Goal: Information Seeking & Learning: Learn about a topic

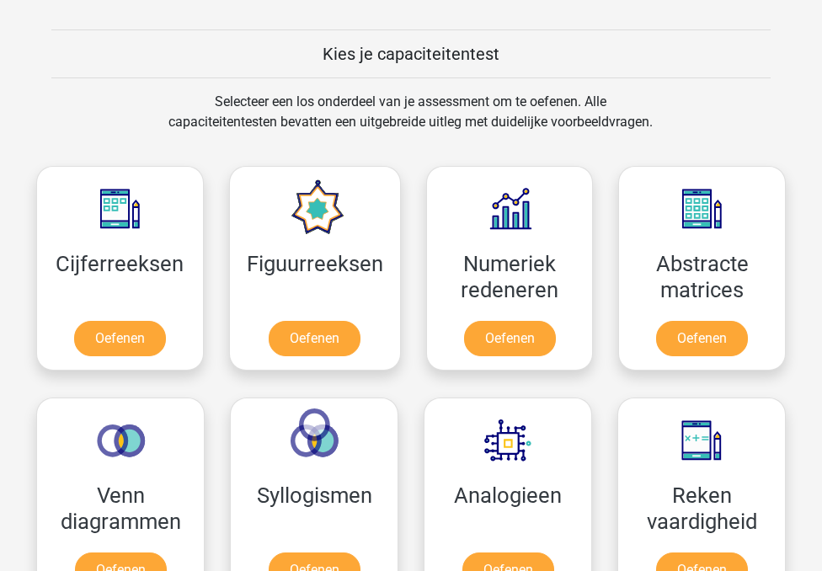
scroll to position [625, 0]
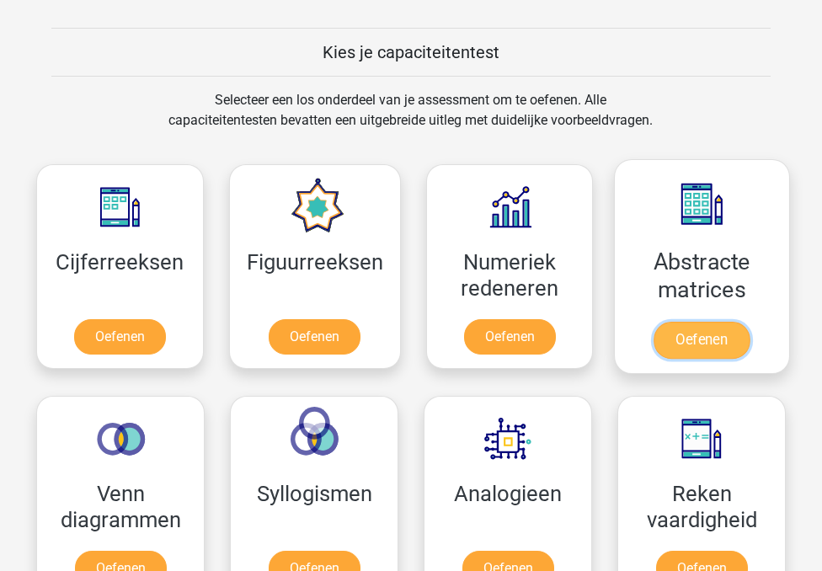
click at [709, 334] on link "Oefenen" at bounding box center [701, 340] width 96 height 37
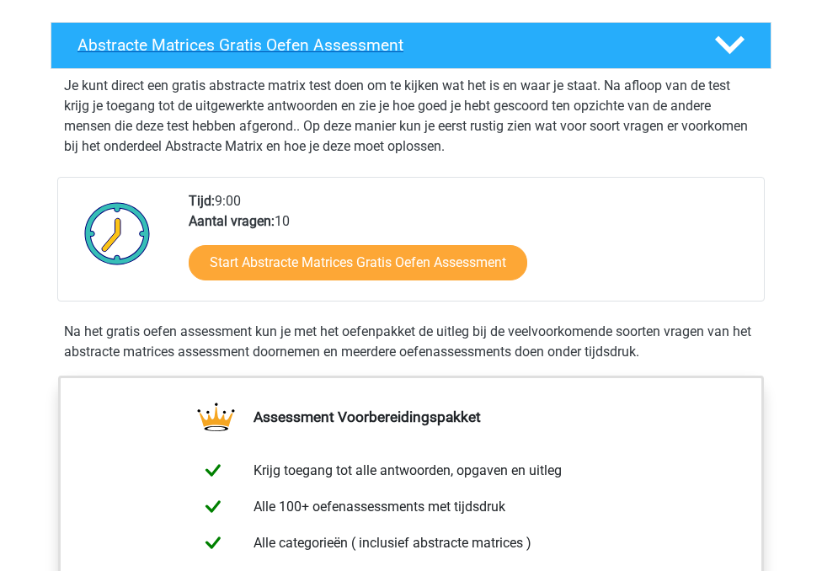
scroll to position [282, 0]
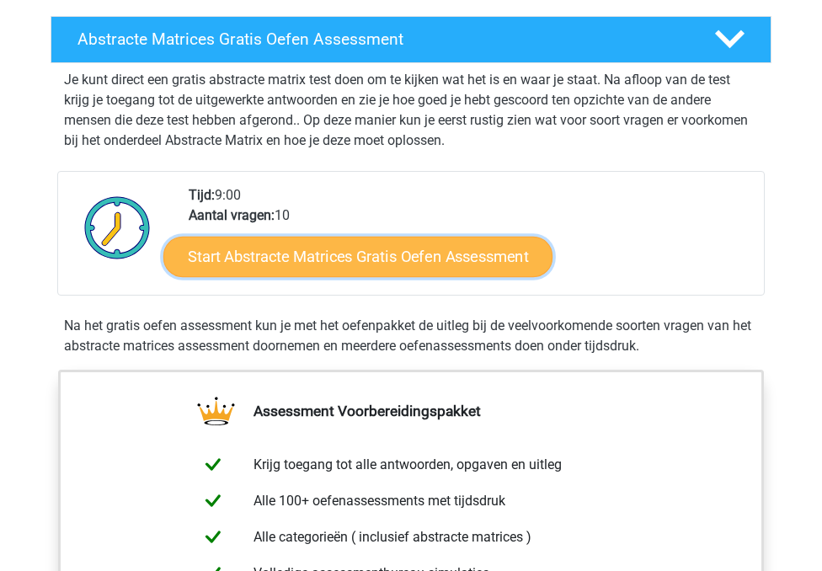
click at [268, 258] on link "Start Abstracte Matrices Gratis Oefen Assessment" at bounding box center [357, 256] width 389 height 40
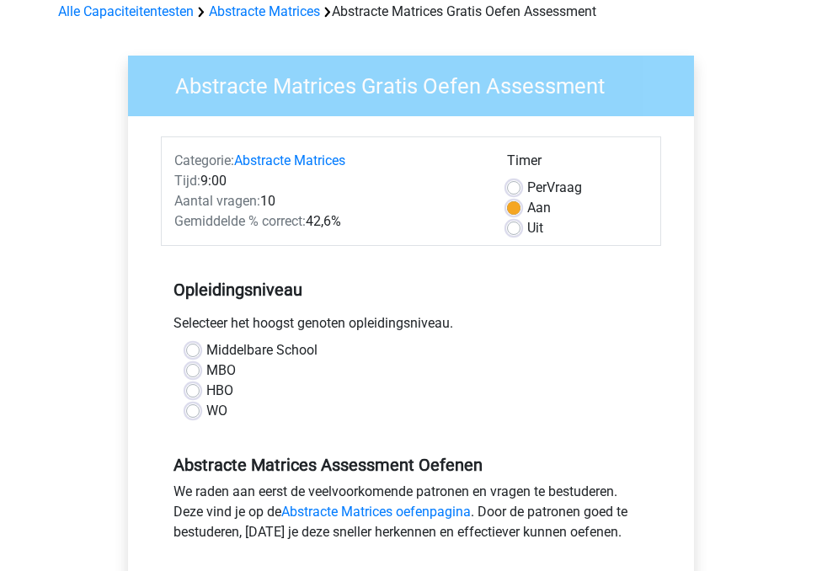
click at [206, 411] on label "WO" at bounding box center [216, 411] width 21 height 20
click at [191, 411] on input "WO" at bounding box center [192, 409] width 13 height 17
radio input "true"
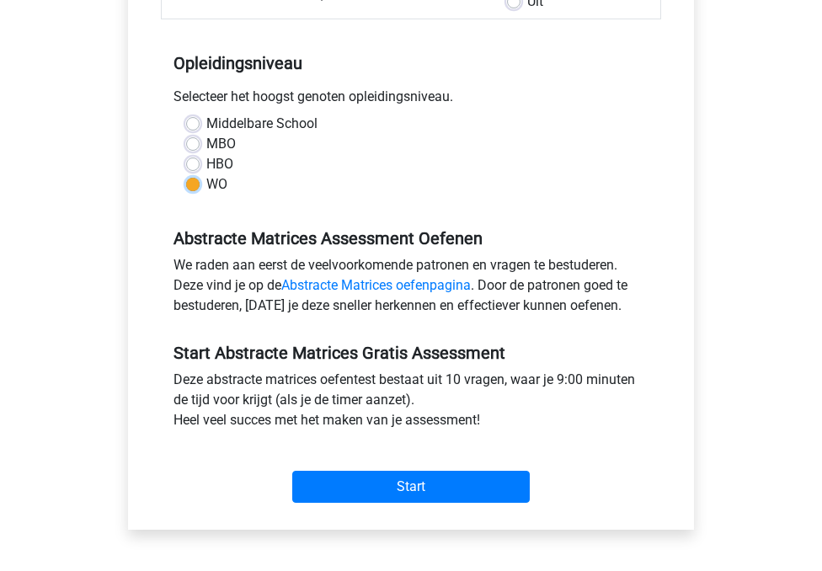
scroll to position [337, 0]
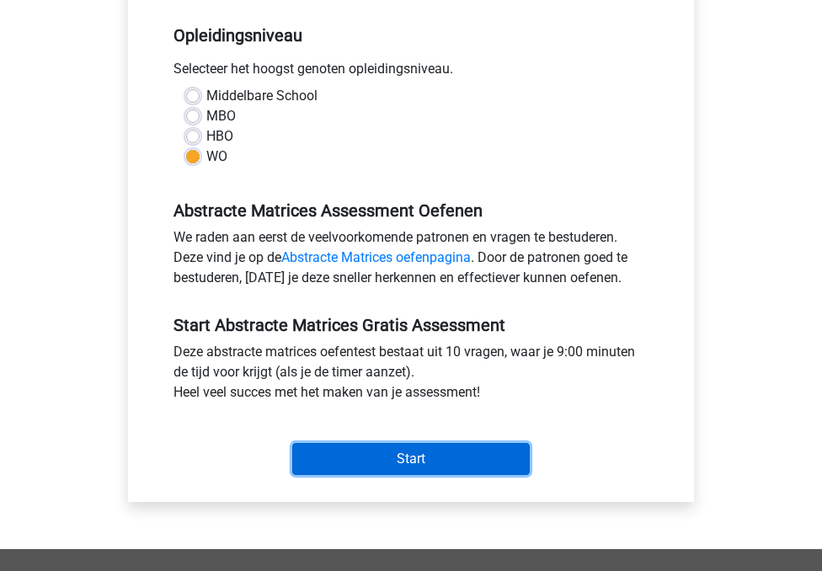
click at [365, 455] on input "Start" at bounding box center [410, 459] width 237 height 32
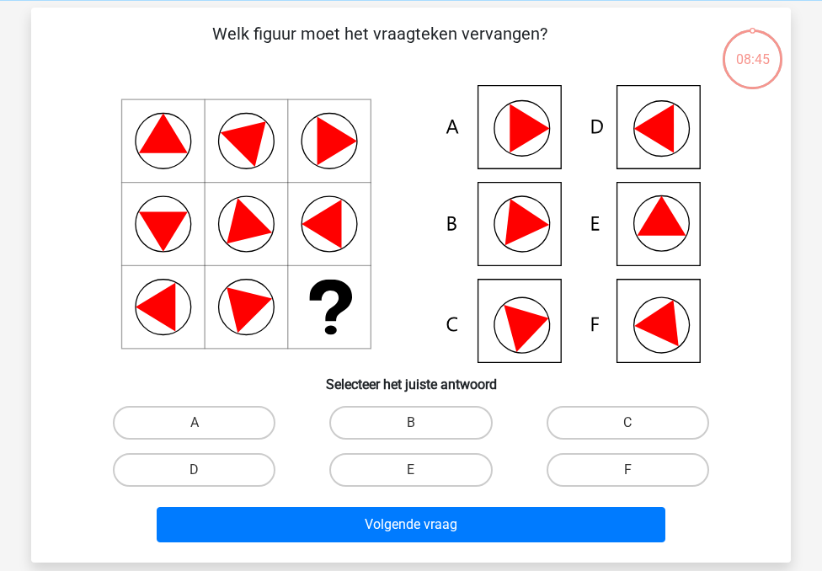
scroll to position [73, 0]
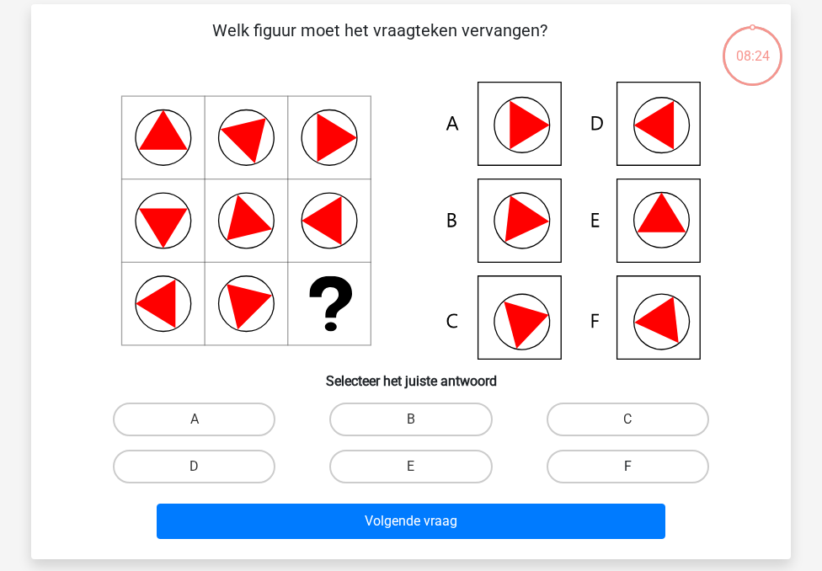
click at [558, 469] on label "F" at bounding box center [627, 467] width 162 height 34
click at [627, 469] on input "F" at bounding box center [632, 471] width 11 height 11
radio input "true"
click at [480, 500] on div "Volgende vraag" at bounding box center [410, 518] width 705 height 56
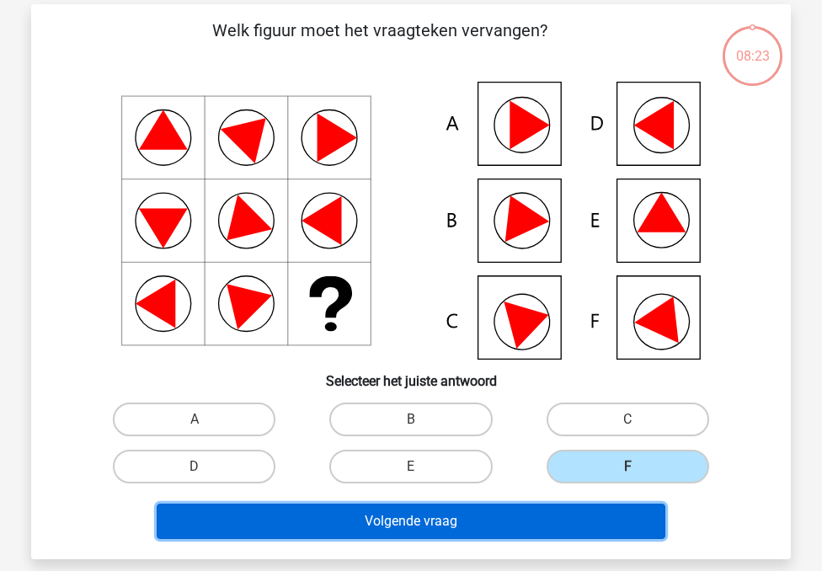
click at [452, 517] on button "Volgende vraag" at bounding box center [411, 520] width 509 height 35
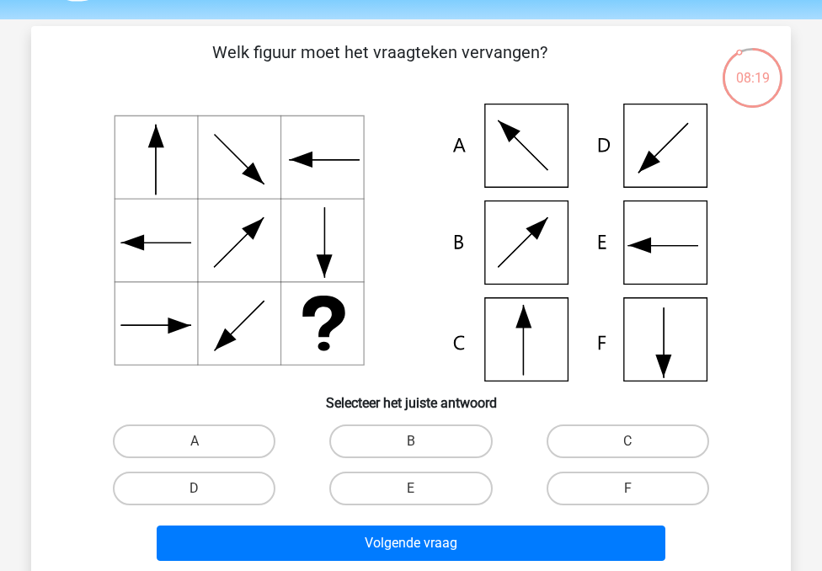
scroll to position [54, 0]
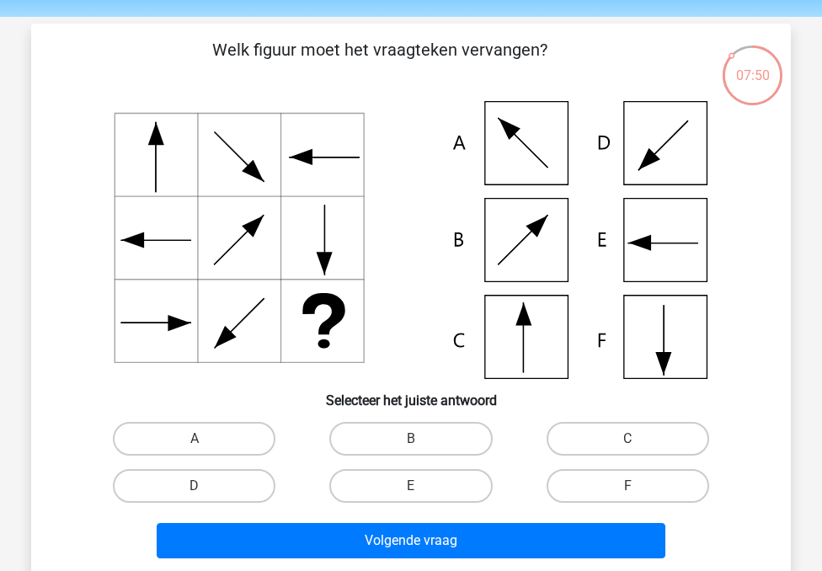
click at [663, 460] on div "C" at bounding box center [627, 438] width 216 height 47
click at [638, 440] on input "C" at bounding box center [632, 444] width 11 height 11
radio input "true"
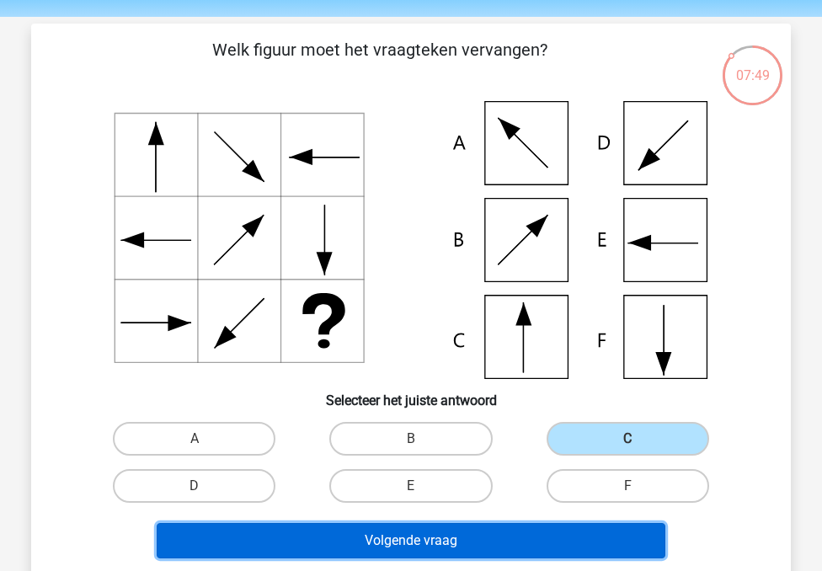
click at [408, 530] on button "Volgende vraag" at bounding box center [411, 540] width 509 height 35
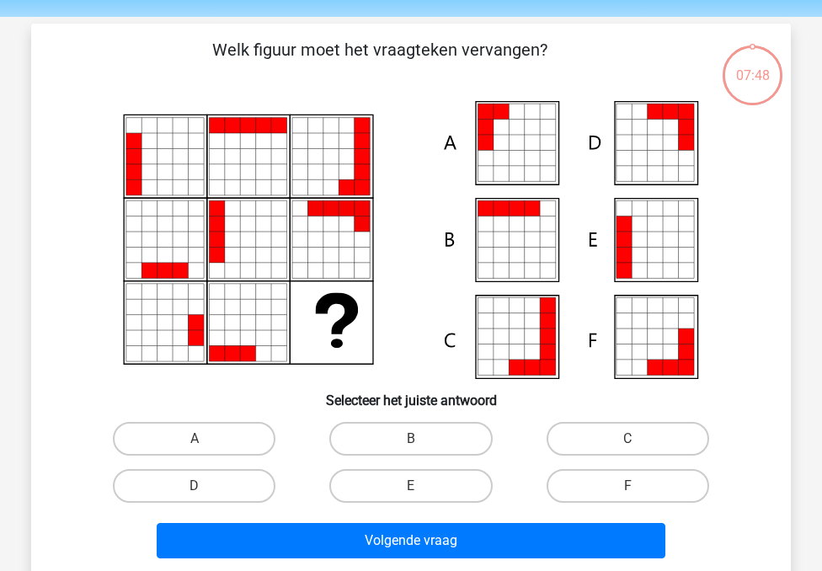
scroll to position [77, 0]
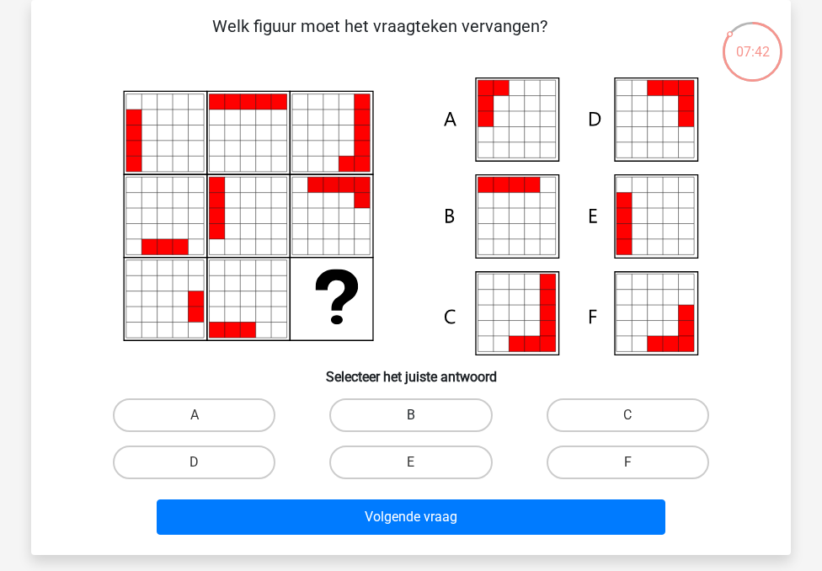
click at [424, 408] on label "B" at bounding box center [410, 415] width 162 height 34
click at [422, 415] on input "B" at bounding box center [416, 420] width 11 height 11
radio input "true"
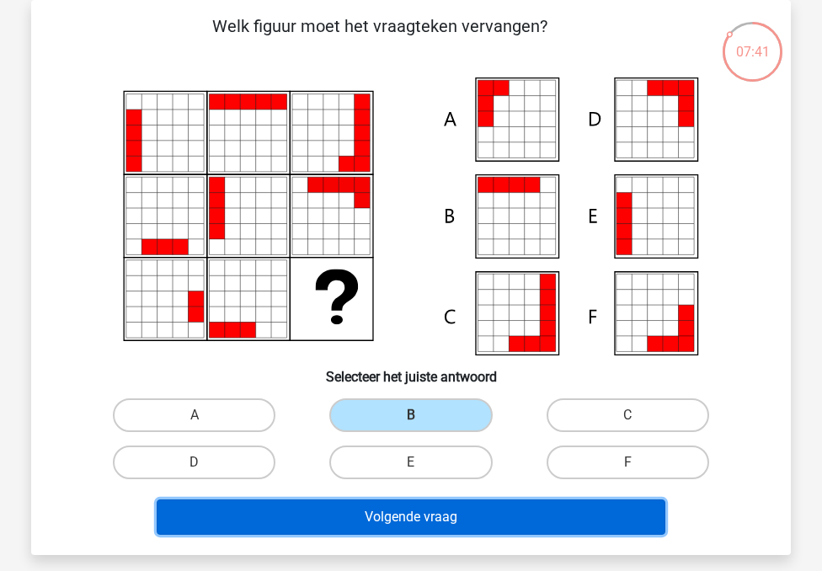
click at [395, 503] on button "Volgende vraag" at bounding box center [411, 516] width 509 height 35
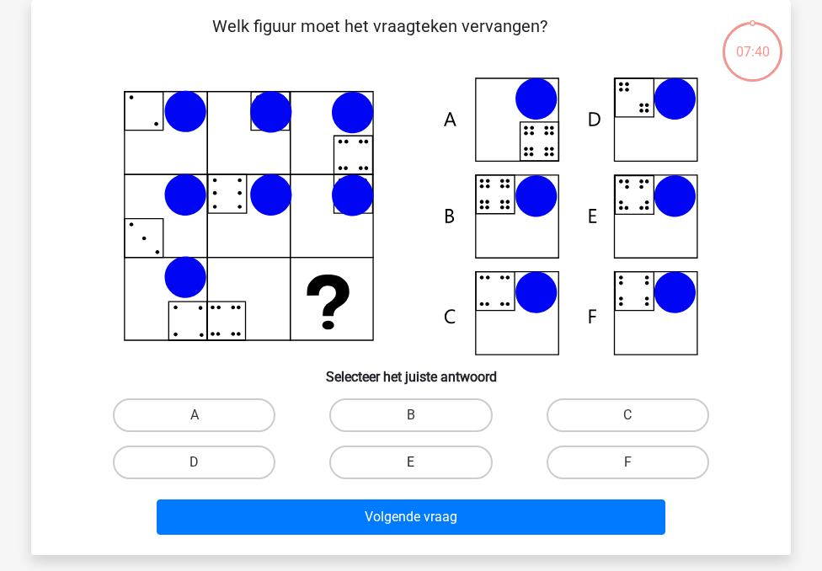
click at [403, 460] on label "E" at bounding box center [410, 462] width 162 height 34
click at [411, 462] on input "E" at bounding box center [416, 467] width 11 height 11
radio input "true"
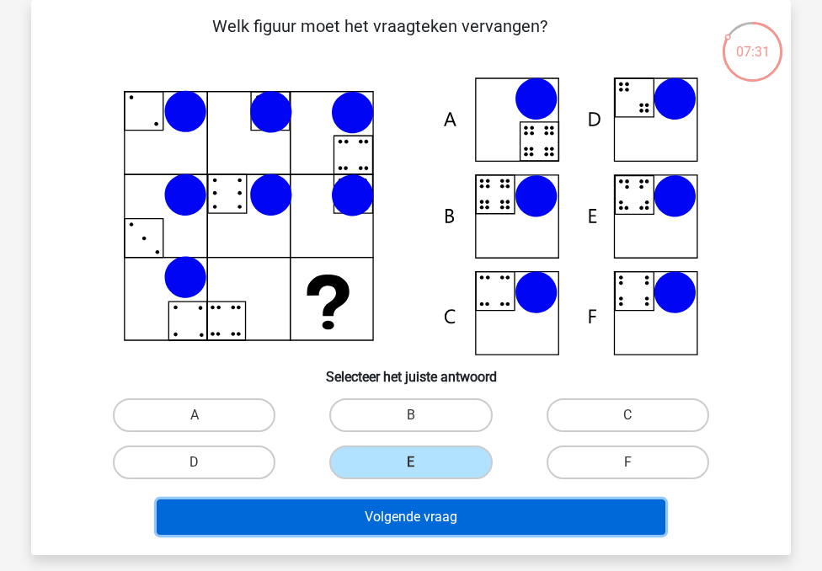
click at [393, 504] on button "Volgende vraag" at bounding box center [411, 516] width 509 height 35
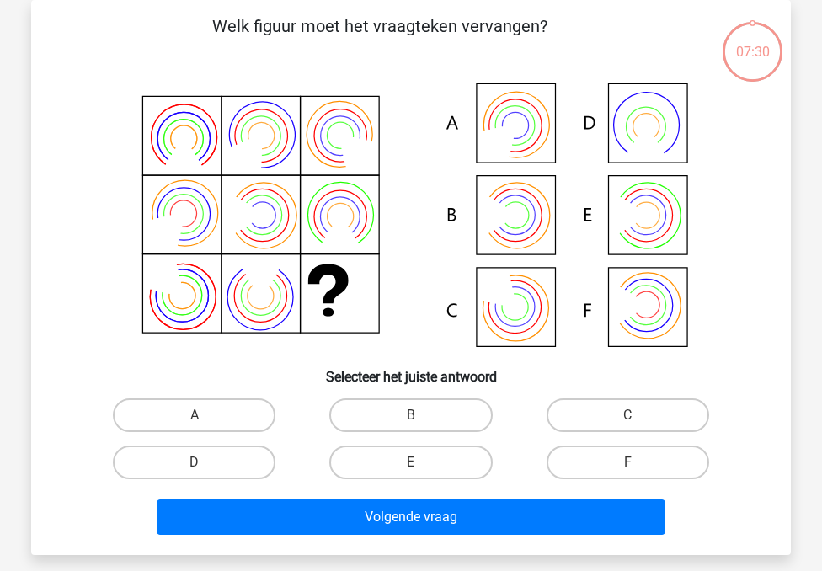
click at [620, 434] on div "C" at bounding box center [627, 414] width 216 height 47
click at [609, 416] on label "C" at bounding box center [627, 415] width 162 height 34
click at [627, 416] on input "C" at bounding box center [632, 420] width 11 height 11
radio input "true"
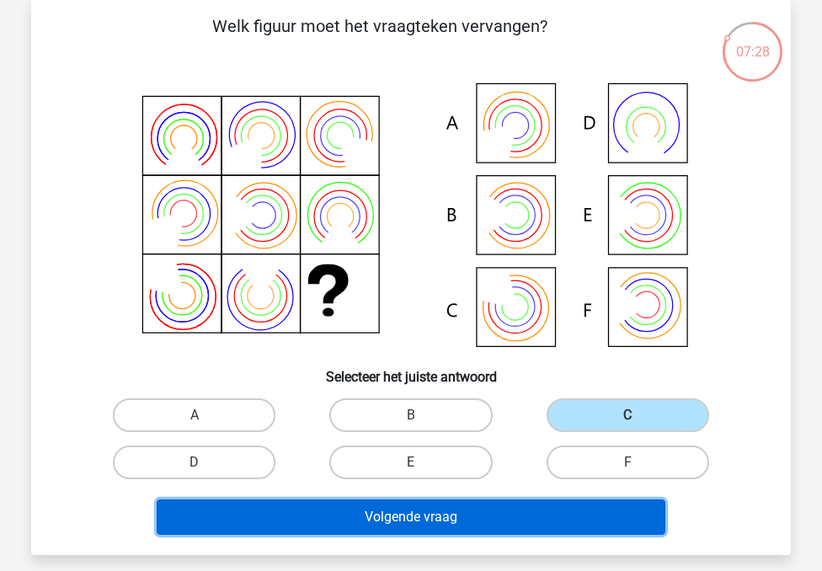
click at [295, 511] on button "Volgende vraag" at bounding box center [411, 516] width 509 height 35
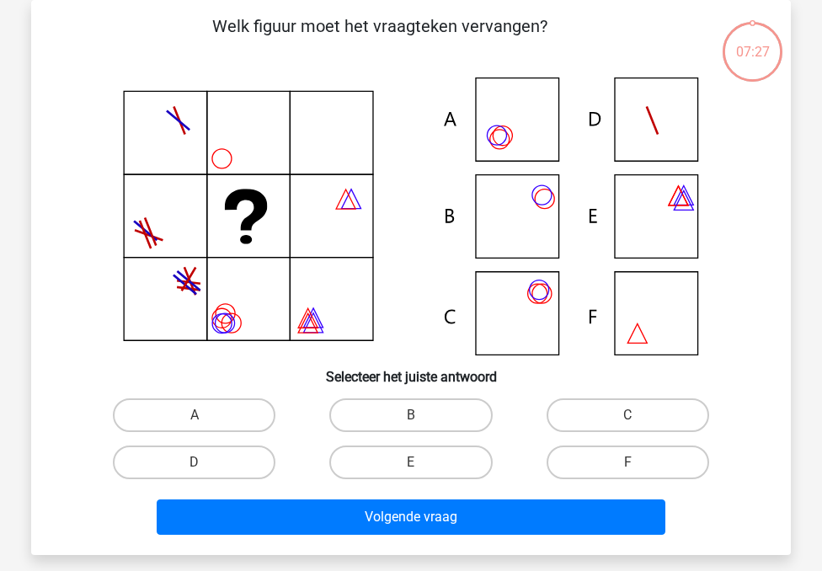
click at [214, 435] on div "A" at bounding box center [194, 414] width 216 height 47
click at [220, 456] on label "D" at bounding box center [194, 462] width 162 height 34
click at [205, 462] on input "D" at bounding box center [199, 467] width 11 height 11
radio input "true"
click at [229, 492] on div "Volgende vraag" at bounding box center [410, 514] width 705 height 56
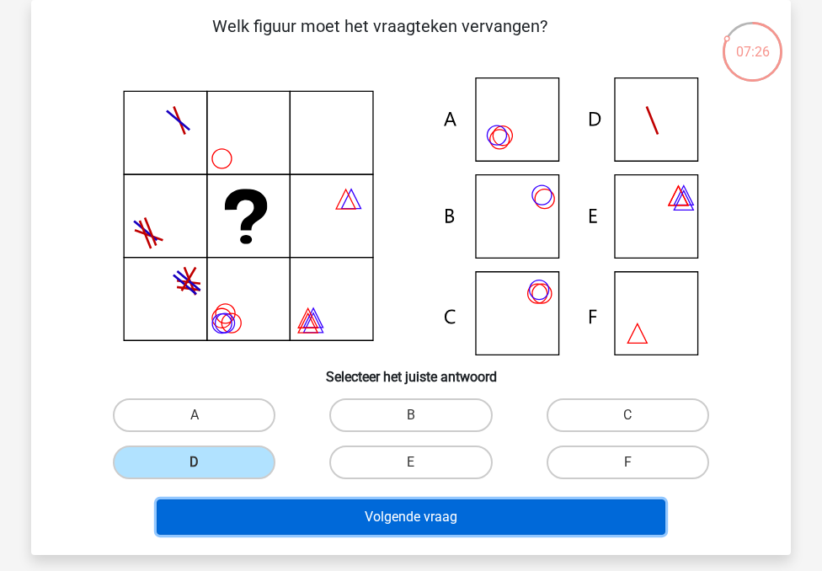
click at [218, 511] on button "Volgende vraag" at bounding box center [411, 516] width 509 height 35
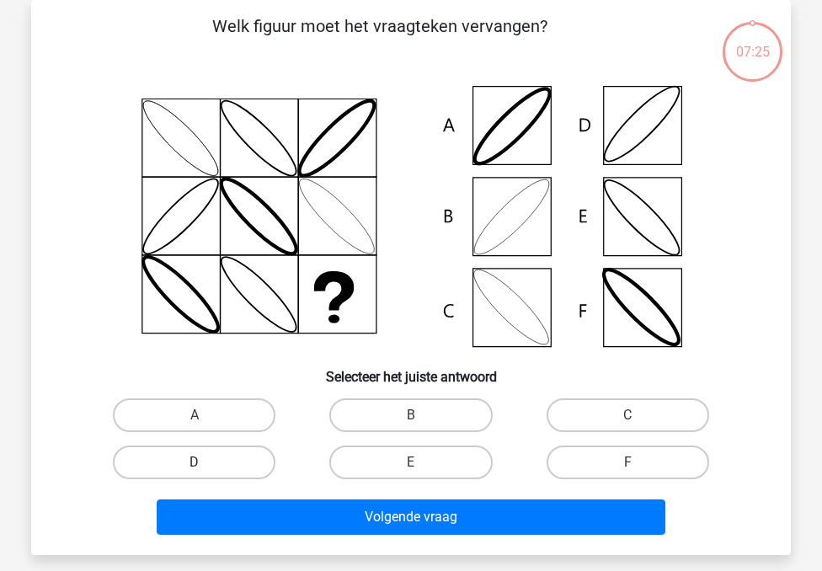
click at [216, 471] on label "D" at bounding box center [194, 462] width 162 height 34
click at [205, 471] on input "D" at bounding box center [199, 467] width 11 height 11
radio input "true"
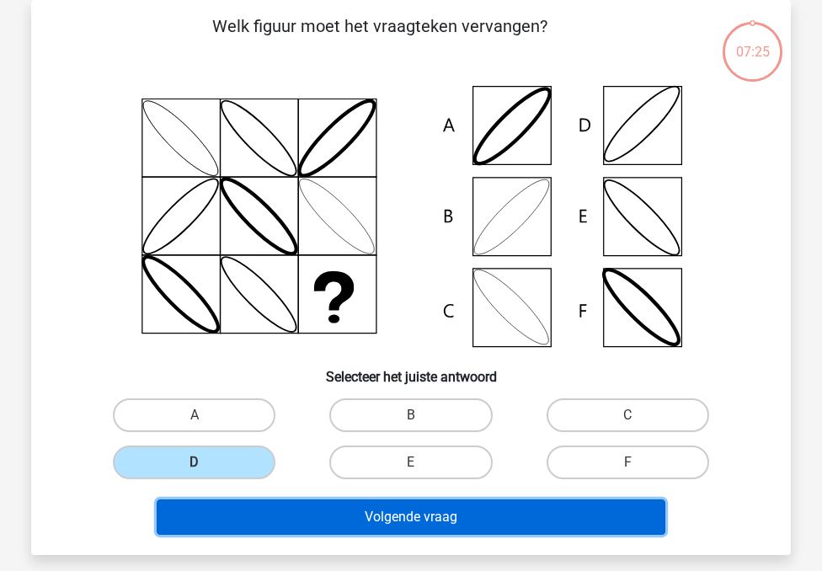
click at [217, 511] on button "Volgende vraag" at bounding box center [411, 516] width 509 height 35
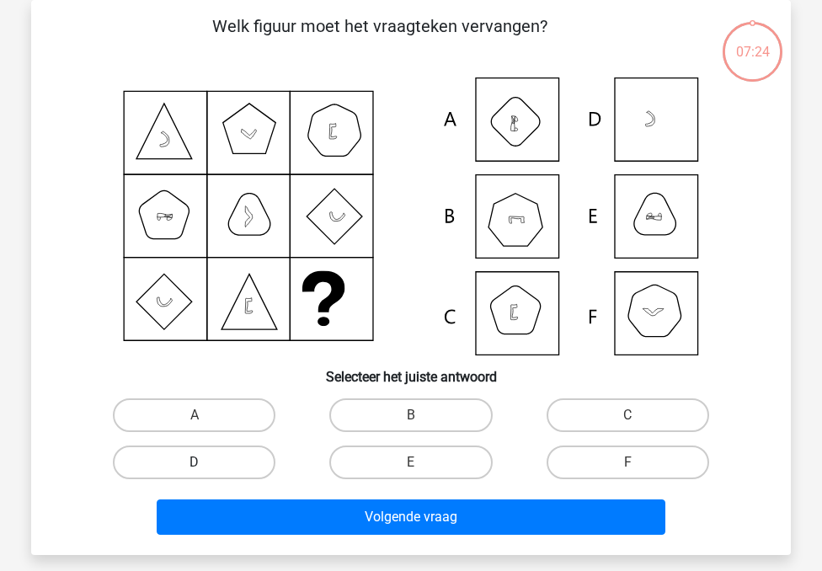
click at [217, 466] on label "D" at bounding box center [194, 462] width 162 height 34
click at [205, 466] on input "D" at bounding box center [199, 467] width 11 height 11
radio input "true"
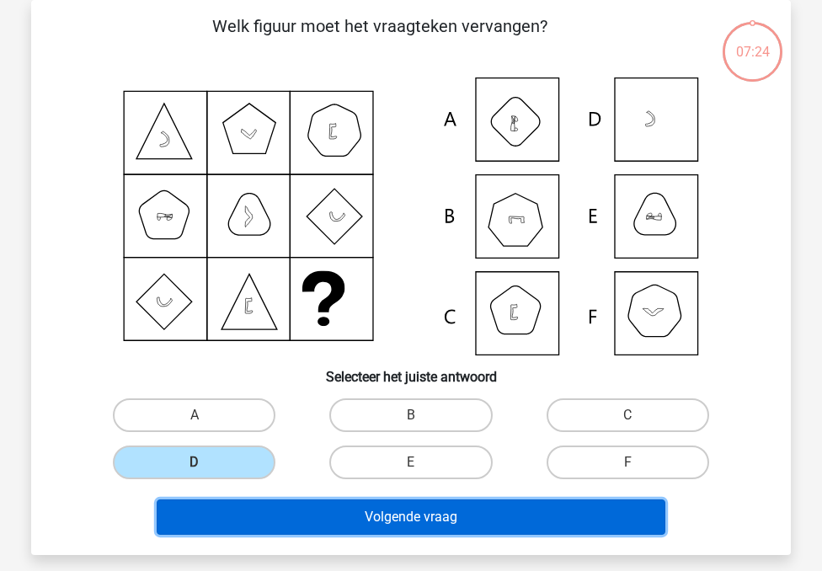
click at [216, 511] on button "Volgende vraag" at bounding box center [411, 516] width 509 height 35
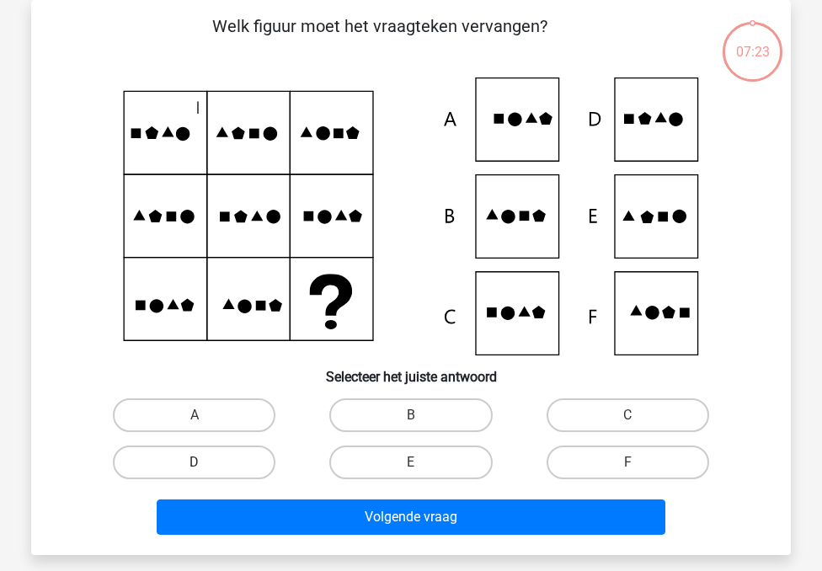
click at [221, 465] on label "D" at bounding box center [194, 462] width 162 height 34
click at [205, 465] on input "D" at bounding box center [199, 467] width 11 height 11
radio input "true"
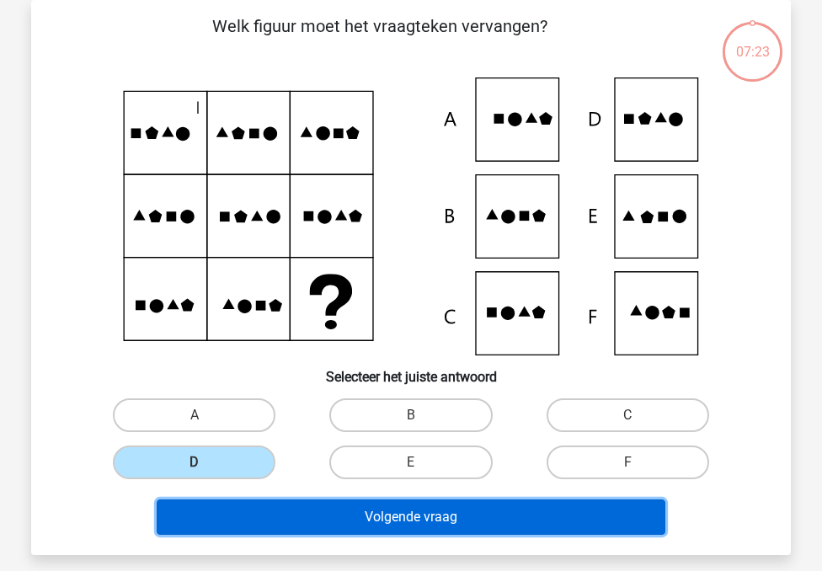
click at [214, 513] on button "Volgende vraag" at bounding box center [411, 516] width 509 height 35
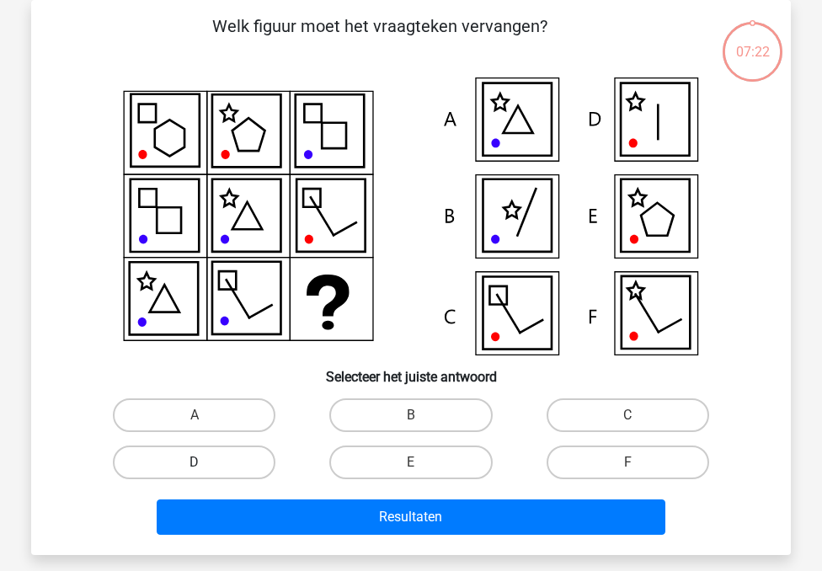
click at [216, 451] on label "D" at bounding box center [194, 462] width 162 height 34
click at [205, 462] on input "D" at bounding box center [199, 467] width 11 height 11
radio input "true"
click at [217, 498] on div "Resultaten" at bounding box center [410, 514] width 705 height 56
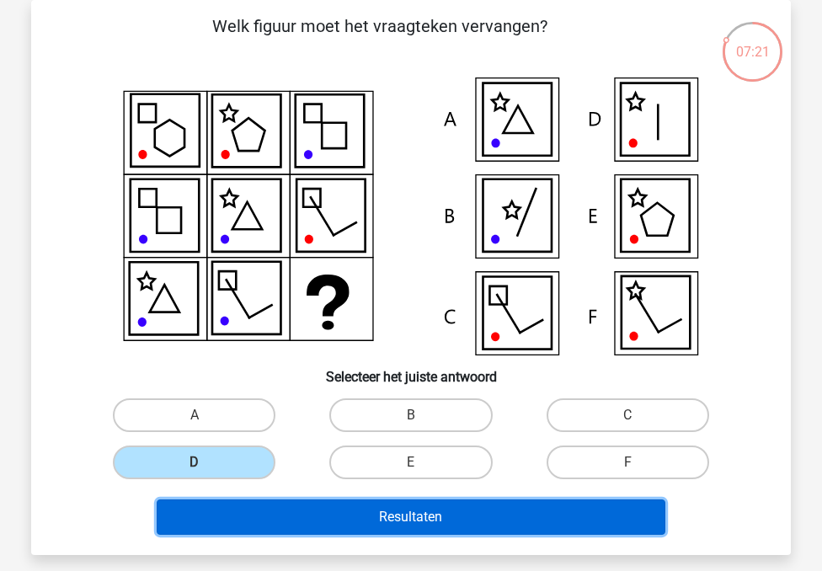
click at [208, 524] on button "Resultaten" at bounding box center [411, 516] width 509 height 35
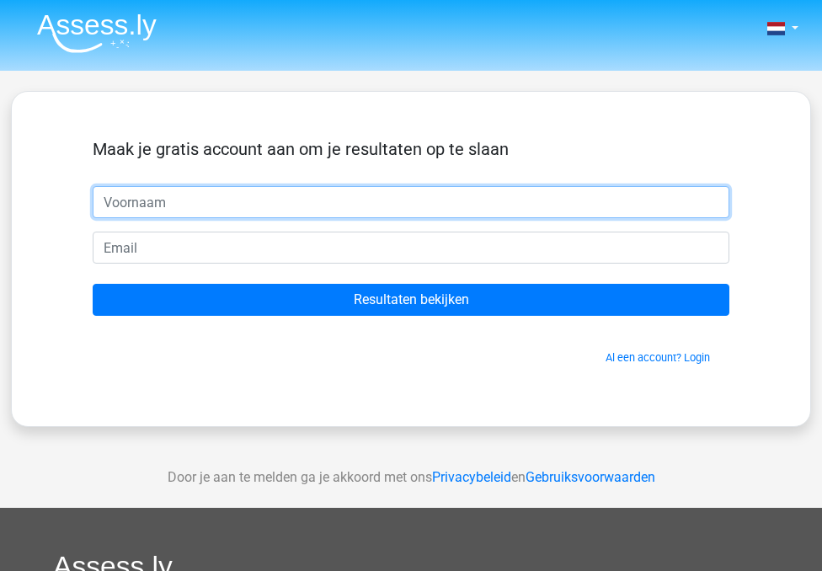
click at [244, 209] on input "text" at bounding box center [411, 202] width 636 height 32
type input "[PERSON_NAME]"
click at [232, 210] on input "[PERSON_NAME]" at bounding box center [411, 202] width 636 height 32
click at [232, 210] on input "text" at bounding box center [411, 202] width 636 height 32
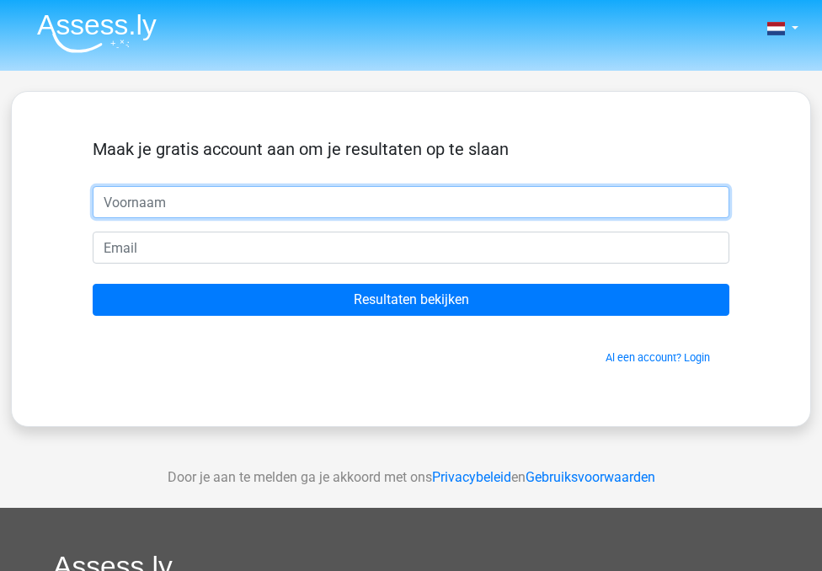
type input "[PERSON_NAME]"
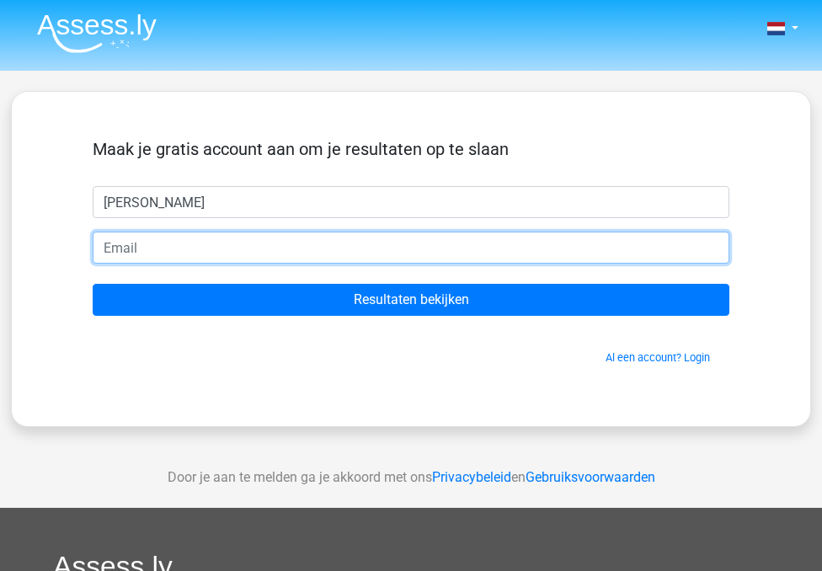
click at [216, 240] on input "email" at bounding box center [411, 248] width 636 height 32
type input "[PERSON_NAME][EMAIL_ADDRESS][DOMAIN_NAME]"
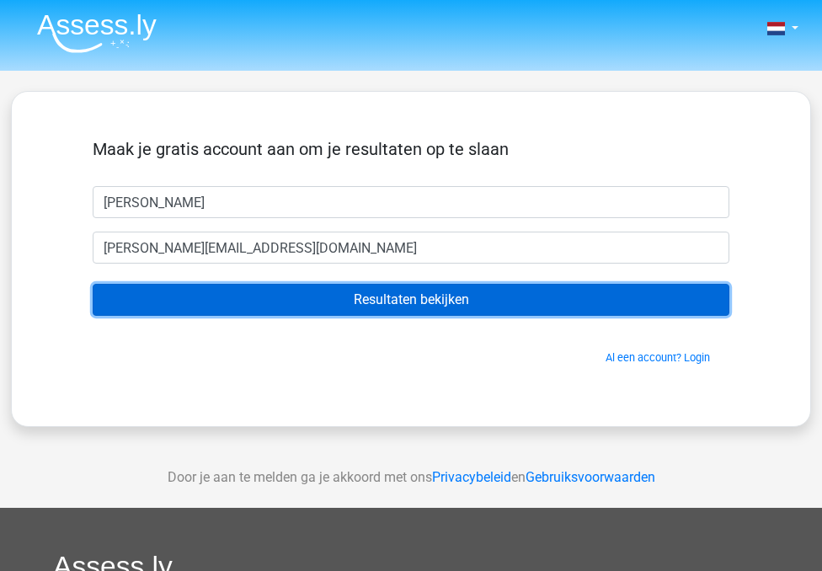
click at [363, 306] on input "Resultaten bekijken" at bounding box center [411, 300] width 636 height 32
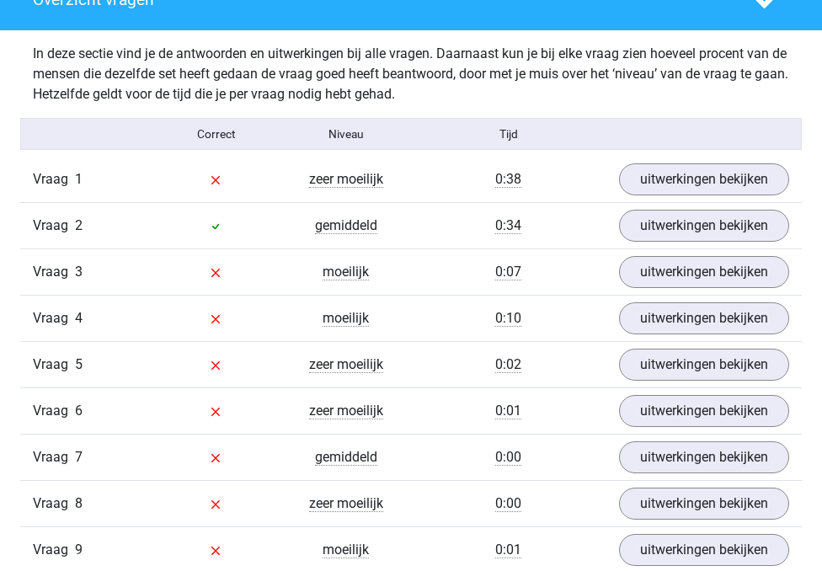
scroll to position [1299, 0]
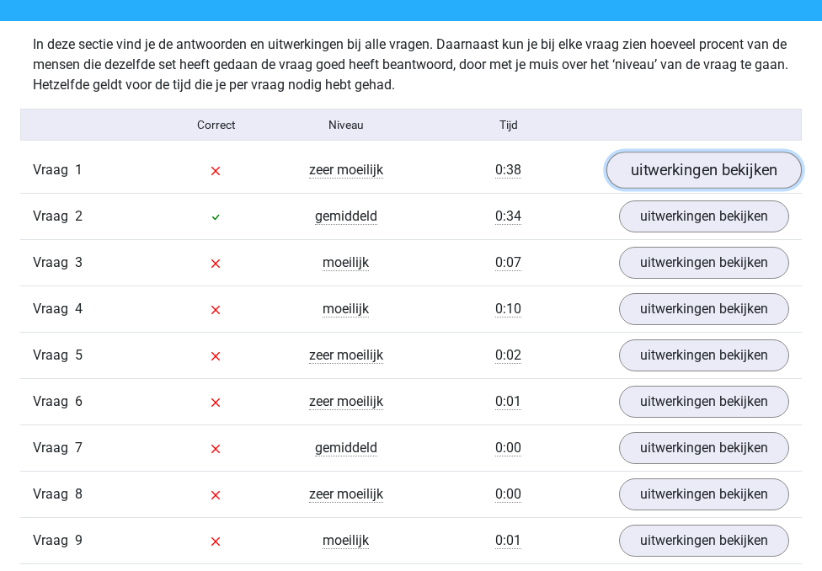
click at [696, 176] on link "uitwerkingen bekijken" at bounding box center [703, 170] width 195 height 37
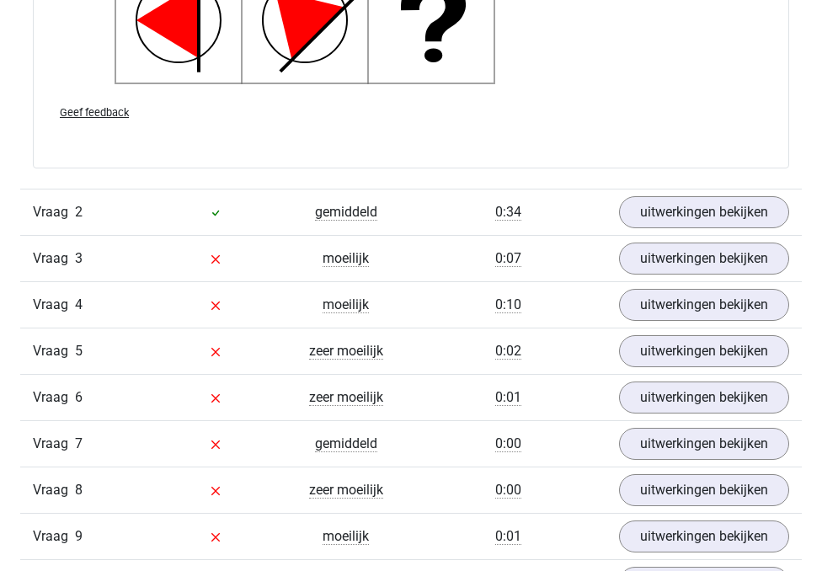
scroll to position [2453, 0]
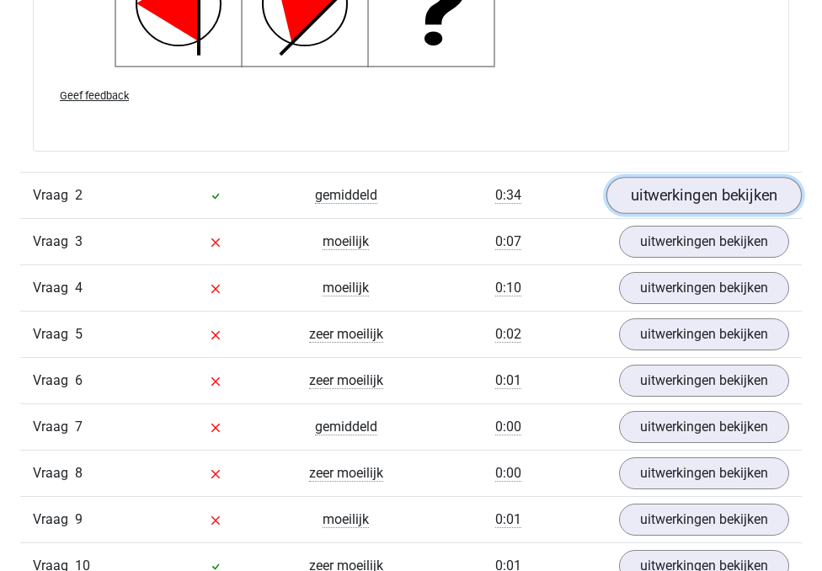
click at [663, 214] on link "uitwerkingen bekijken" at bounding box center [703, 195] width 195 height 37
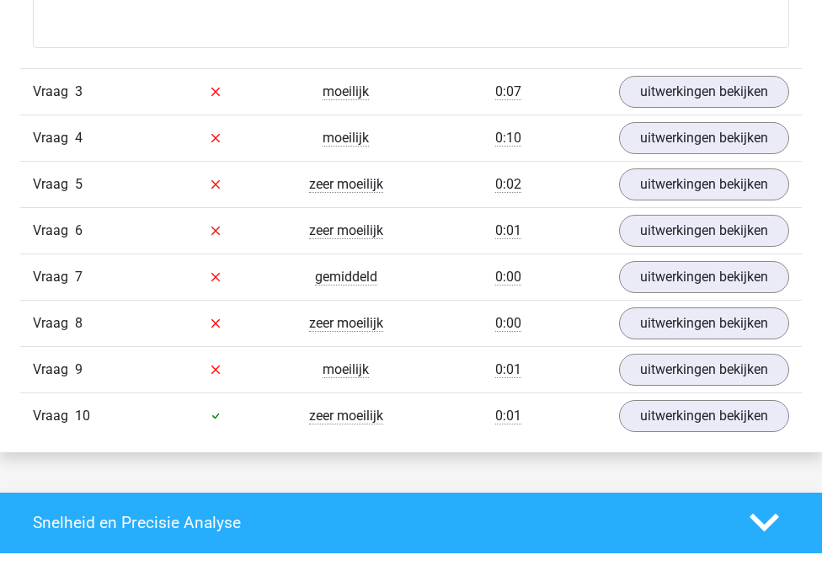
scroll to position [3725, 0]
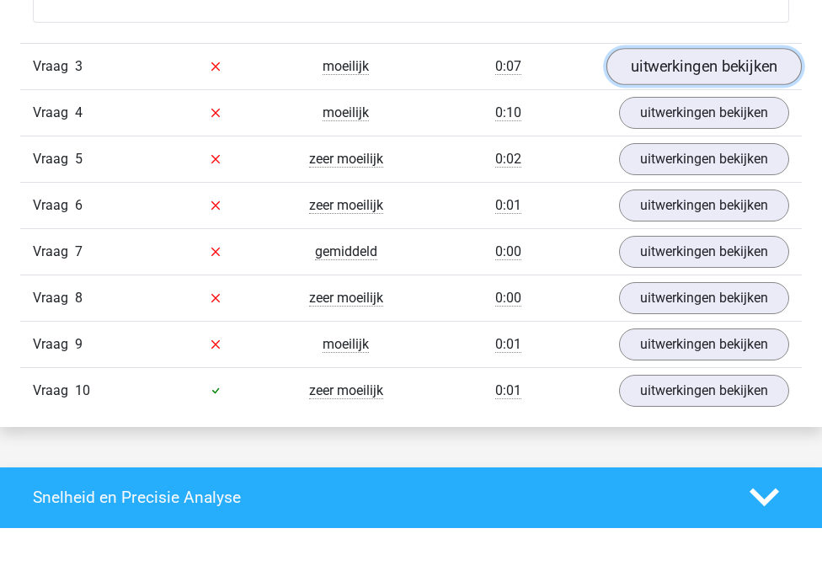
click at [645, 85] on link "uitwerkingen bekijken" at bounding box center [703, 66] width 195 height 37
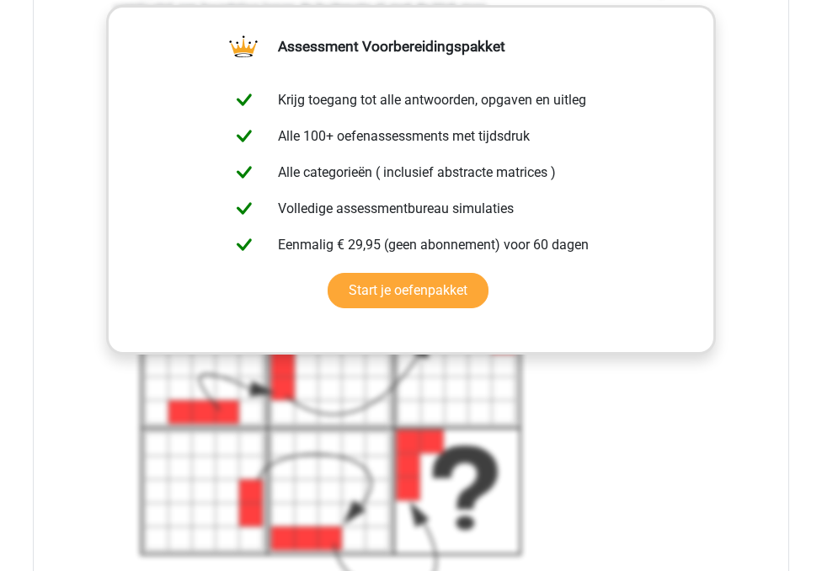
scroll to position [4365, 0]
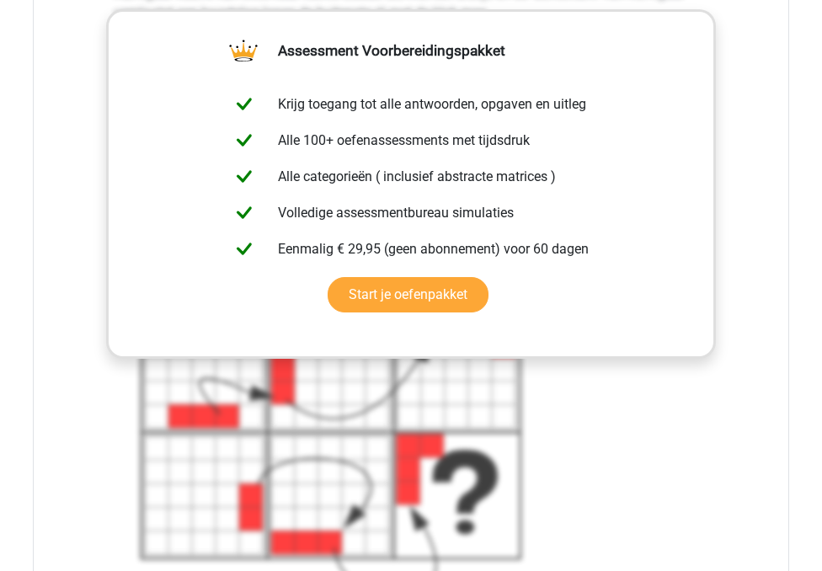
click at [49, 308] on div "Welk figuur moet het vraagteken vervangen?" at bounding box center [411, 77] width 756 height 1214
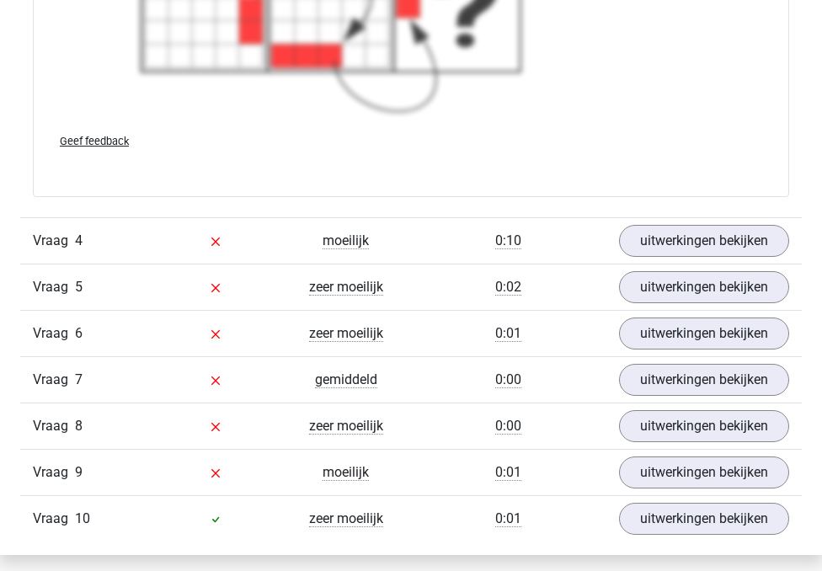
scroll to position [4888, 0]
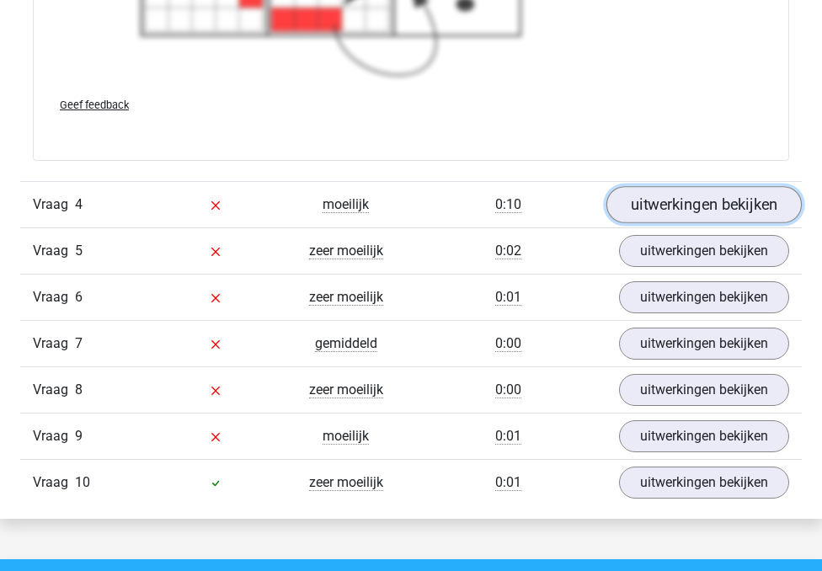
click at [697, 223] on link "uitwerkingen bekijken" at bounding box center [703, 204] width 195 height 37
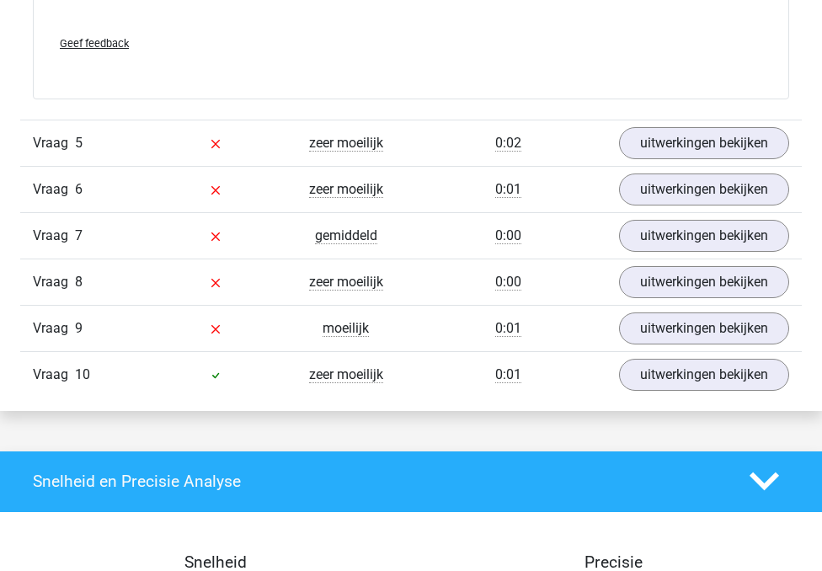
scroll to position [5729, 0]
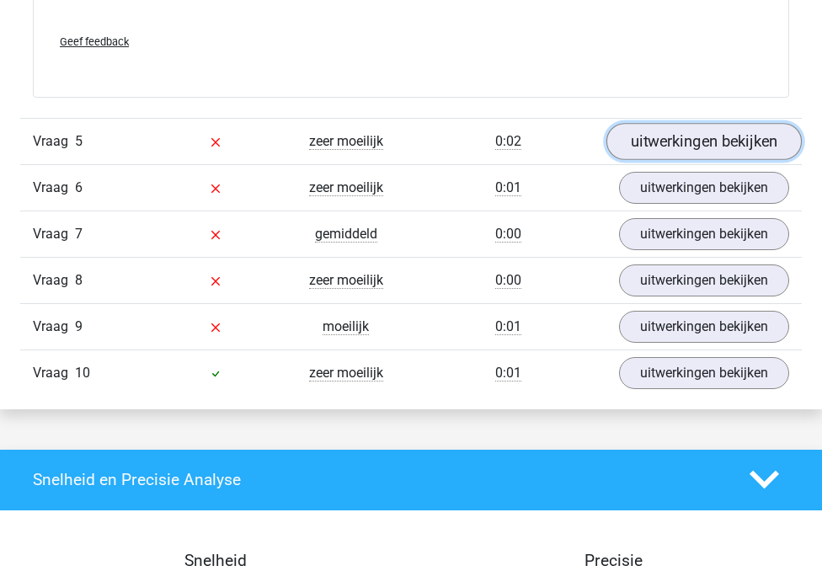
click at [668, 160] on link "uitwerkingen bekijken" at bounding box center [703, 141] width 195 height 37
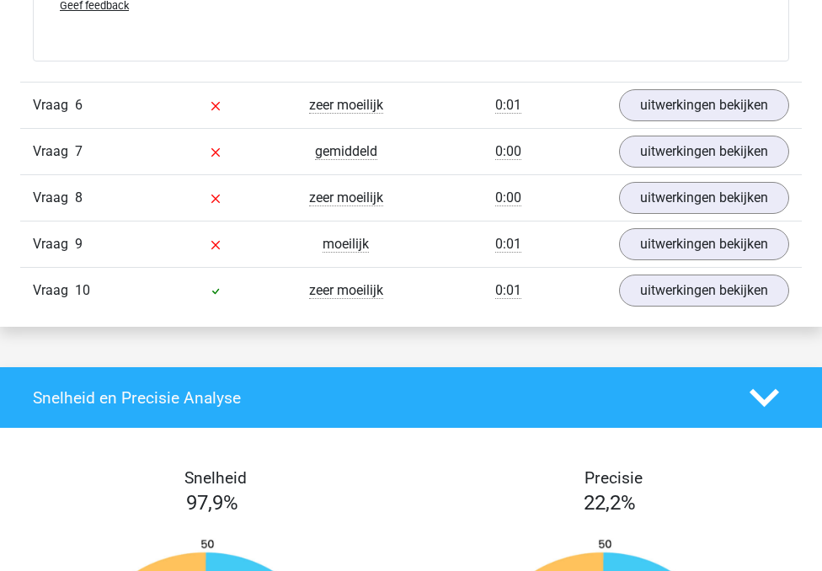
scroll to position [6943, 0]
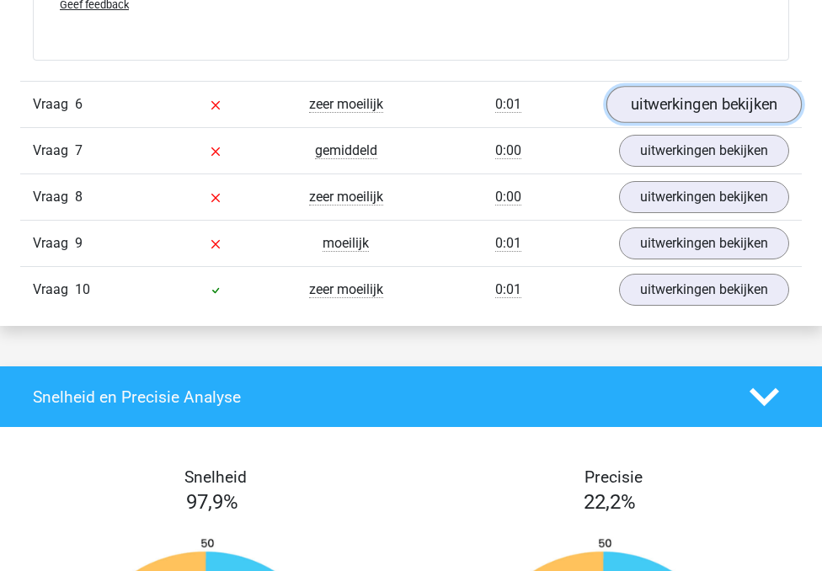
click at [655, 123] on link "uitwerkingen bekijken" at bounding box center [703, 104] width 195 height 37
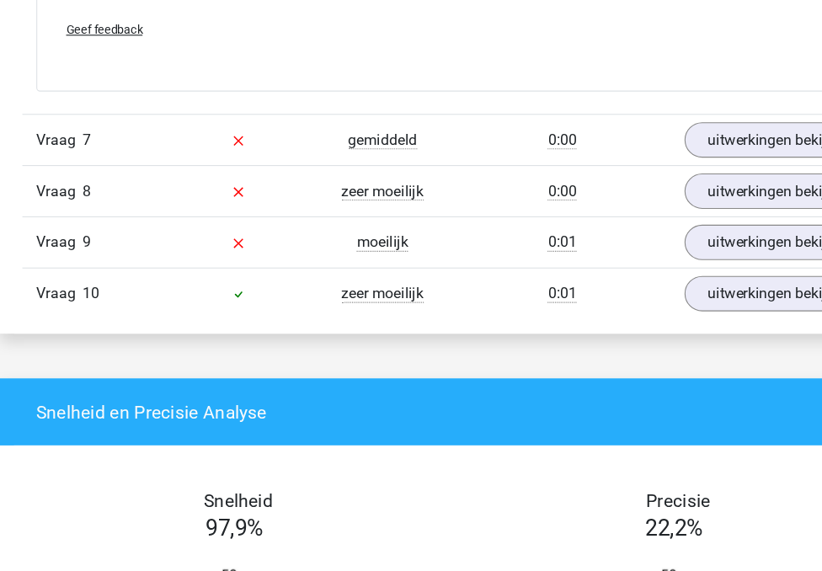
scroll to position [7687, 0]
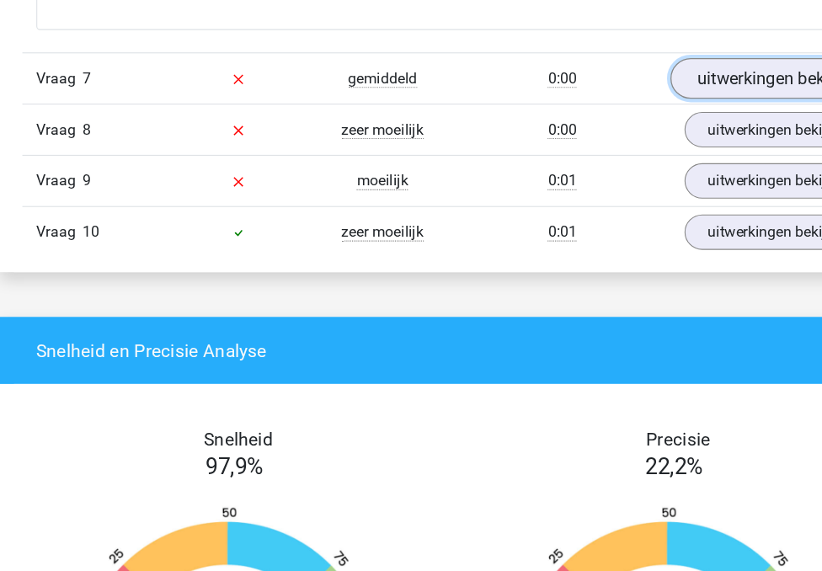
click at [675, 145] on link "uitwerkingen bekijken" at bounding box center [703, 126] width 195 height 37
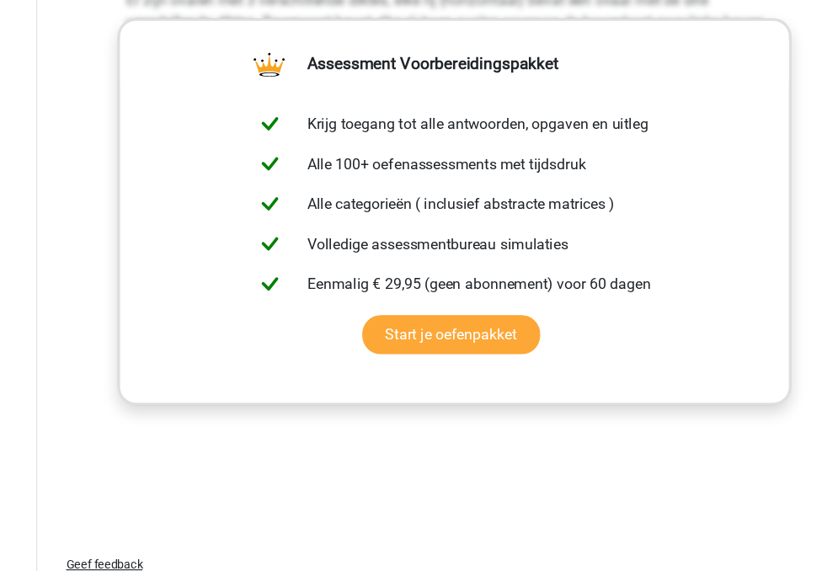
scroll to position [8358, 0]
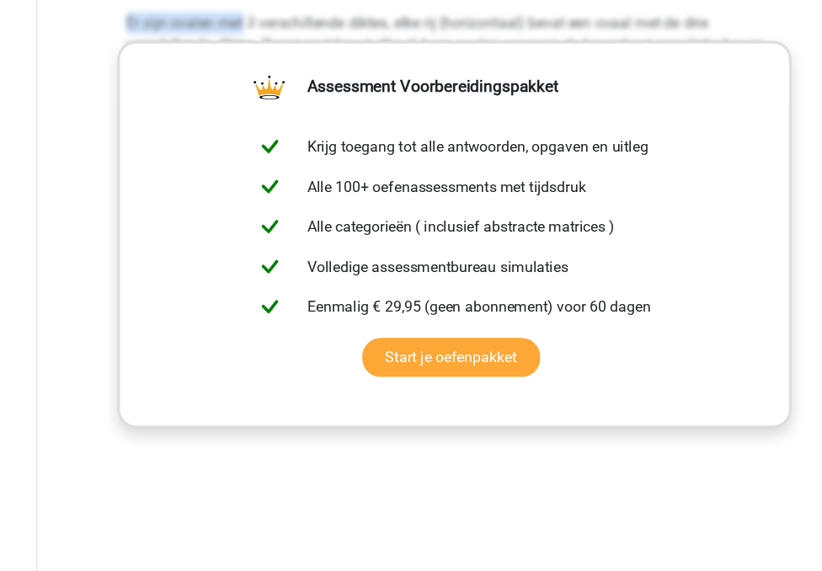
drag, startPoint x: 220, startPoint y: 161, endPoint x: 304, endPoint y: 151, distance: 84.8
click at [305, 146] on div "Er zijn ovalen met 3 verschillende diktes, elke rij (horizontaal) bevat een ova…" at bounding box center [410, 74] width 593 height 141
click at [250, 72] on p "Er zijn ovalen met 3 verschillende diktes, elke rij (horizontaal) bevat een ova…" at bounding box center [410, 41] width 593 height 61
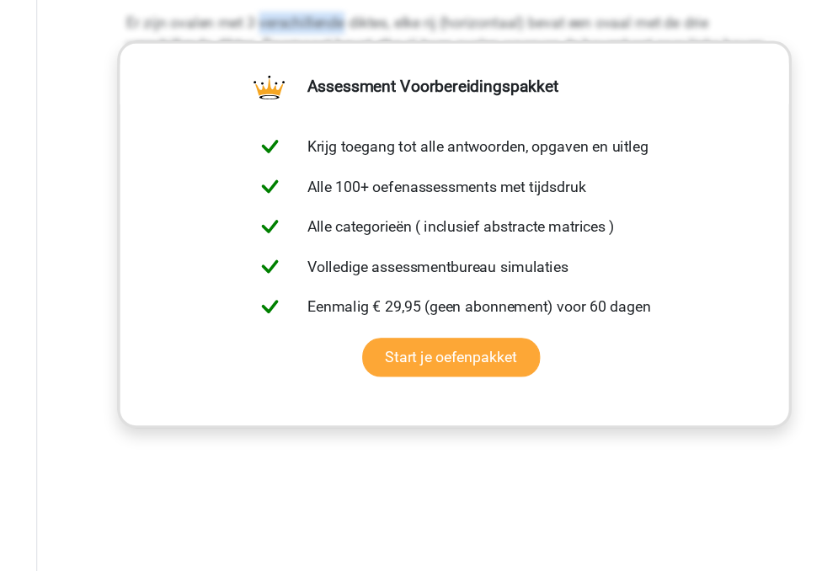
click at [250, 72] on p "Er zijn ovalen met 3 verschillende diktes, elke rij (horizontaal) bevat een ova…" at bounding box center [410, 41] width 593 height 61
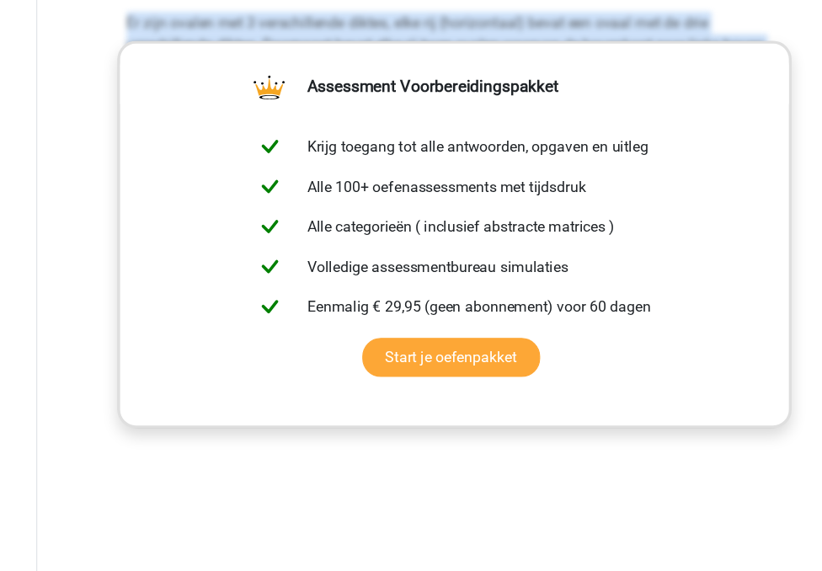
click at [250, 72] on p "Er zijn ovalen met 3 verschillende diktes, elke rij (horizontaal) bevat een ova…" at bounding box center [410, 41] width 593 height 61
copy div "Er zijn ovalen met 3 verschillende diktes, elke rij (horizontaal) bevat een ova…"
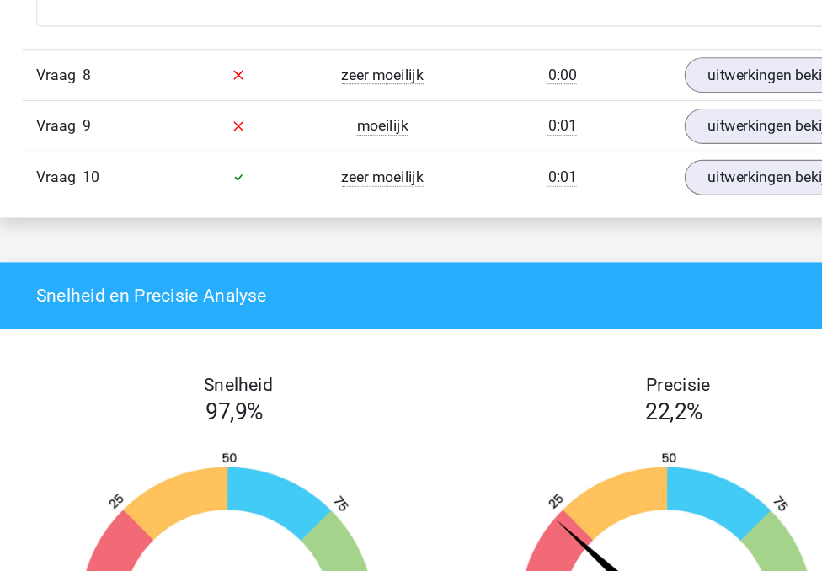
scroll to position [8886, 0]
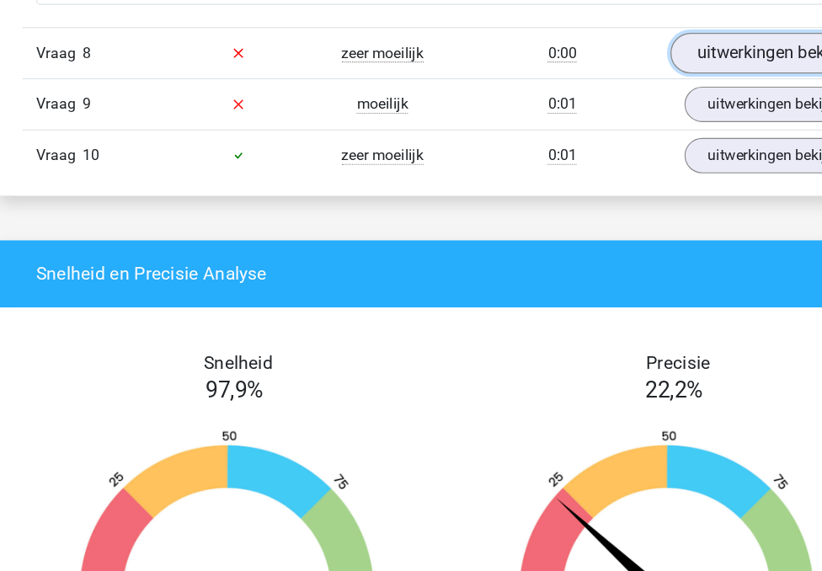
click at [633, 121] on link "uitwerkingen bekijken" at bounding box center [703, 102] width 195 height 37
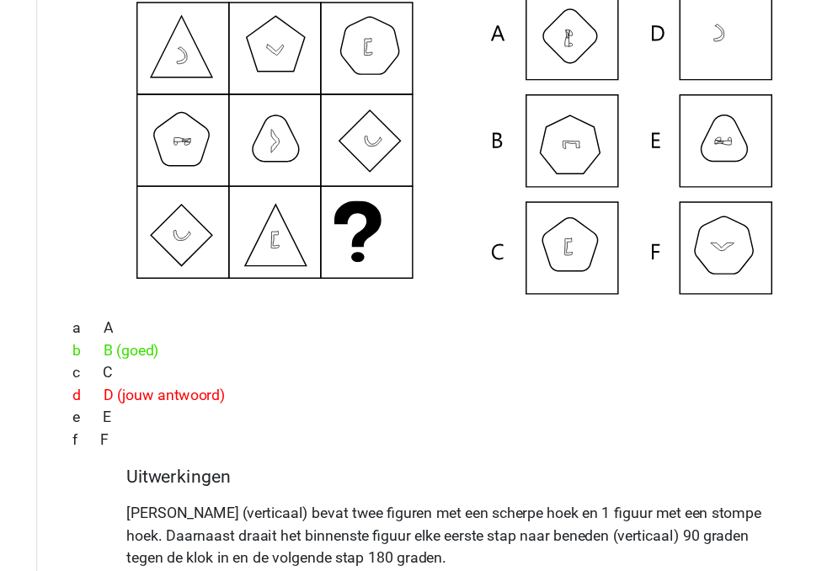
scroll to position [9024, 0]
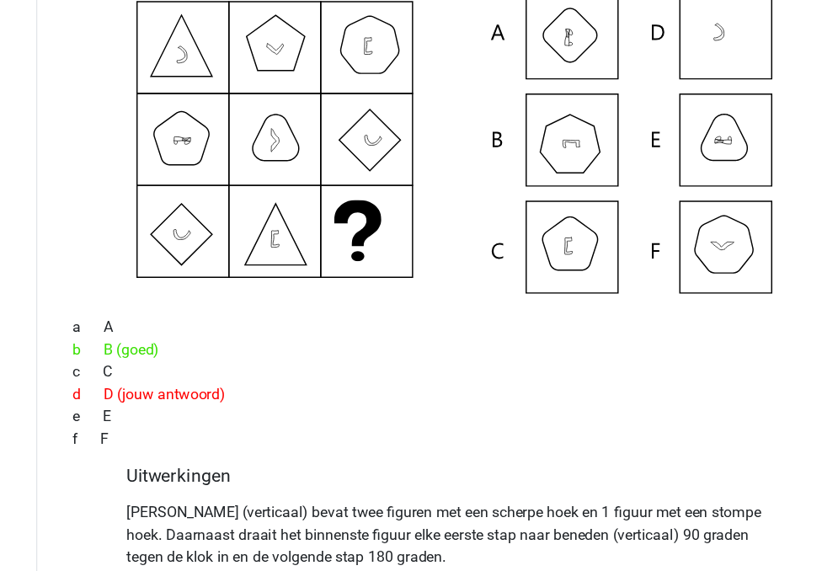
click at [507, 320] on icon at bounding box center [411, 181] width 702 height 278
click at [513, 320] on icon at bounding box center [411, 181] width 702 height 278
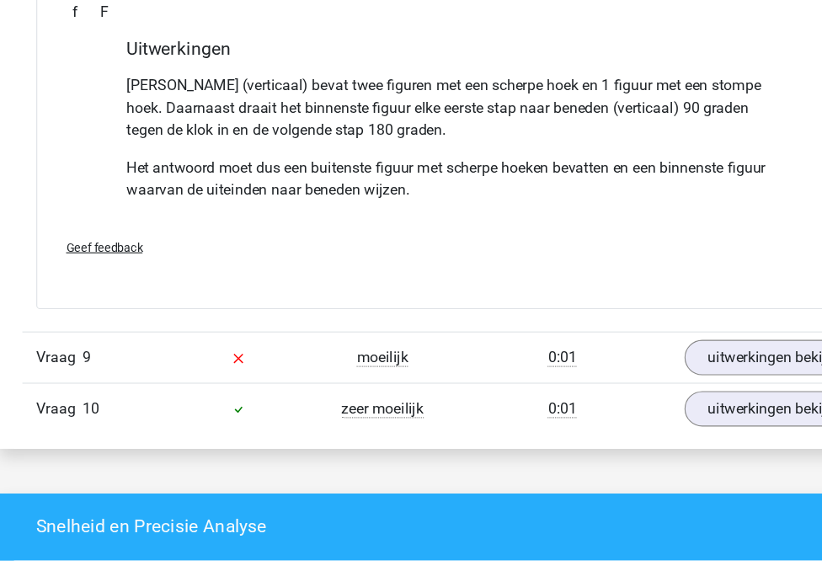
scroll to position [9417, 0]
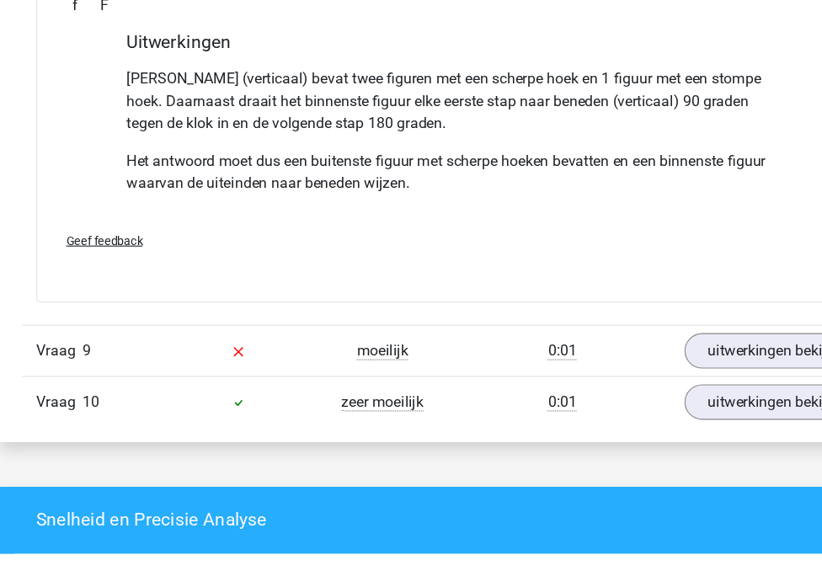
click at [475, 176] on p "Elke kolom (verticaal) bevat twee figuren met een scherpe hoek en 1 figuur met …" at bounding box center [410, 145] width 593 height 61
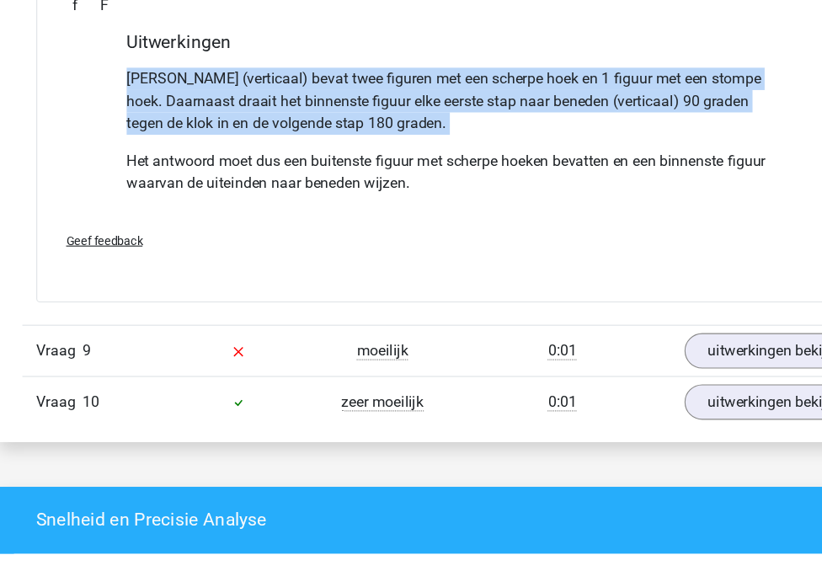
click at [475, 176] on p "Elke kolom (verticaal) bevat twee figuren met een scherpe hoek en 1 figuur met …" at bounding box center [410, 145] width 593 height 61
click at [404, 176] on p "Elke kolom (verticaal) bevat twee figuren met een scherpe hoek en 1 figuur met …" at bounding box center [410, 145] width 593 height 61
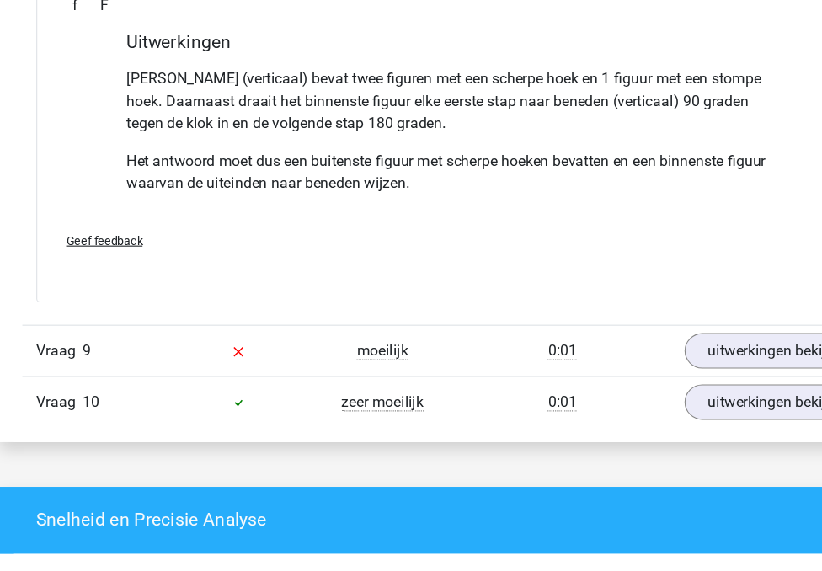
click at [404, 176] on p "Elke kolom (verticaal) bevat twee figuren met een scherpe hoek en 1 figuur met …" at bounding box center [410, 145] width 593 height 61
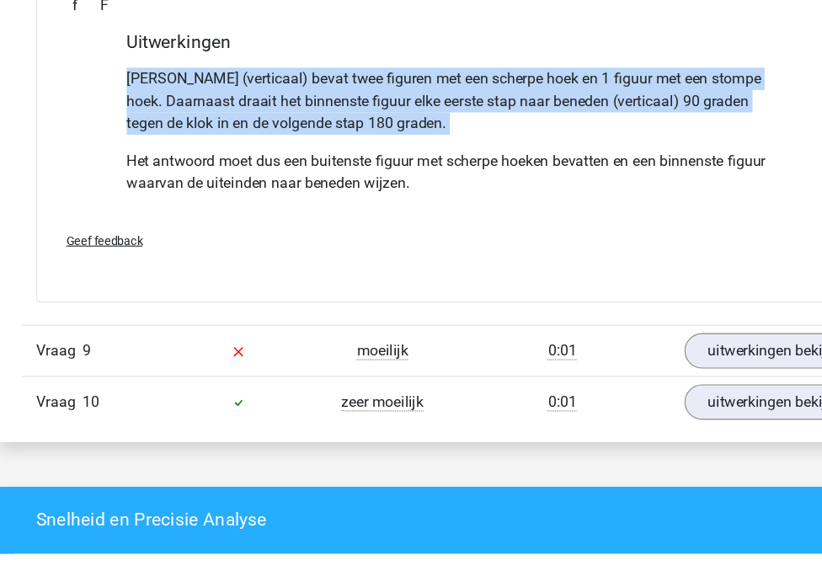
click at [404, 176] on p "Elke kolom (verticaal) bevat twee figuren met een scherpe hoek en 1 figuur met …" at bounding box center [410, 145] width 593 height 61
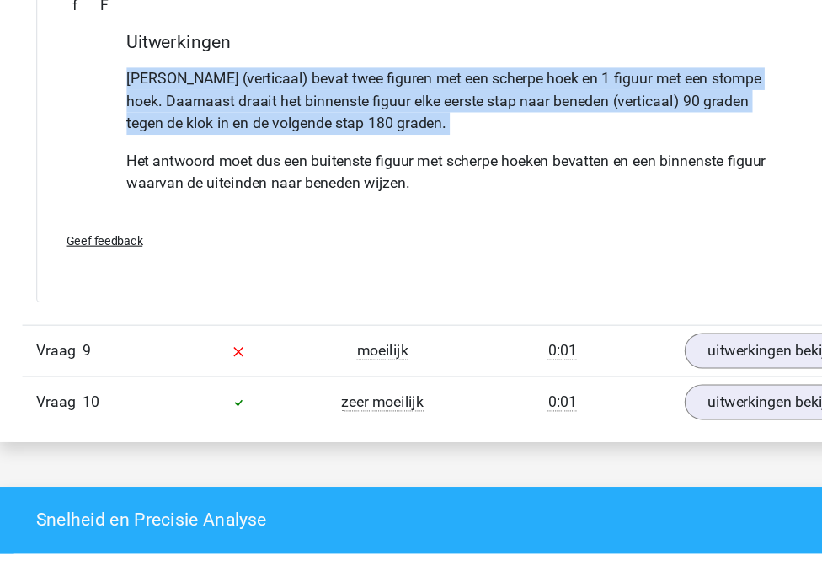
click at [404, 176] on p "Elke kolom (verticaal) bevat twee figuren met een scherpe hoek en 1 figuur met …" at bounding box center [410, 145] width 593 height 61
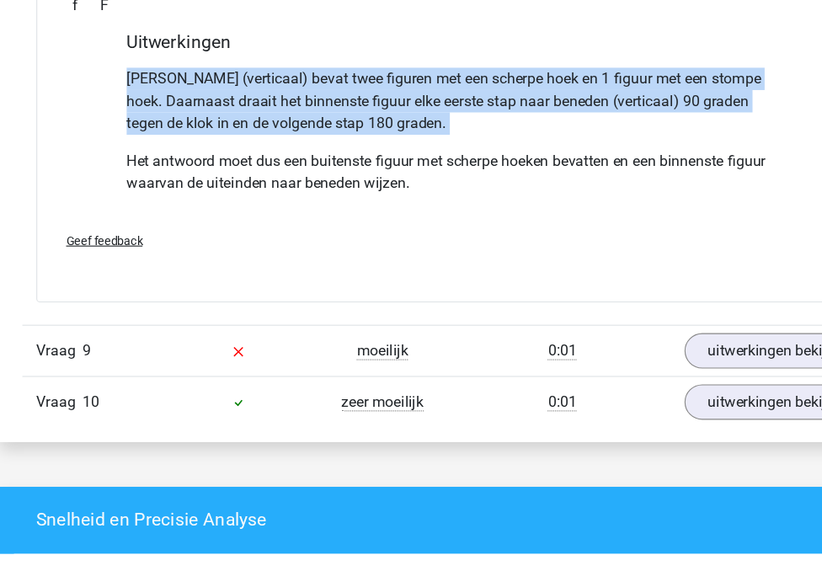
click at [404, 176] on p "Elke kolom (verticaal) bevat twee figuren met een scherpe hoek en 1 figuur met …" at bounding box center [410, 145] width 593 height 61
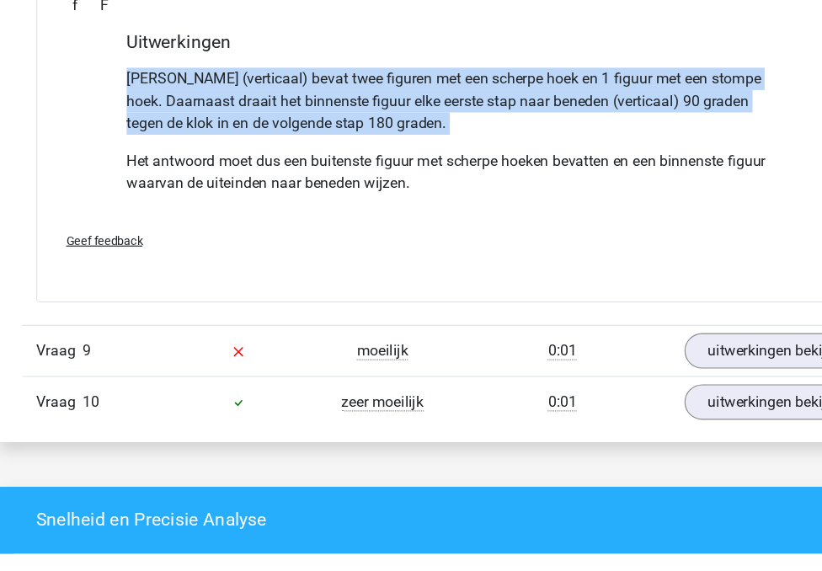
click at [404, 176] on p "Elke kolom (verticaal) bevat twee figuren met een scherpe hoek en 1 figuur met …" at bounding box center [410, 145] width 593 height 61
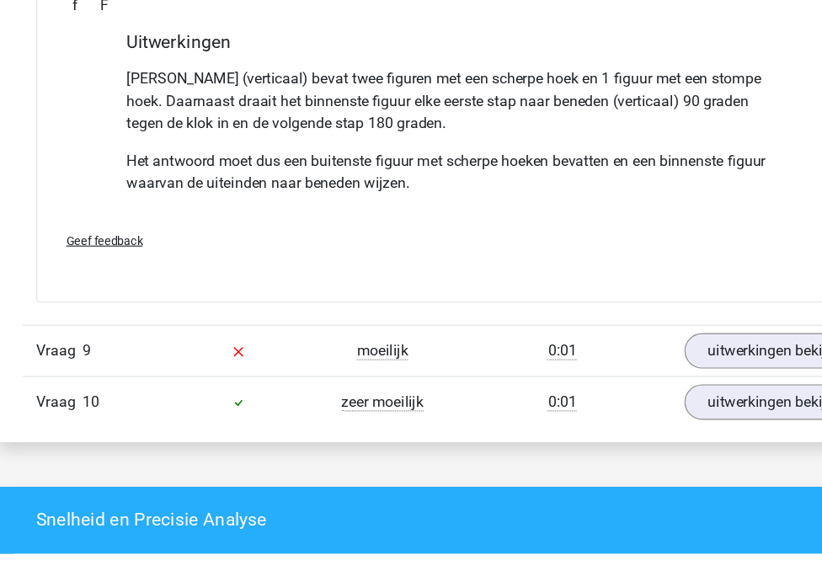
click at [404, 176] on p "Elke kolom (verticaal) bevat twee figuren met een scherpe hoek en 1 figuur met …" at bounding box center [410, 145] width 593 height 61
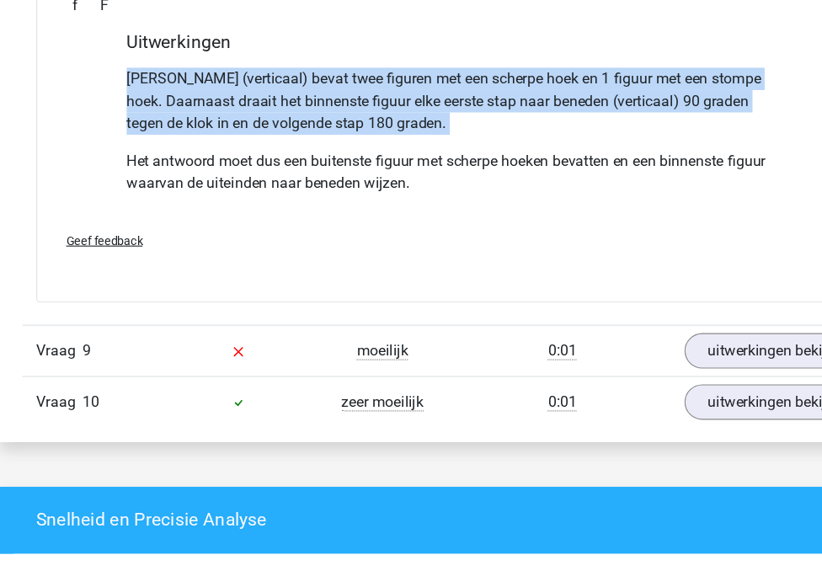
click at [404, 176] on p "Elke kolom (verticaal) bevat twee figuren met een scherpe hoek en 1 figuur met …" at bounding box center [410, 145] width 593 height 61
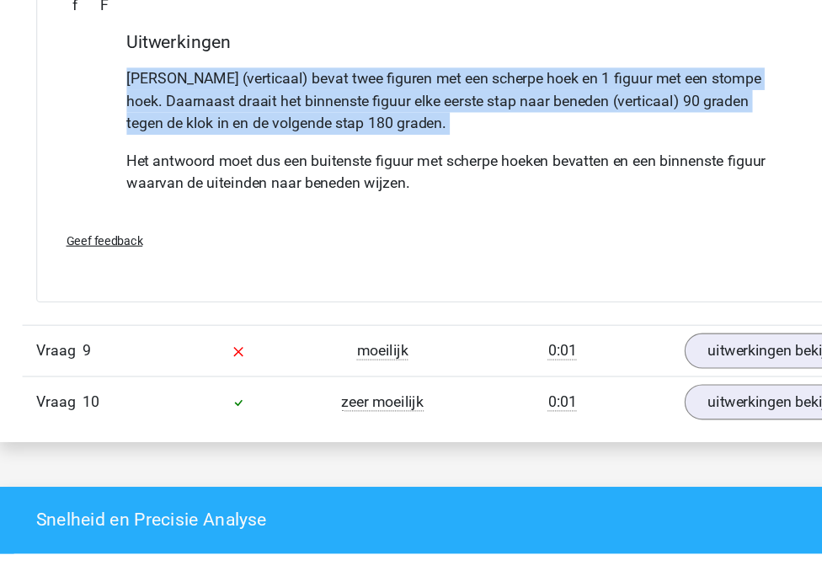
click at [404, 176] on p "Elke kolom (verticaal) bevat twee figuren met een scherpe hoek en 1 figuur met …" at bounding box center [410, 145] width 593 height 61
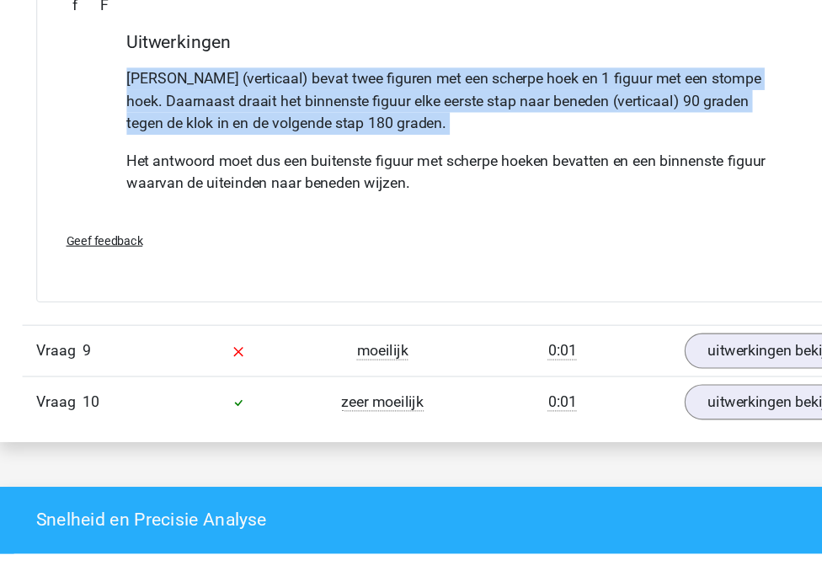
click at [404, 176] on p "Elke kolom (verticaal) bevat twee figuren met een scherpe hoek en 1 figuur met …" at bounding box center [410, 145] width 593 height 61
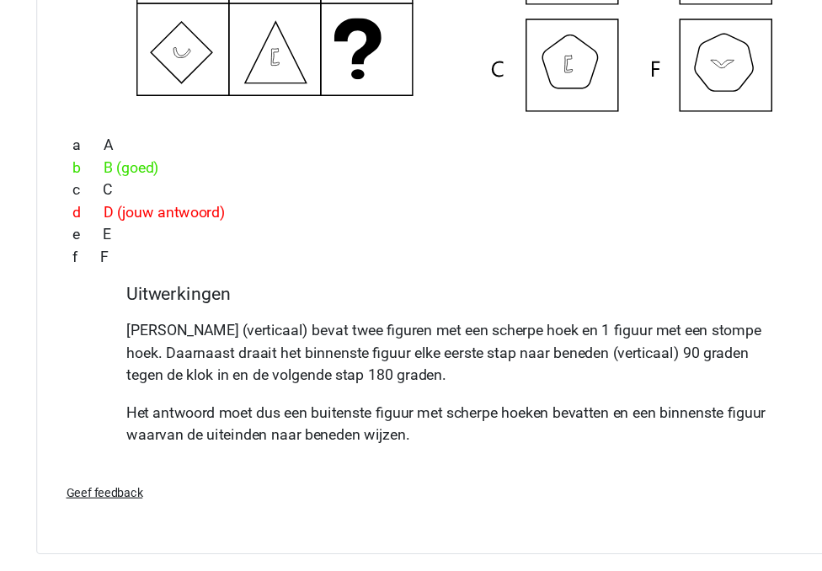
scroll to position [9238, 0]
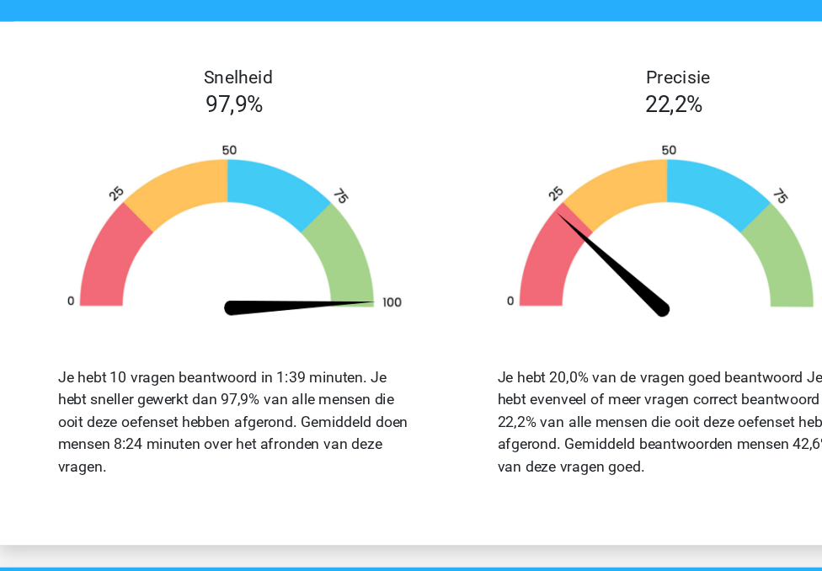
scroll to position [9765, 0]
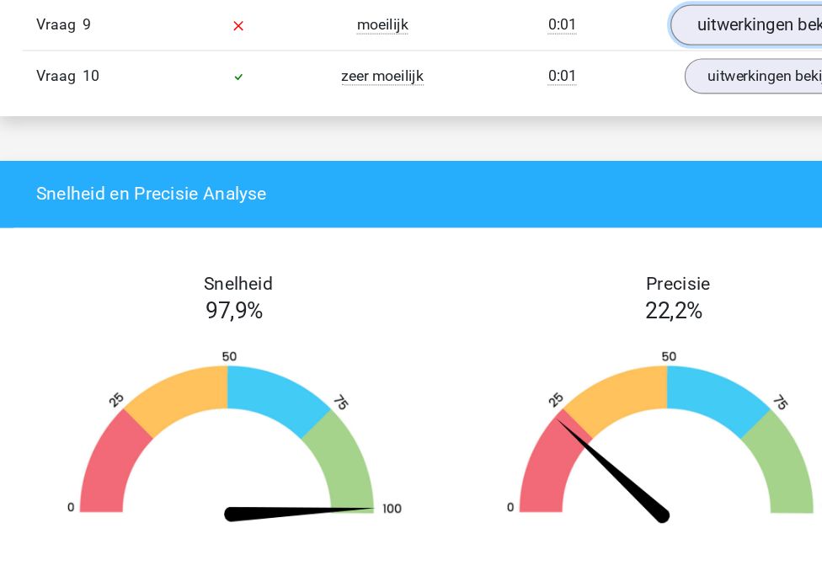
click at [663, 41] on link "uitwerkingen bekijken" at bounding box center [703, 22] width 195 height 37
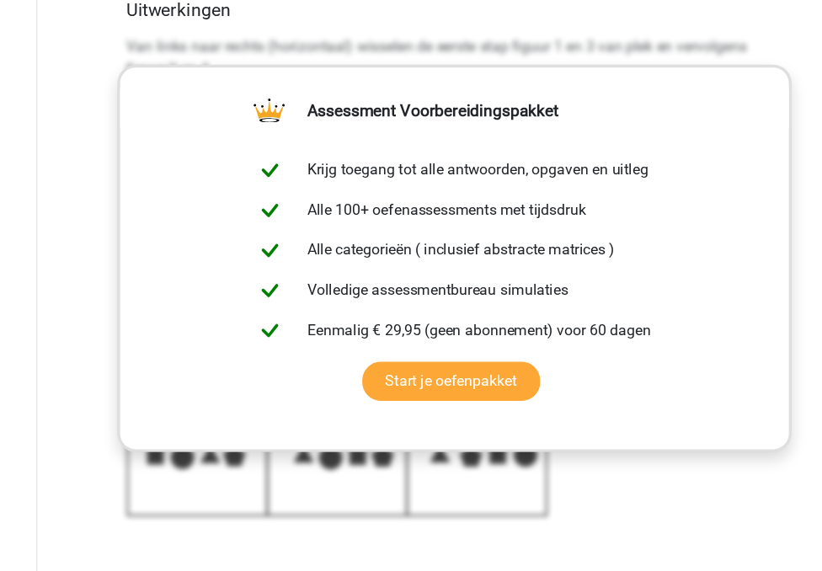
scroll to position [10264, 0]
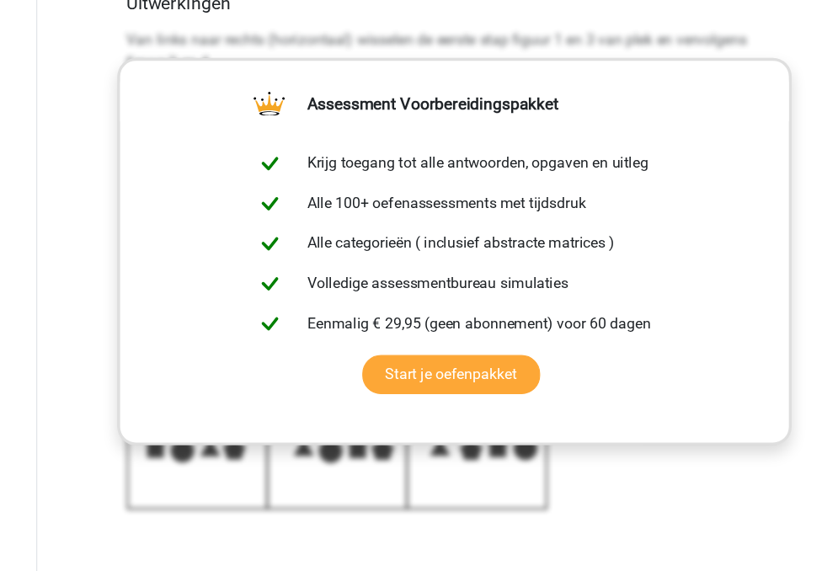
click at [187, 121] on p "Van links naar rechts (horizontaal) wisselen de eerste stap figuur 1 en 3 van p…" at bounding box center [410, 101] width 593 height 40
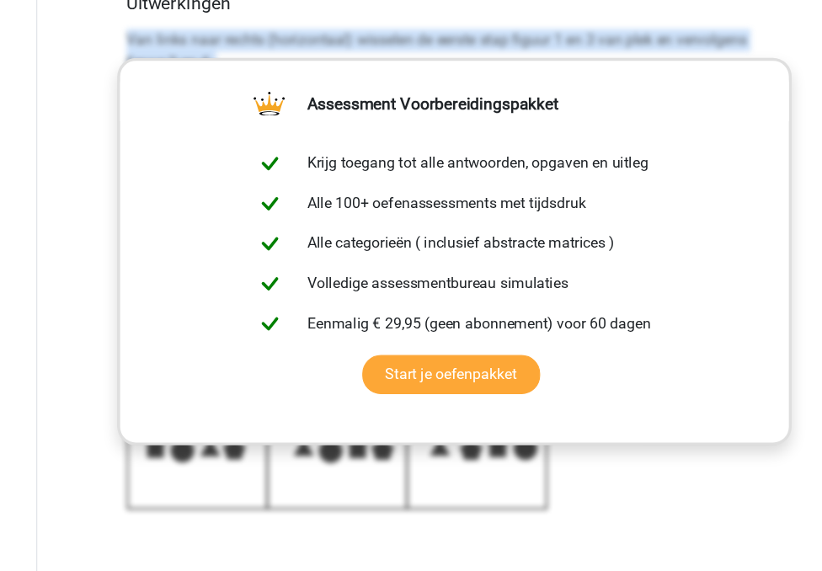
click at [187, 121] on p "Van links naar rechts (horizontaal) wisselen de eerste stap figuur 1 en 3 van p…" at bounding box center [410, 101] width 593 height 40
copy div "Van links naar rechts (horizontaal) wisselen de eerste stap figuur 1 en 3 van p…"
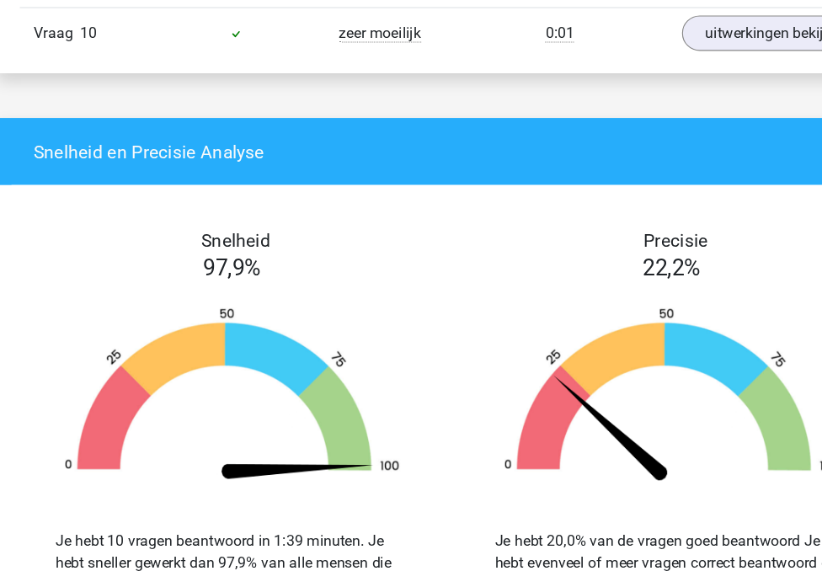
scroll to position [10952, 0]
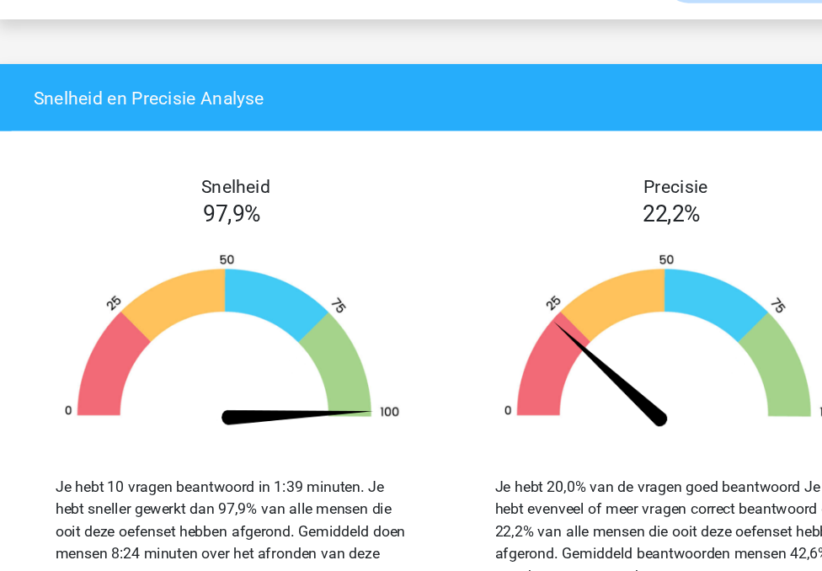
click at [700, 30] on link "uitwerkingen bekijken" at bounding box center [703, 11] width 195 height 37
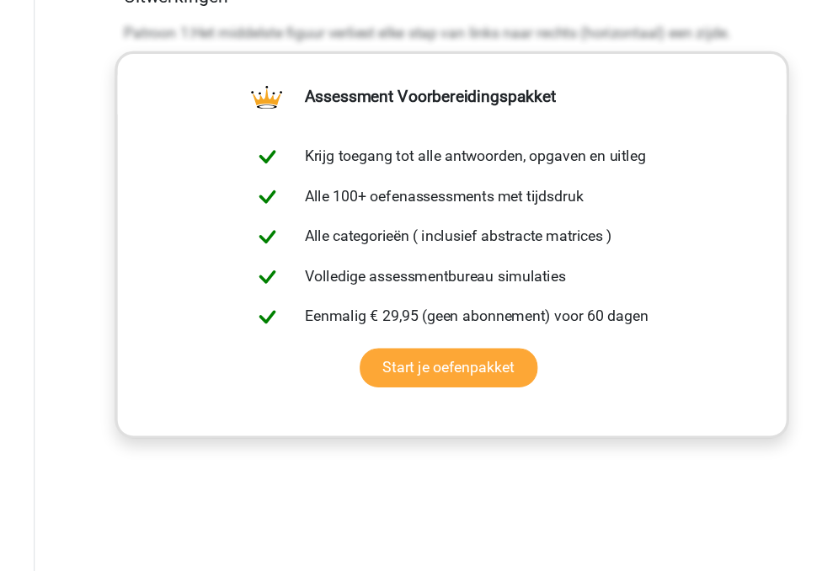
scroll to position [11465, 0]
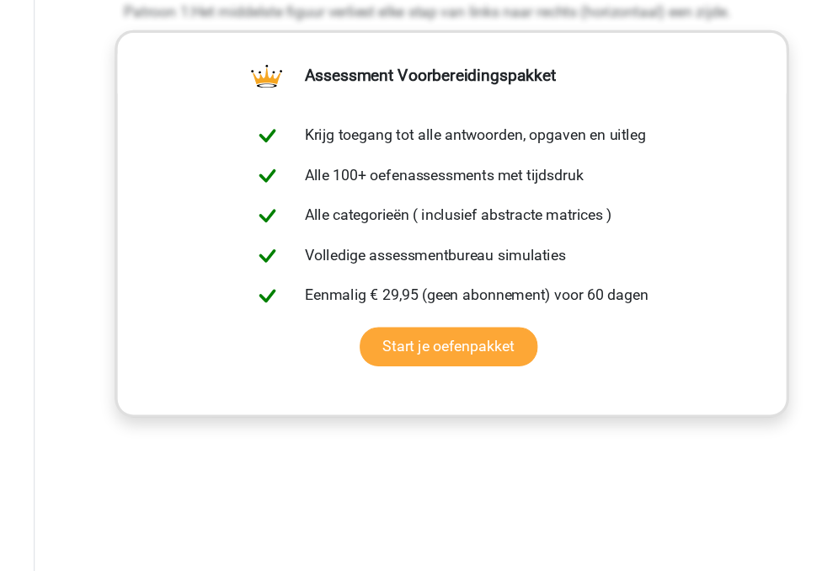
click at [184, 76] on p "Patroon 1:Het middelste figuur verliest elke stap van links naar rechts (horizo…" at bounding box center [410, 66] width 593 height 20
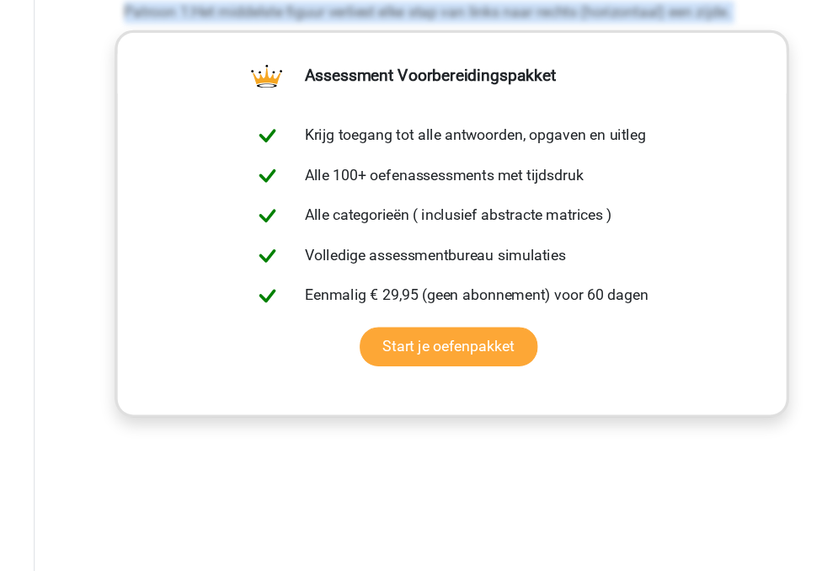
click at [184, 76] on p "Patroon 1:Het middelste figuur verliest elke stap van links naar rechts (horizo…" at bounding box center [410, 66] width 593 height 20
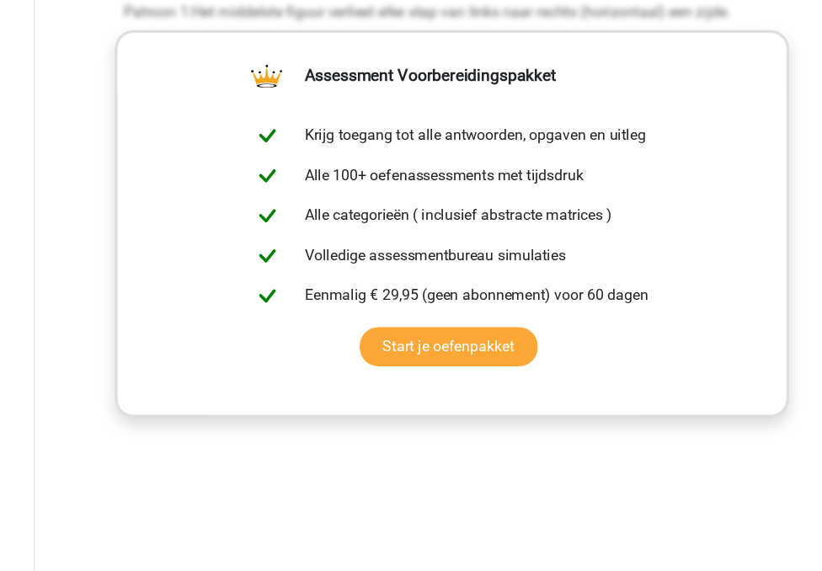
click at [129, 76] on p "Patroon 1:Het middelste figuur verliest elke stap van links naar rechts (horizo…" at bounding box center [410, 66] width 593 height 20
drag, startPoint x: 112, startPoint y: 263, endPoint x: 125, endPoint y: 286, distance: 26.0
click at [127, 288] on div "Welk figuur moet het vraagteken vervangen?" at bounding box center [411, 86] width 756 height 1089
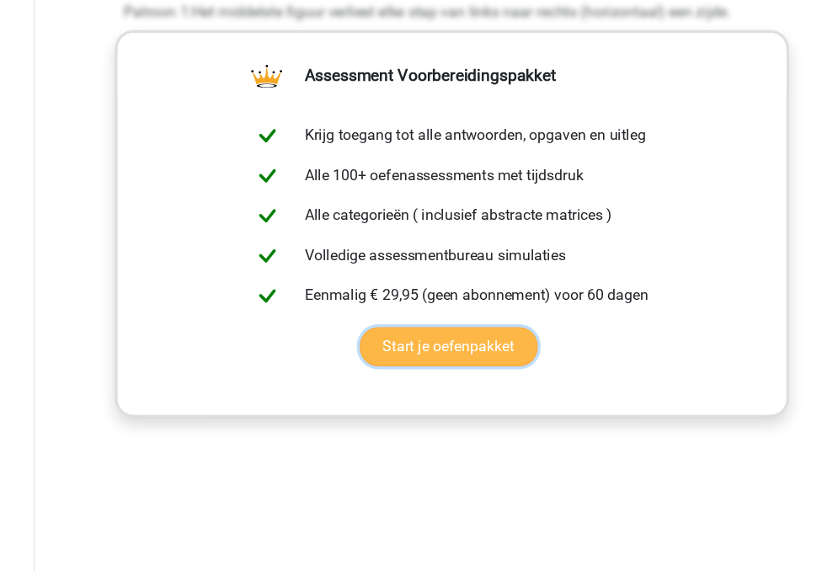
click at [327, 350] on link "Start je oefenpakket" at bounding box center [407, 367] width 161 height 35
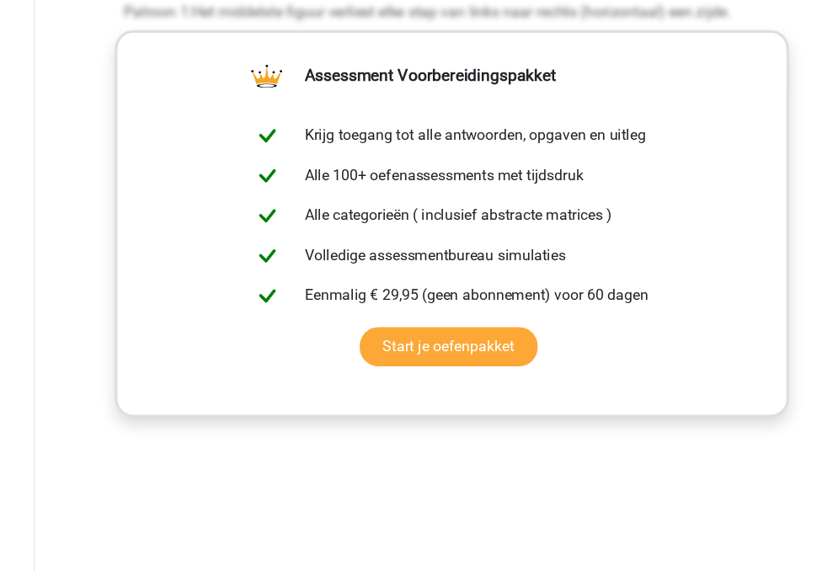
click at [120, 76] on p "Patroon 1:Het middelste figuur verliest elke stap van links naar rechts (horizo…" at bounding box center [410, 66] width 593 height 20
drag, startPoint x: 114, startPoint y: 265, endPoint x: 131, endPoint y: 269, distance: 17.4
click at [131, 76] on p "Patroon 1:Het middelste figuur verliest elke stap van links naar rechts (horizo…" at bounding box center [410, 66] width 593 height 20
click at [128, 76] on p "Patroon 1:Het middelste figuur verliest elke stap van links naar rechts (horizo…" at bounding box center [410, 66] width 593 height 20
click at [127, 76] on p "Patroon 1:Het middelste figuur verliest elke stap van links naar rechts (horizo…" at bounding box center [410, 66] width 593 height 20
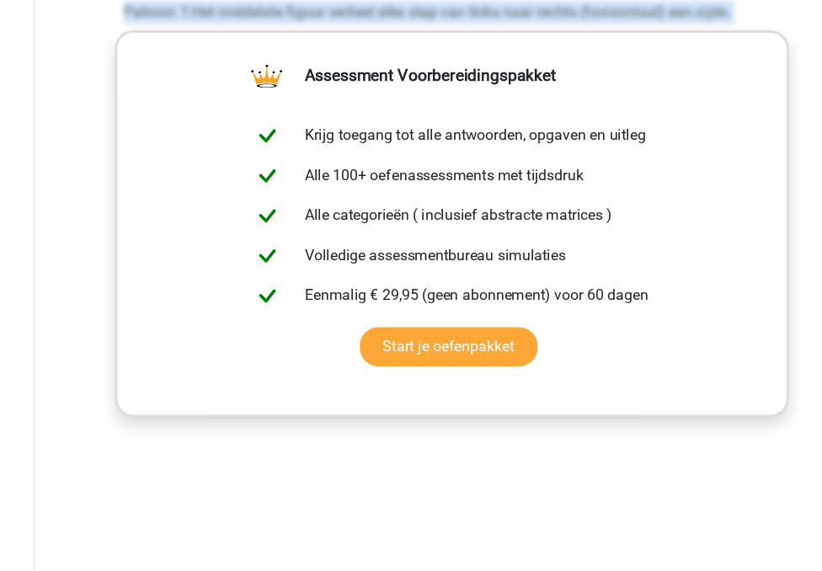
click at [127, 76] on p "Patroon 1:Het middelste figuur verliest elke stap van links naar rechts (horizo…" at bounding box center [410, 66] width 593 height 20
click at [103, 272] on div "Welk figuur moet het vraagteken vervangen?" at bounding box center [411, 86] width 756 height 1089
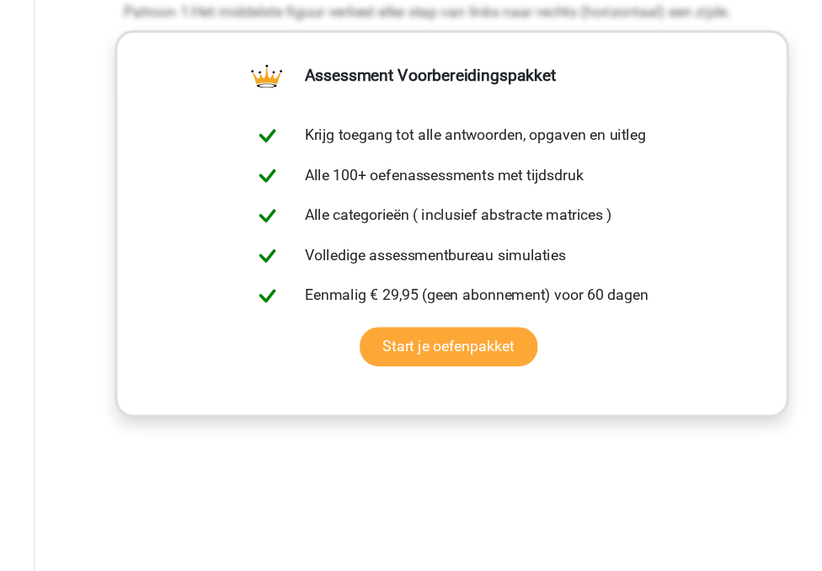
click at [131, 76] on p "Patroon 1:Het middelste figuur verliest elke stap van links naar rechts (horizo…" at bounding box center [410, 66] width 593 height 20
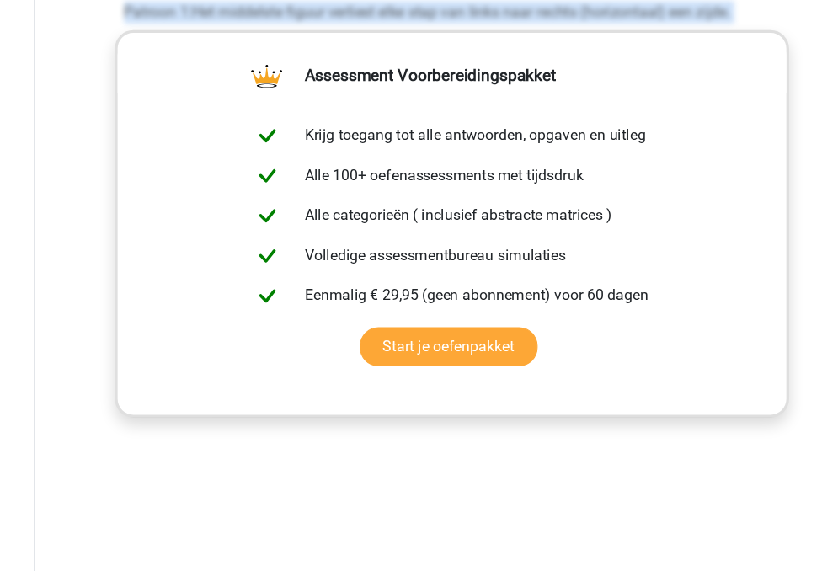
click at [131, 76] on p "Patroon 1:Het middelste figuur verliest elke stap van links naar rechts (horizo…" at bounding box center [410, 66] width 593 height 20
copy div "Patroon 1:Het middelste figuur verliest elke stap van links naar rechts (horizo…"
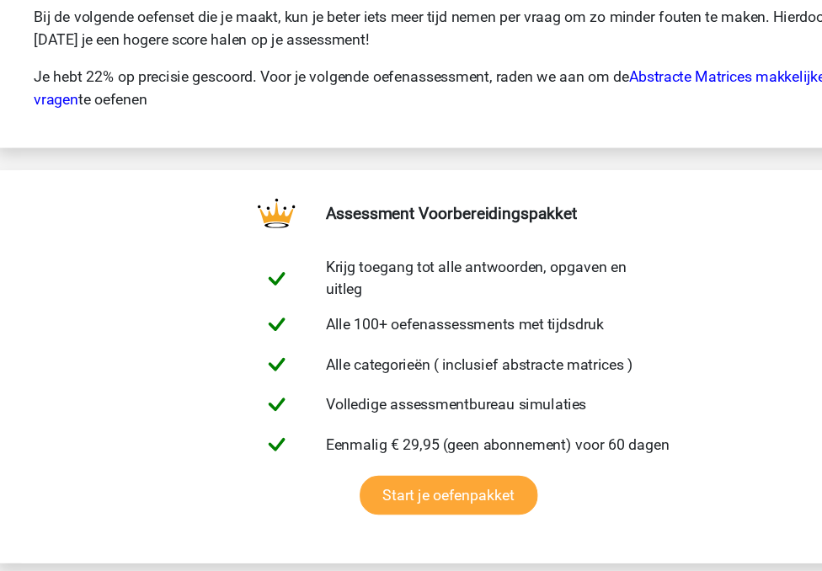
scroll to position [12925, 0]
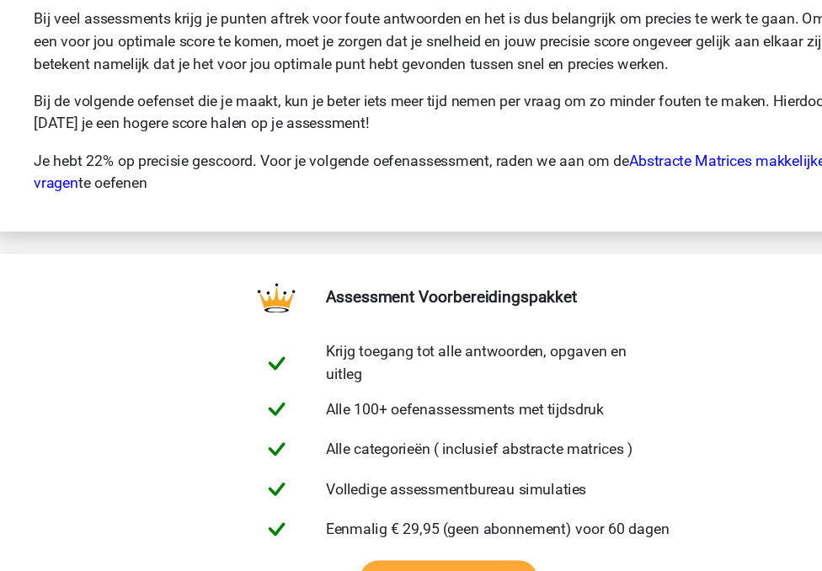
scroll to position [2669, 0]
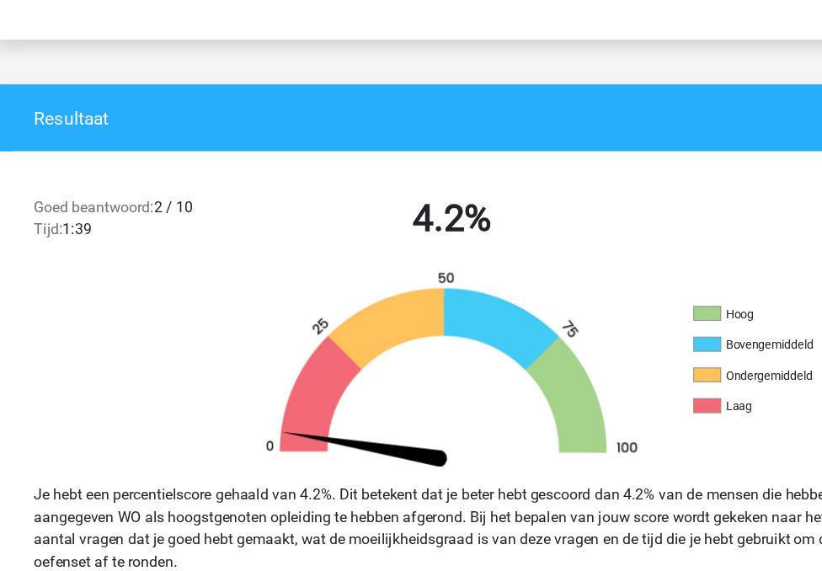
scroll to position [248, 0]
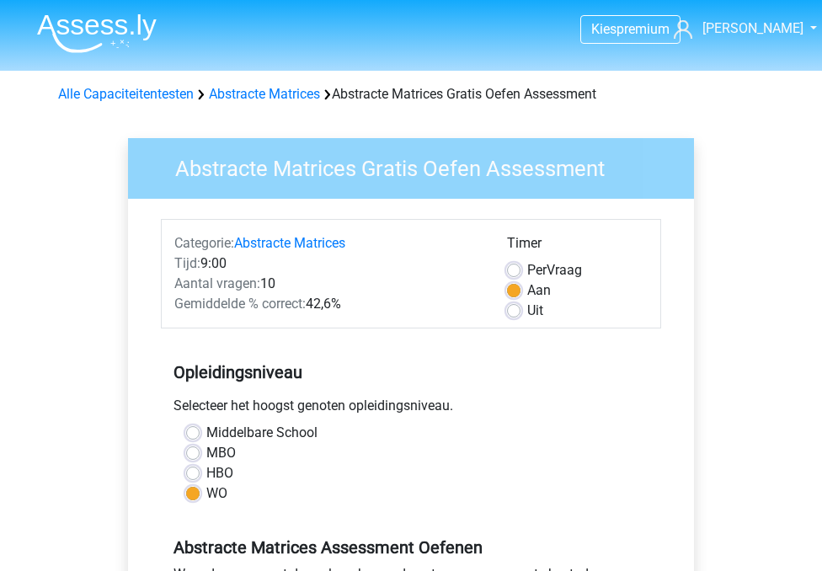
scroll to position [337, 0]
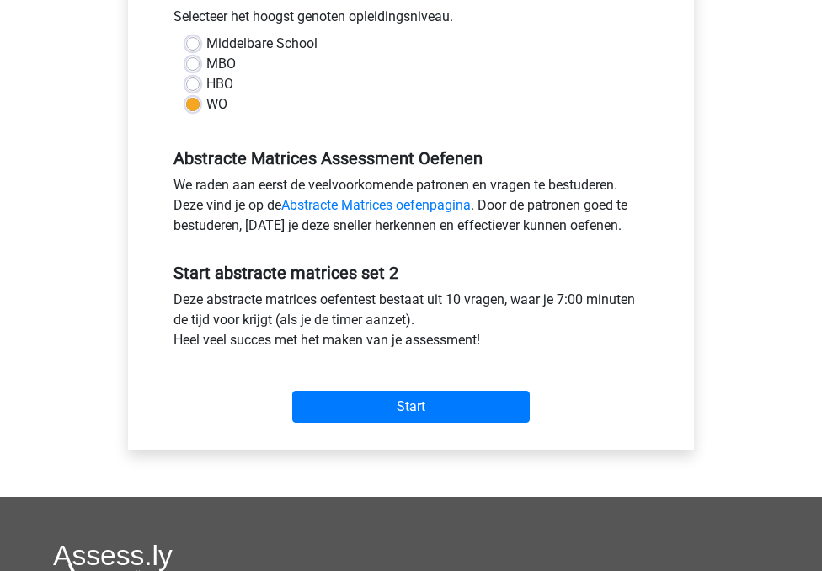
scroll to position [412, 0]
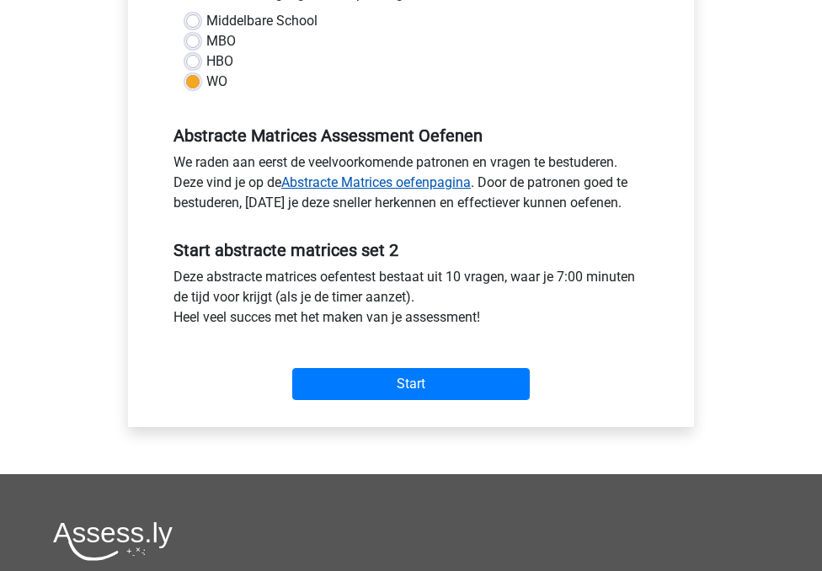
click at [406, 180] on link "Abstracte Matrices oefenpagina" at bounding box center [375, 182] width 189 height 16
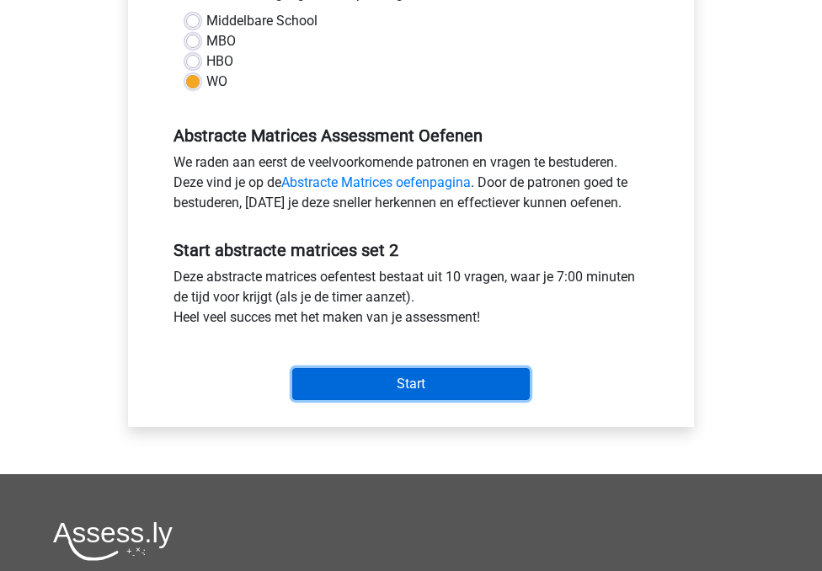
click at [409, 387] on input "Start" at bounding box center [410, 384] width 237 height 32
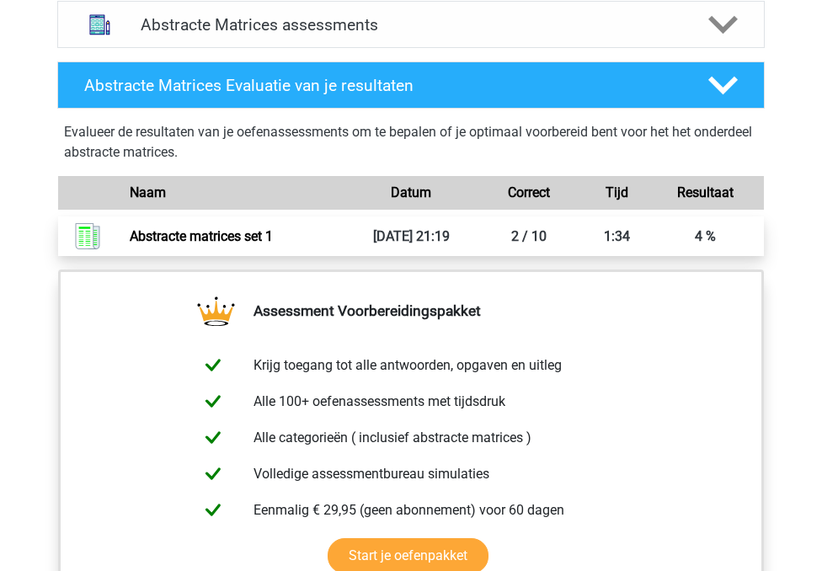
scroll to position [1135, 0]
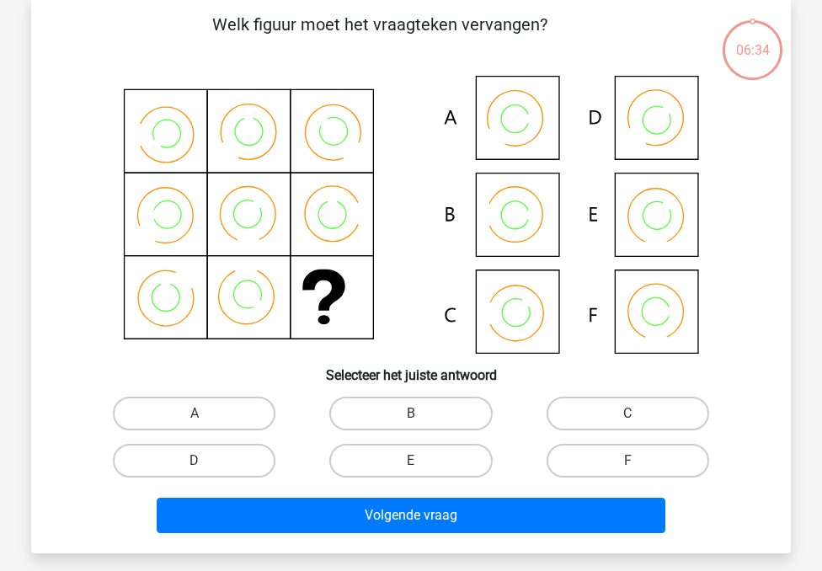
scroll to position [82, 0]
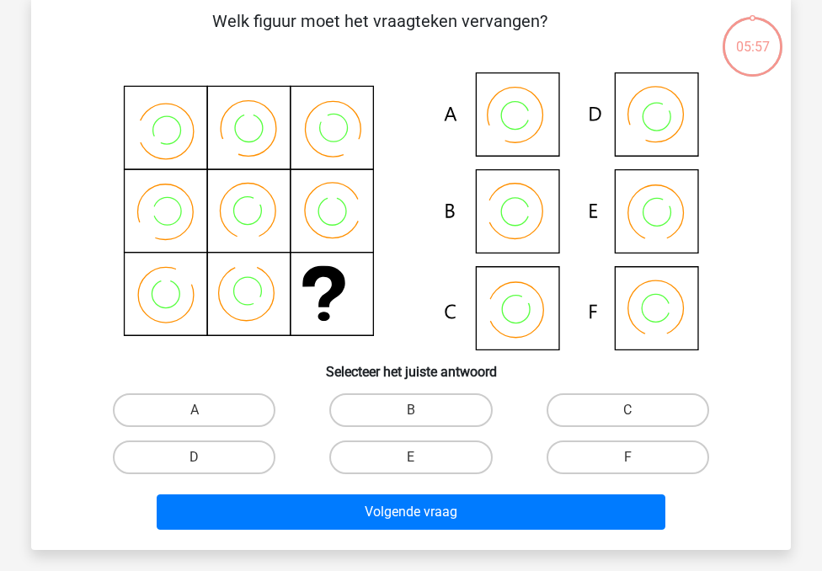
click at [518, 297] on icon at bounding box center [411, 211] width 679 height 278
click at [591, 402] on label "C" at bounding box center [627, 410] width 162 height 34
click at [627, 410] on input "C" at bounding box center [632, 415] width 11 height 11
radio input "true"
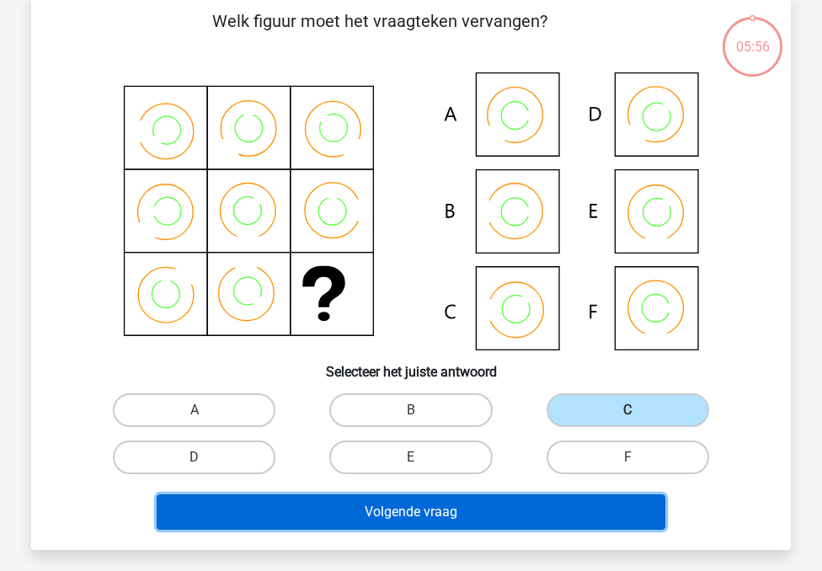
click at [421, 504] on button "Volgende vraag" at bounding box center [411, 511] width 509 height 35
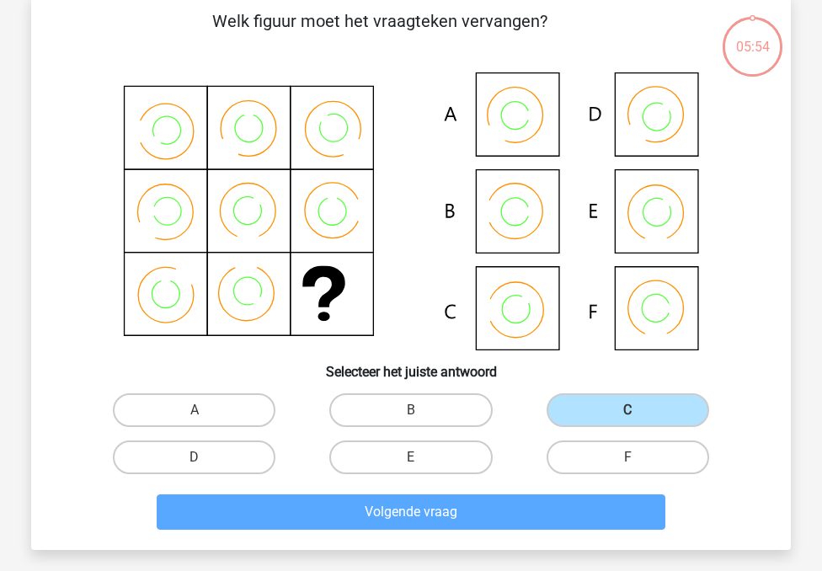
scroll to position [77, 0]
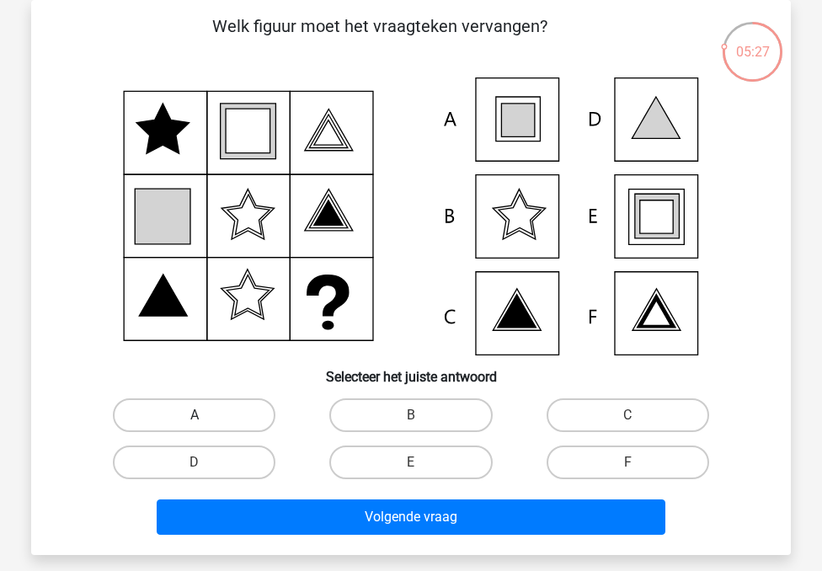
click at [202, 408] on label "A" at bounding box center [194, 415] width 162 height 34
click at [202, 415] on input "A" at bounding box center [199, 420] width 11 height 11
radio input "true"
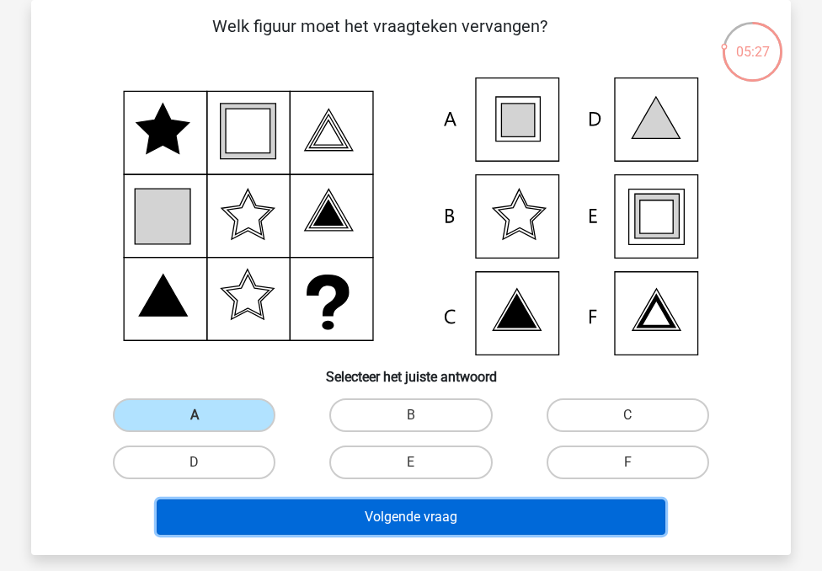
click at [263, 508] on button "Volgende vraag" at bounding box center [411, 516] width 509 height 35
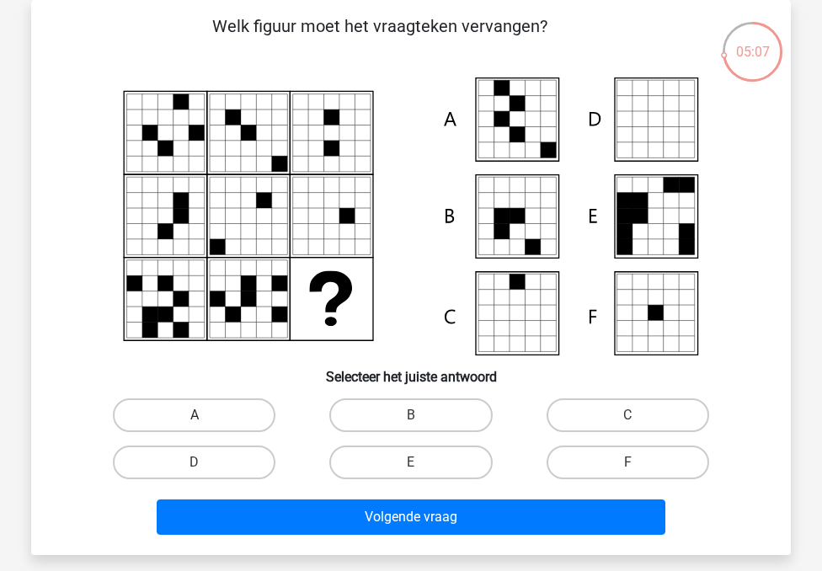
click at [233, 403] on label "A" at bounding box center [194, 415] width 162 height 34
click at [205, 415] on input "A" at bounding box center [199, 420] width 11 height 11
radio input "true"
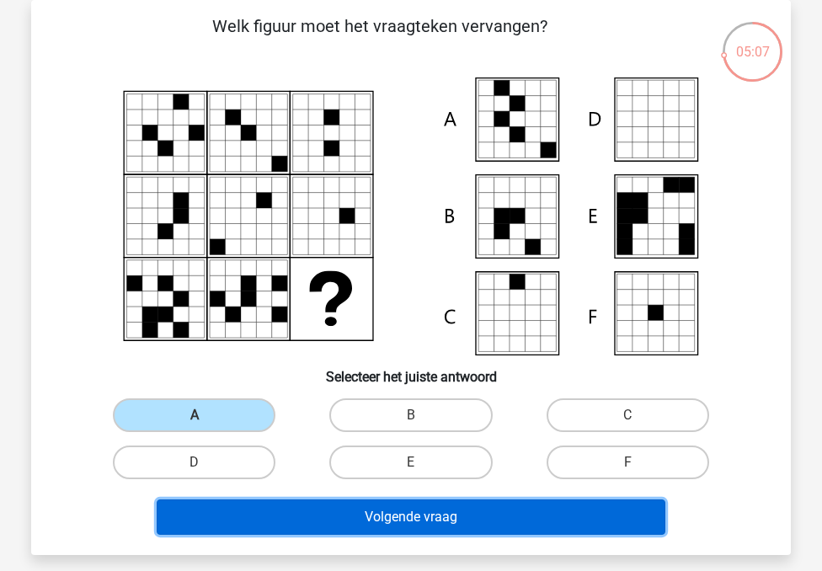
click at [267, 515] on button "Volgende vraag" at bounding box center [411, 516] width 509 height 35
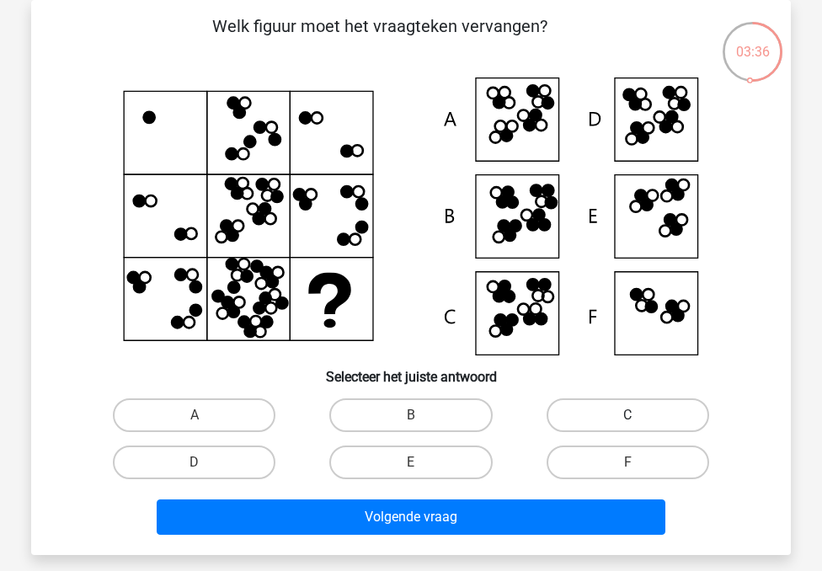
click at [571, 426] on label "C" at bounding box center [627, 415] width 162 height 34
click at [627, 426] on input "C" at bounding box center [632, 420] width 11 height 11
radio input "true"
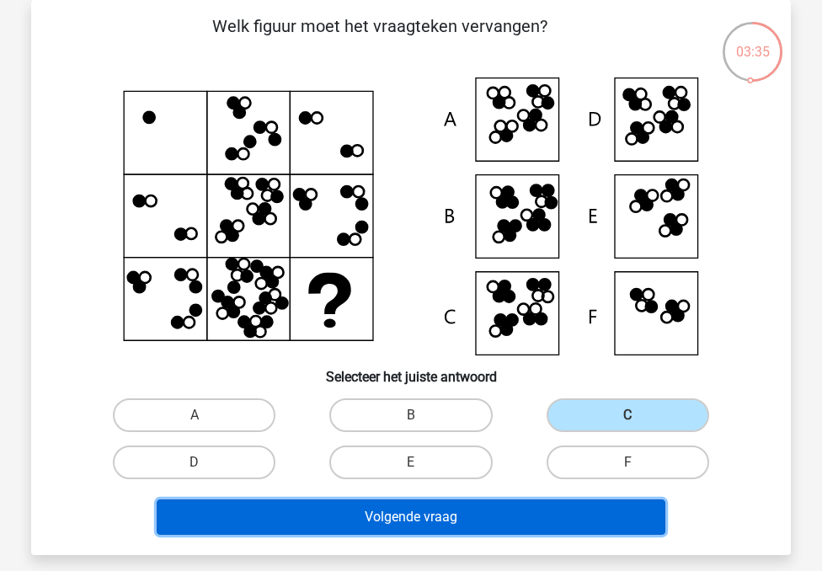
click at [477, 505] on button "Volgende vraag" at bounding box center [411, 516] width 509 height 35
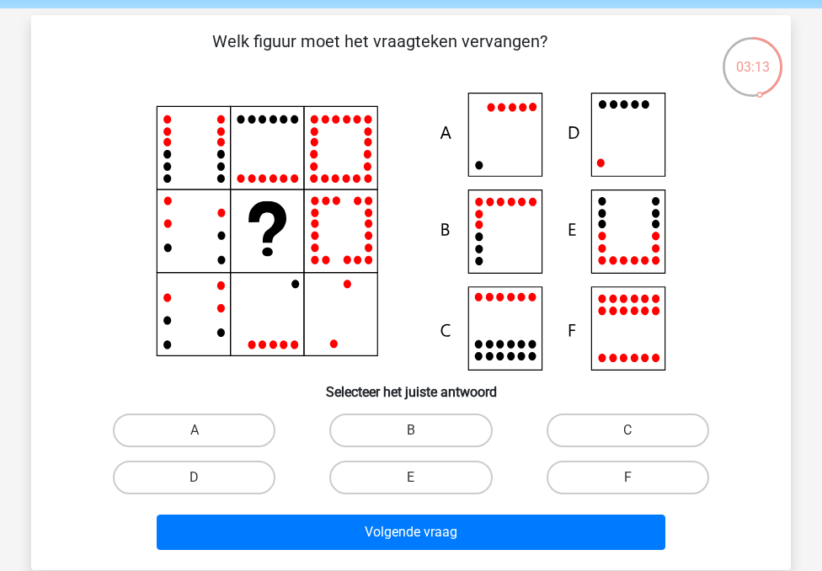
scroll to position [64, 0]
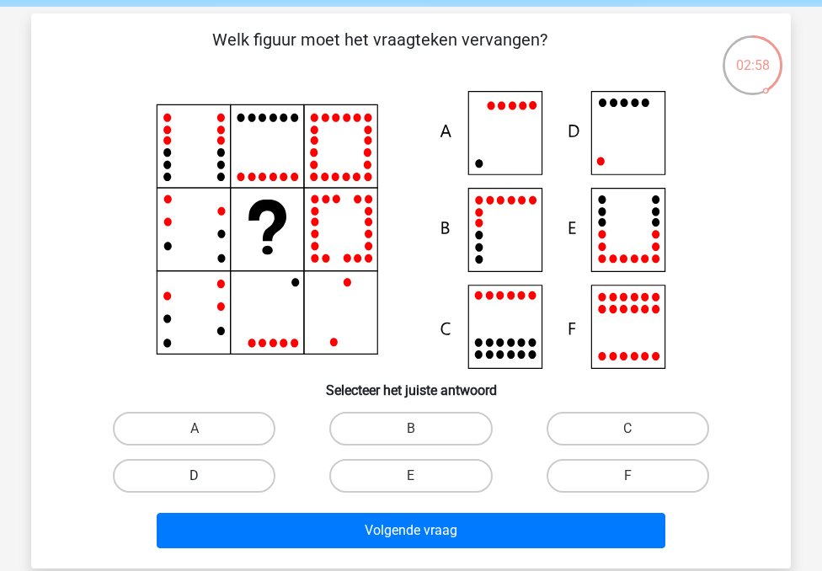
click at [249, 471] on label "D" at bounding box center [194, 476] width 162 height 34
click at [205, 476] on input "D" at bounding box center [199, 481] width 11 height 11
radio input "true"
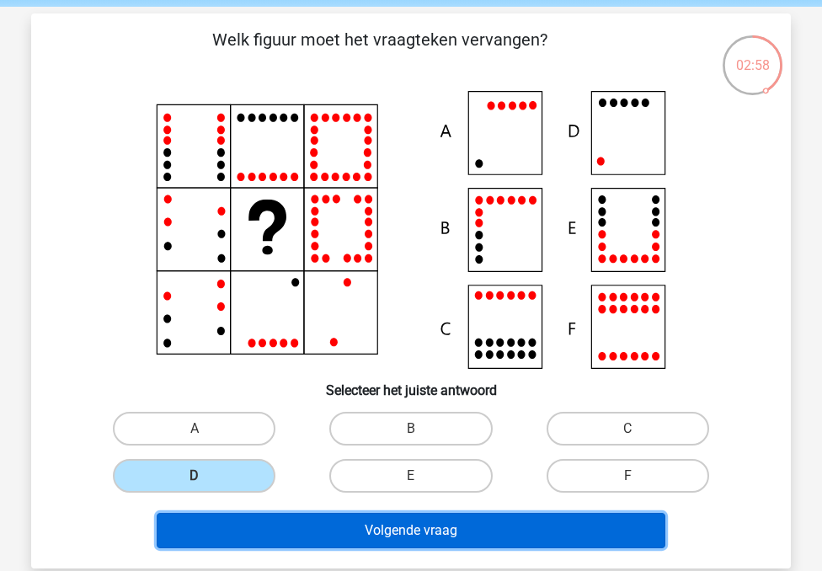
click at [269, 540] on button "Volgende vraag" at bounding box center [411, 530] width 509 height 35
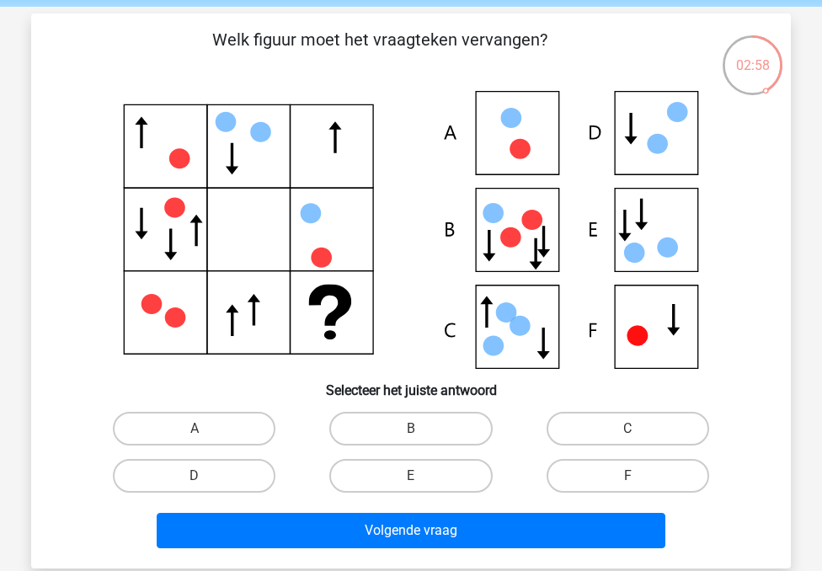
scroll to position [77, 0]
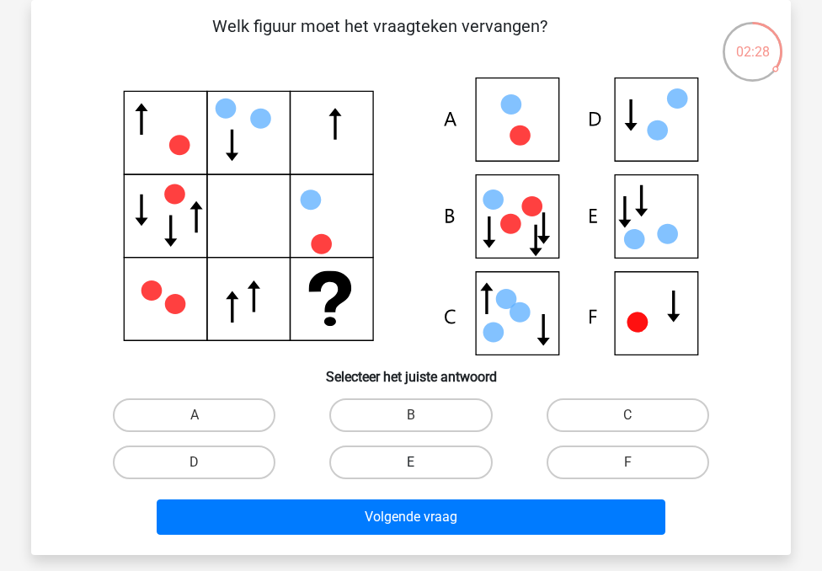
click at [418, 454] on label "E" at bounding box center [410, 462] width 162 height 34
click at [418, 462] on input "E" at bounding box center [416, 467] width 11 height 11
radio input "true"
click at [608, 460] on label "F" at bounding box center [627, 462] width 162 height 34
click at [627, 462] on input "F" at bounding box center [632, 467] width 11 height 11
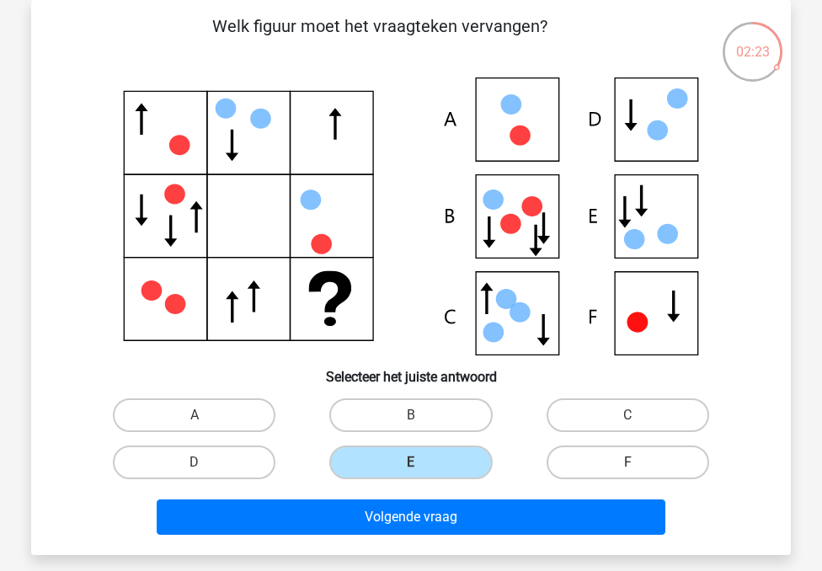
radio input "true"
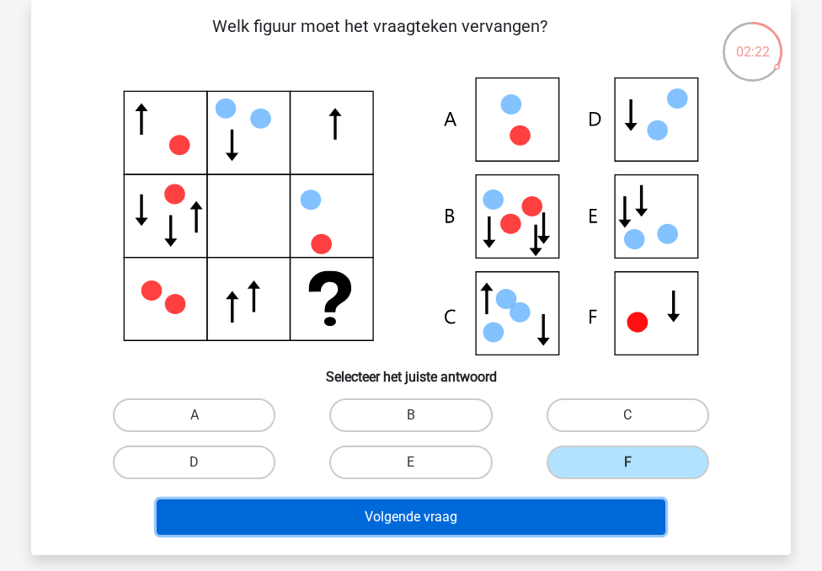
click at [516, 510] on button "Volgende vraag" at bounding box center [411, 516] width 509 height 35
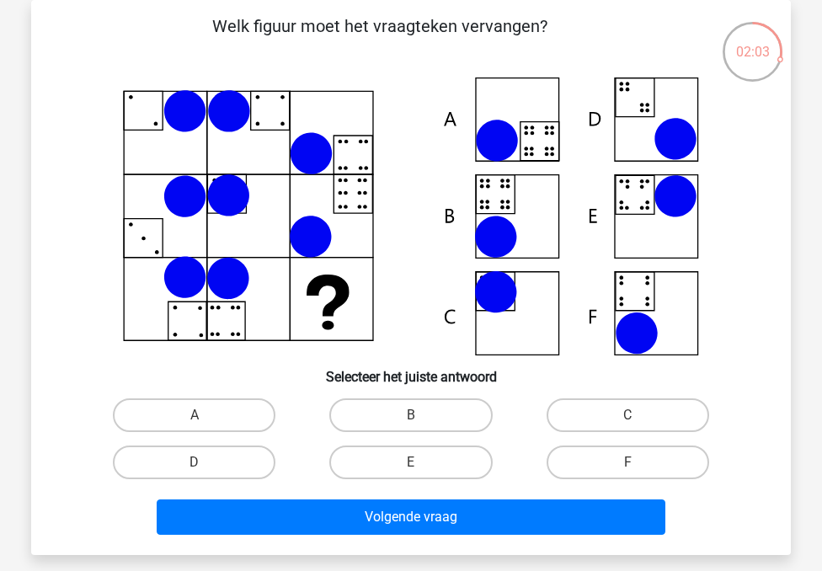
click at [484, 184] on icon at bounding box center [411, 216] width 679 height 278
click at [402, 411] on label "B" at bounding box center [410, 415] width 162 height 34
click at [411, 415] on input "B" at bounding box center [416, 420] width 11 height 11
radio input "true"
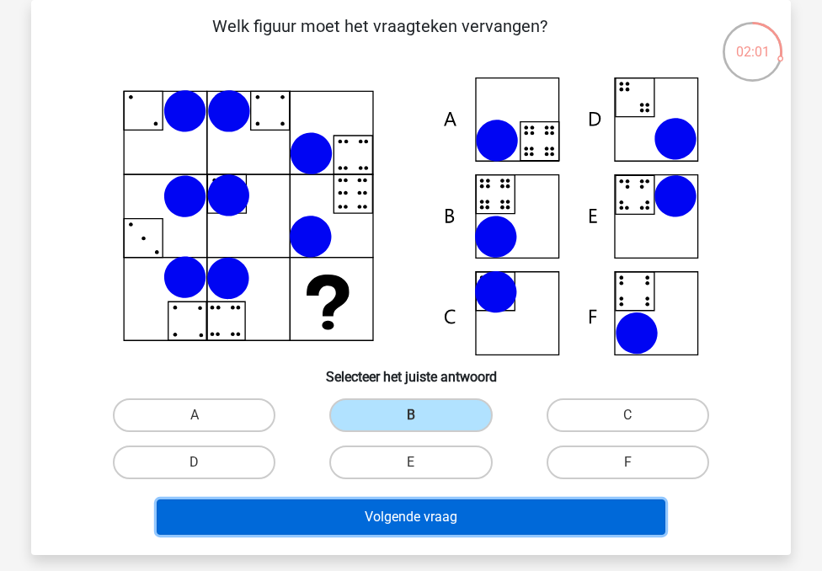
click at [364, 514] on button "Volgende vraag" at bounding box center [411, 516] width 509 height 35
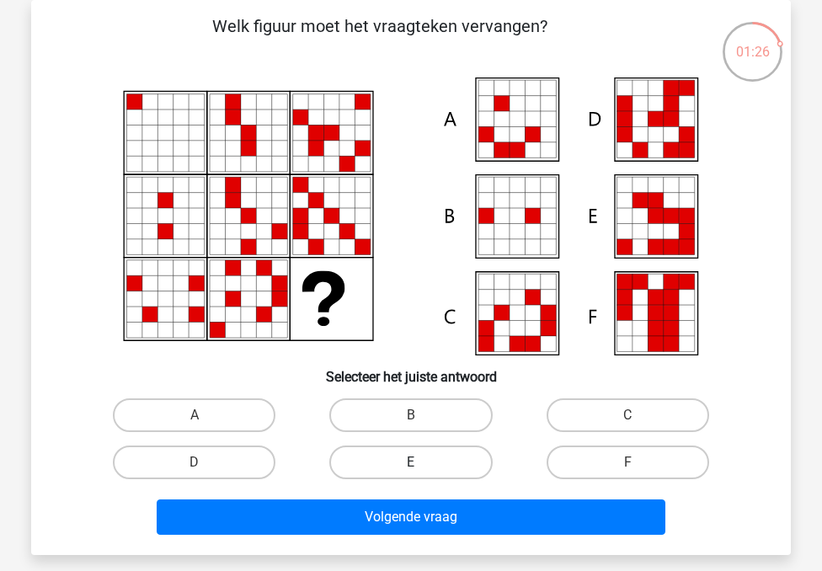
click at [386, 453] on label "E" at bounding box center [410, 462] width 162 height 34
click at [411, 462] on input "E" at bounding box center [416, 467] width 11 height 11
radio input "true"
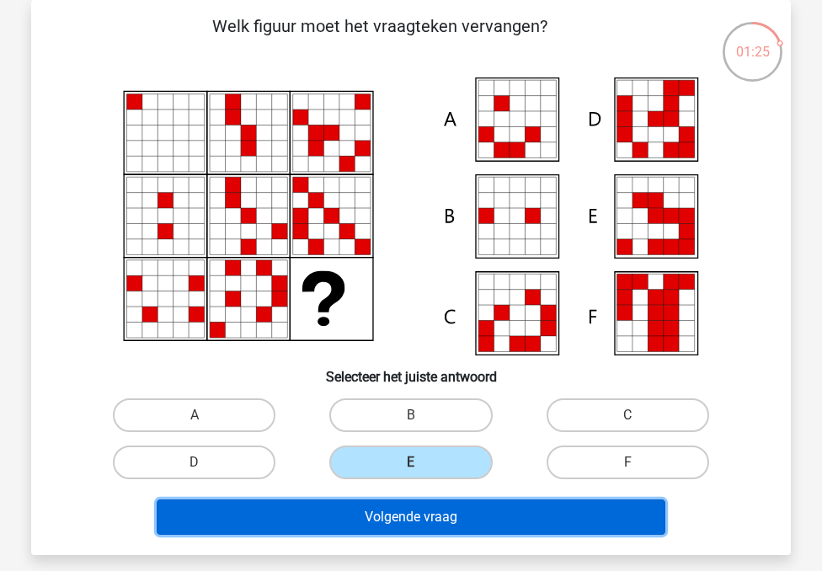
click at [394, 514] on button "Volgende vraag" at bounding box center [411, 516] width 509 height 35
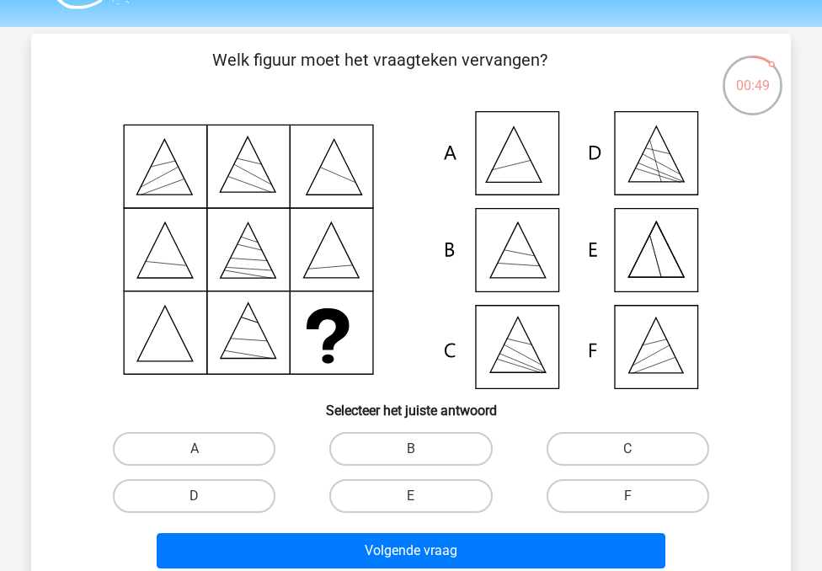
scroll to position [41, 0]
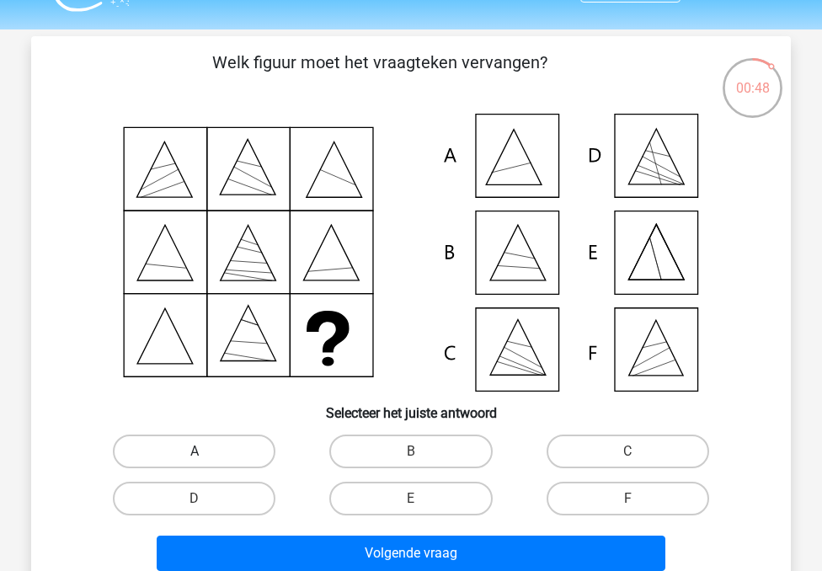
click at [222, 444] on label "A" at bounding box center [194, 451] width 162 height 34
click at [205, 451] on input "A" at bounding box center [199, 456] width 11 height 11
radio input "true"
click at [235, 533] on div "Volgende vraag" at bounding box center [410, 550] width 705 height 56
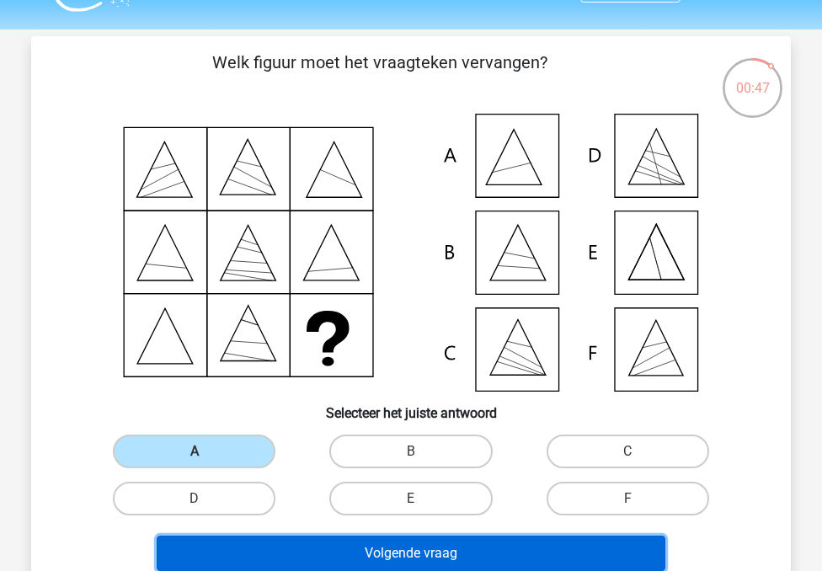
click at [295, 559] on button "Volgende vraag" at bounding box center [411, 552] width 509 height 35
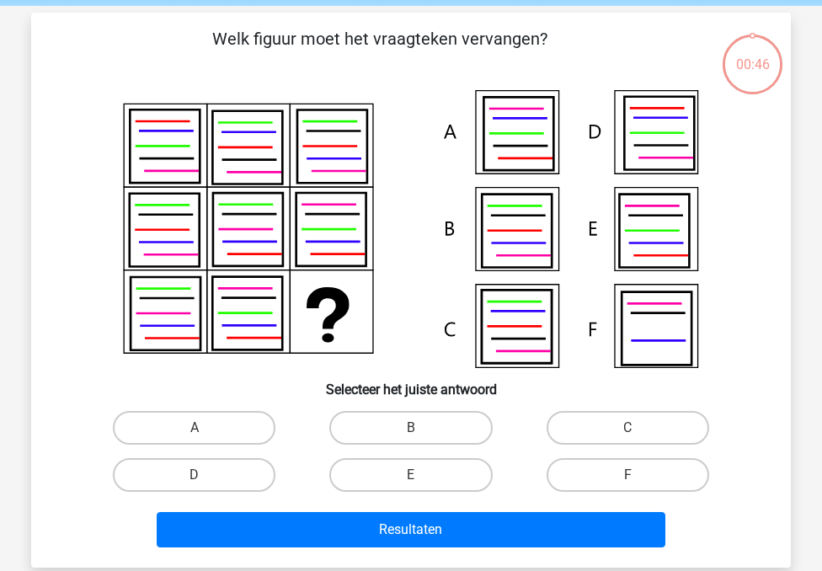
scroll to position [64, 0]
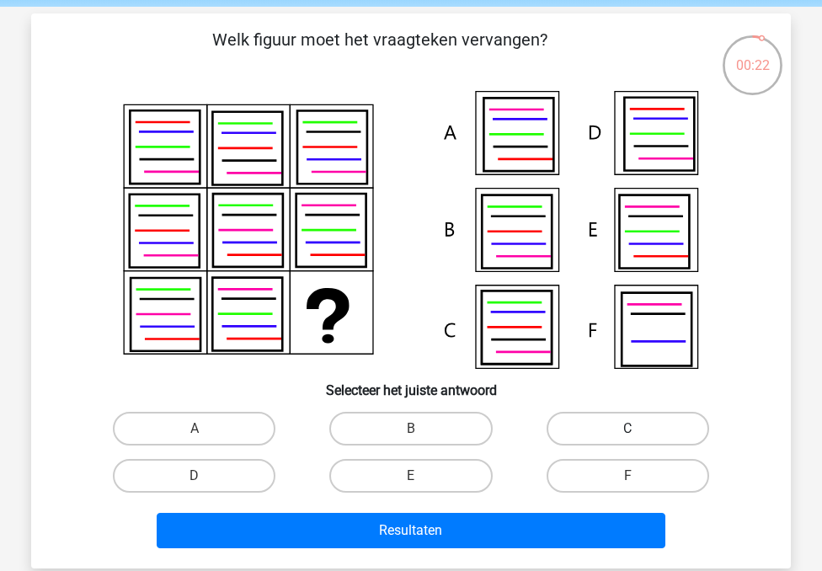
click at [590, 423] on label "C" at bounding box center [627, 429] width 162 height 34
click at [627, 428] on input "C" at bounding box center [632, 433] width 11 height 11
radio input "true"
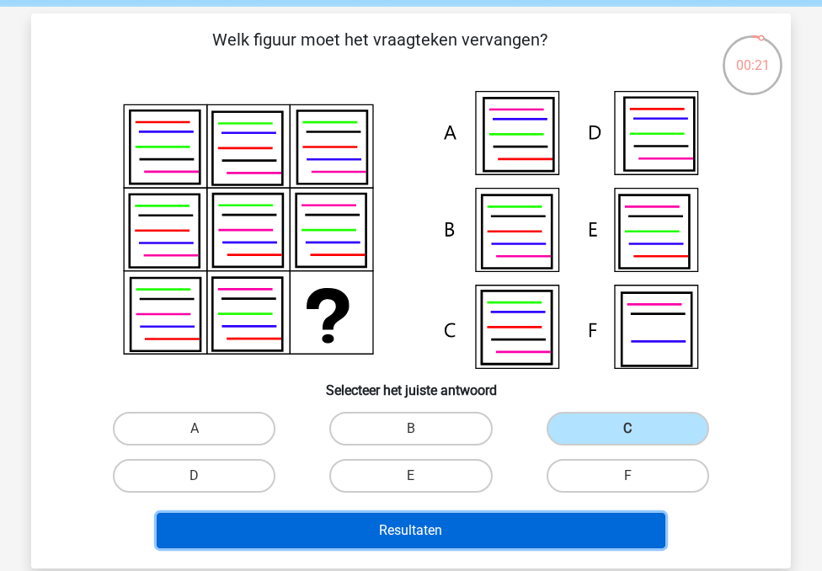
click at [453, 540] on button "Resultaten" at bounding box center [411, 530] width 509 height 35
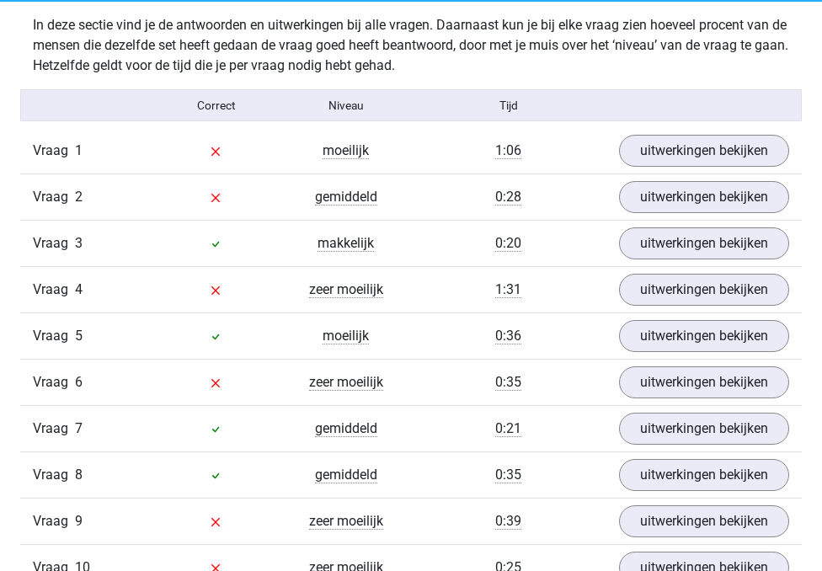
scroll to position [1341, 0]
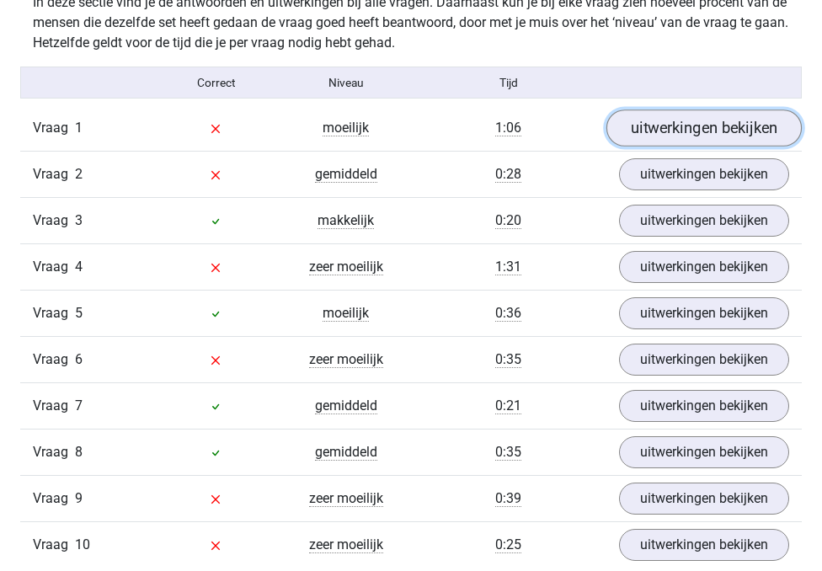
click at [665, 128] on link "uitwerkingen bekijken" at bounding box center [703, 127] width 195 height 37
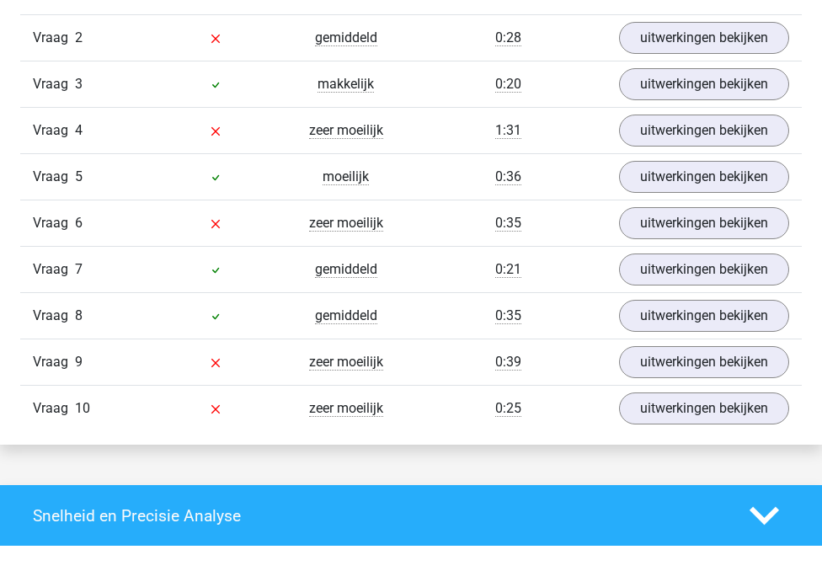
scroll to position [2599, 0]
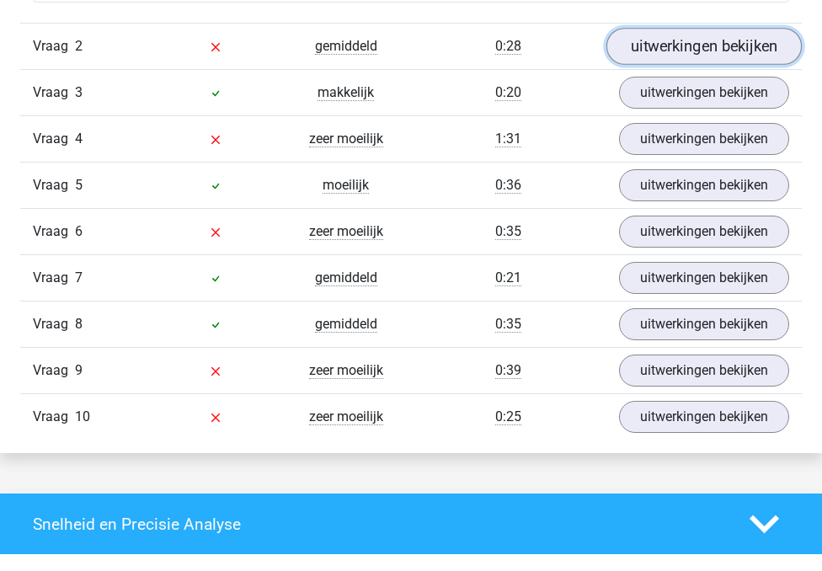
click at [673, 65] on link "uitwerkingen bekijken" at bounding box center [703, 46] width 195 height 37
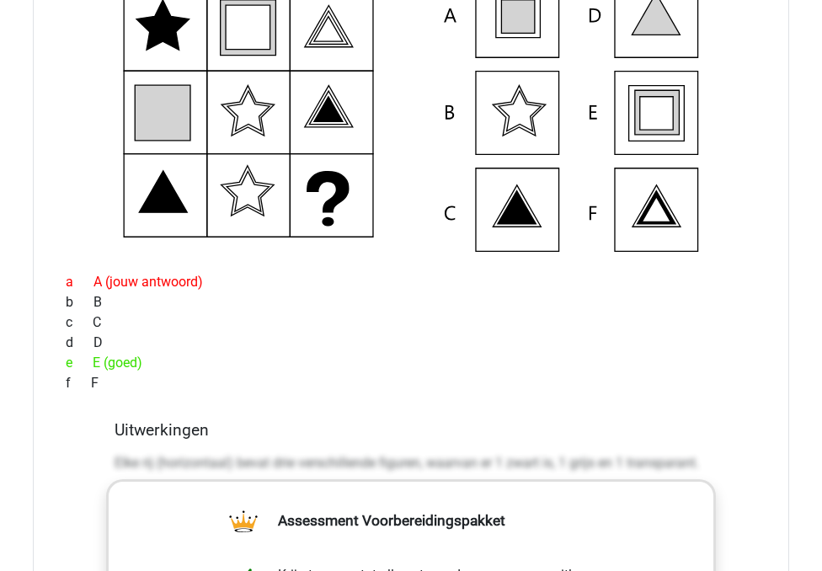
scroll to position [2755, 0]
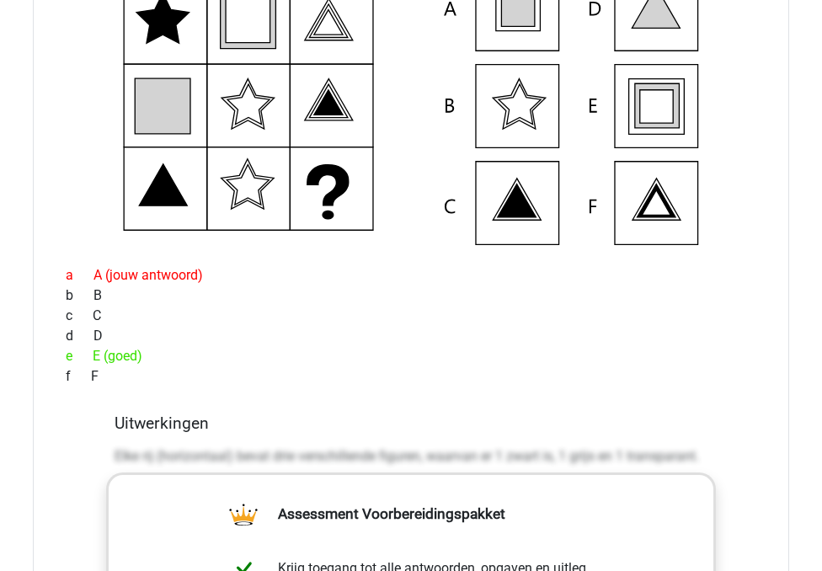
click at [132, 466] on p "Elke rij (horizontaal) bevat drie verschillende figuren, waarvan er 1 zwart is,…" at bounding box center [410, 456] width 593 height 20
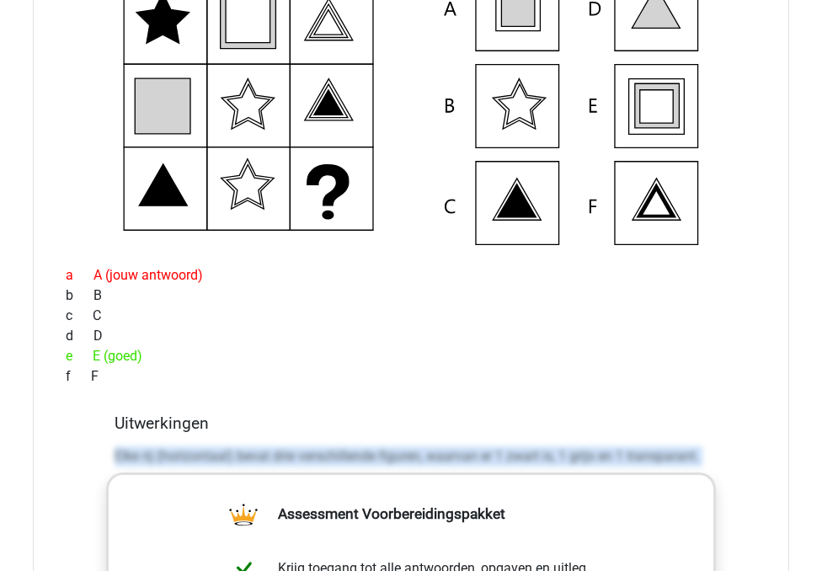
click at [132, 466] on p "Elke rij (horizontaal) bevat drie verschillende figuren, waarvan er 1 zwart is,…" at bounding box center [410, 456] width 593 height 20
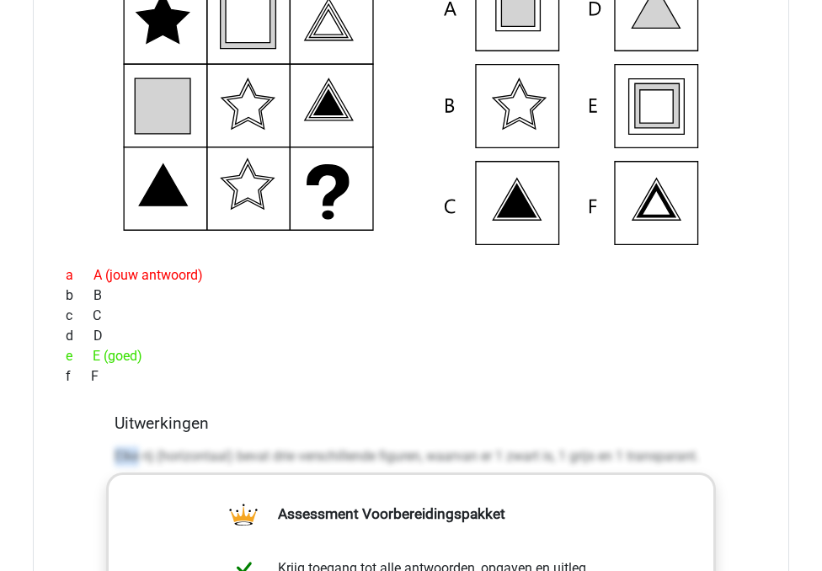
click at [132, 466] on p "Elke rij (horizontaal) bevat drie verschillende figuren, waarvan er 1 zwart is,…" at bounding box center [410, 456] width 593 height 20
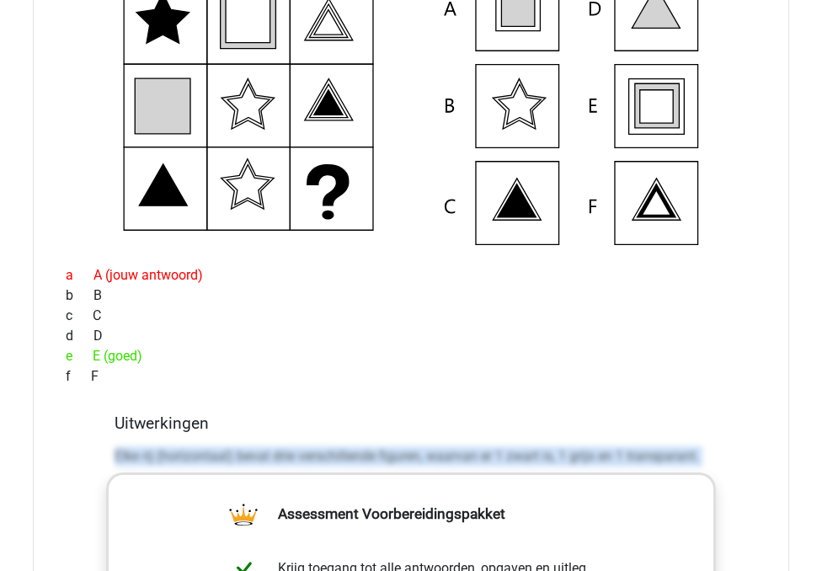
click at [132, 466] on p "Elke rij (horizontaal) bevat drie verschillende figuren, waarvan er 1 zwart is,…" at bounding box center [410, 456] width 593 height 20
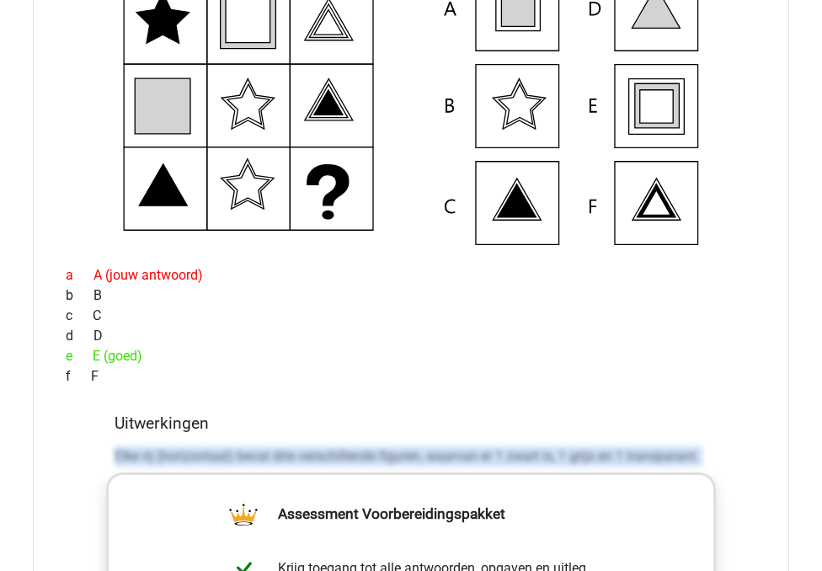
click at [132, 466] on p "Elke rij (horizontaal) bevat drie verschillende figuren, waarvan er 1 zwart is,…" at bounding box center [410, 456] width 593 height 20
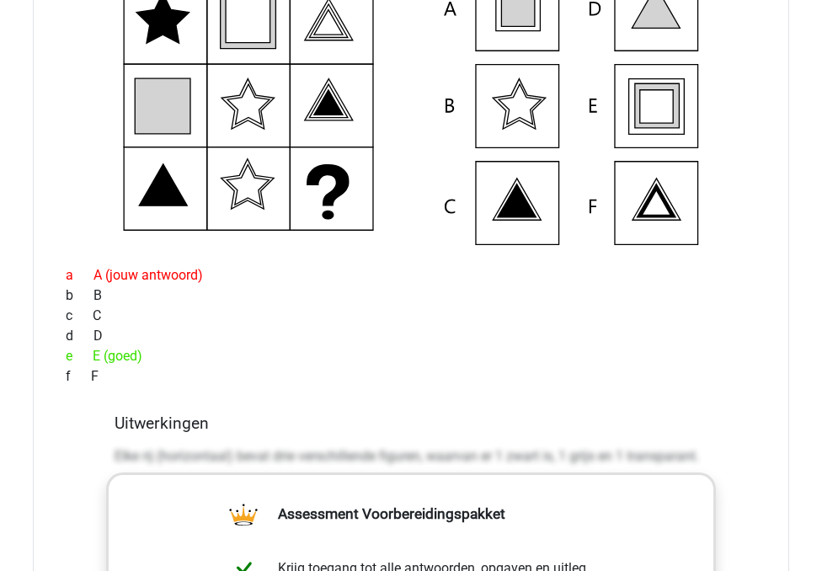
click at [224, 201] on icon at bounding box center [411, 106] width 702 height 278
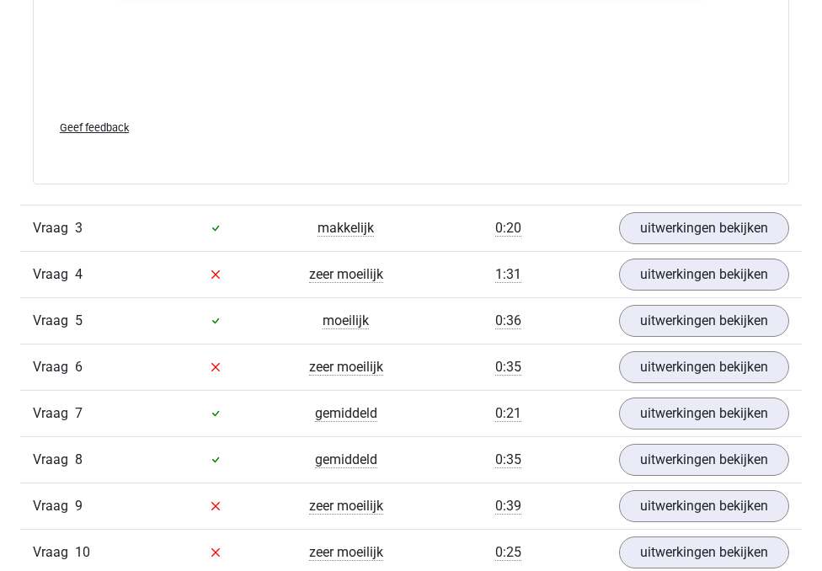
scroll to position [3600, 0]
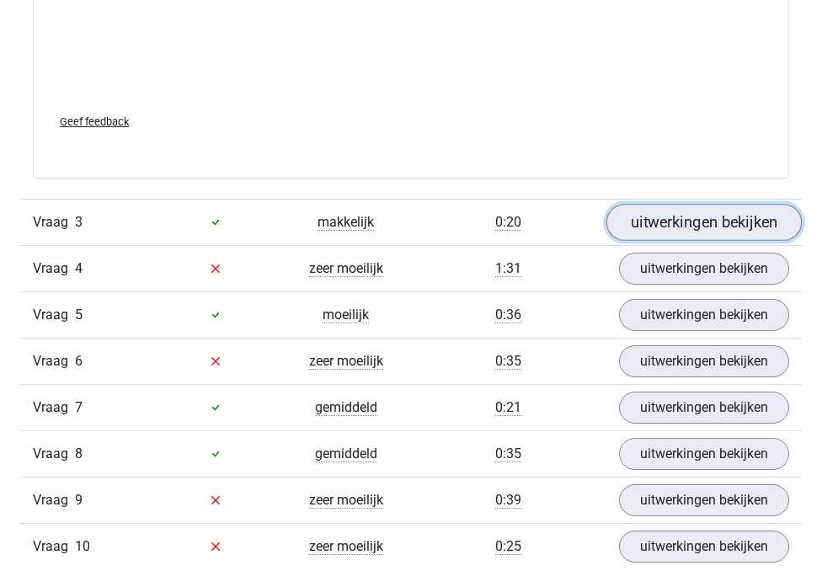
click at [650, 241] on link "uitwerkingen bekijken" at bounding box center [703, 222] width 195 height 37
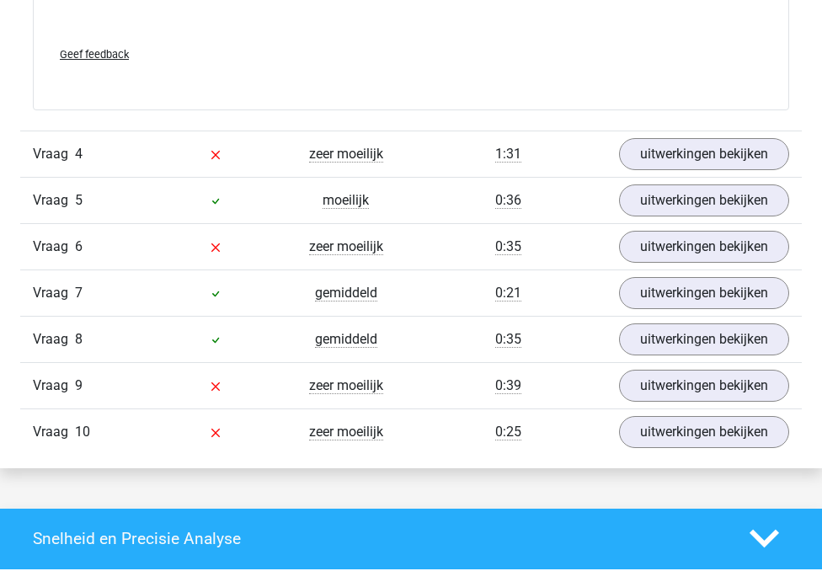
scroll to position [4850, 0]
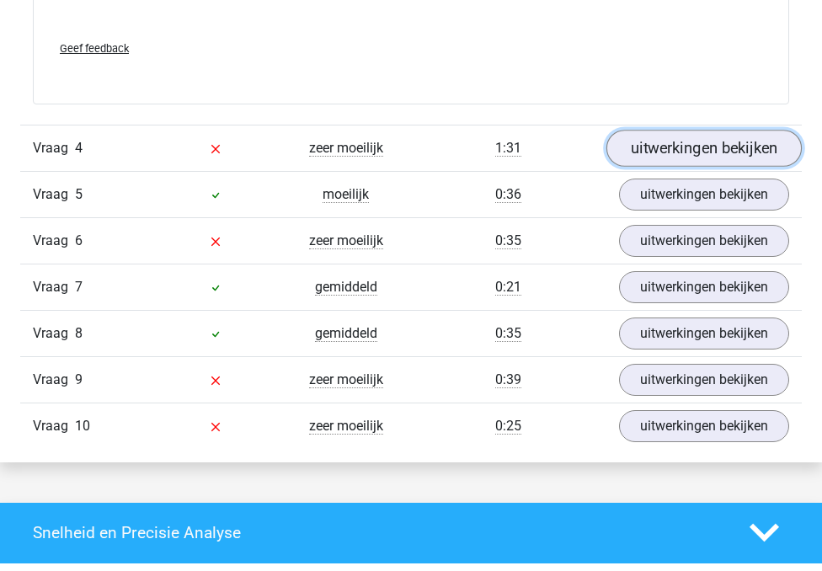
click at [656, 167] on link "uitwerkingen bekijken" at bounding box center [703, 148] width 195 height 37
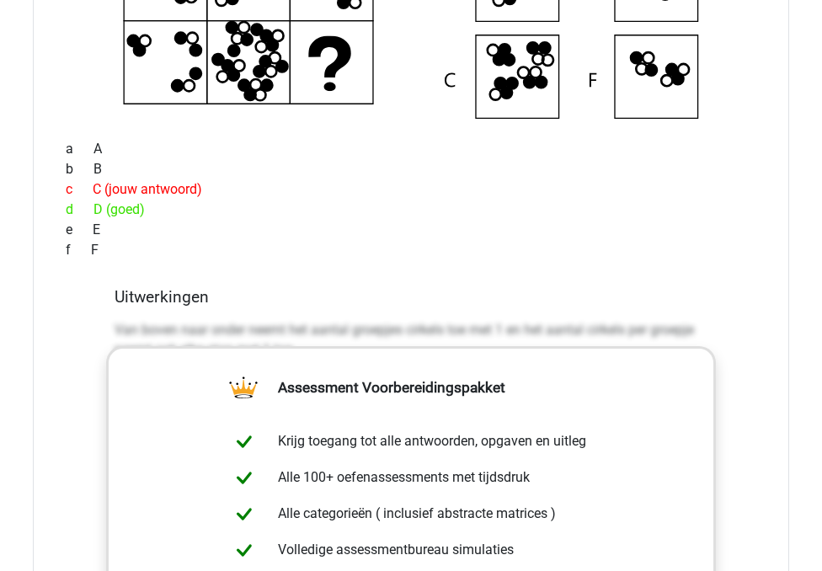
scroll to position [5238, 0]
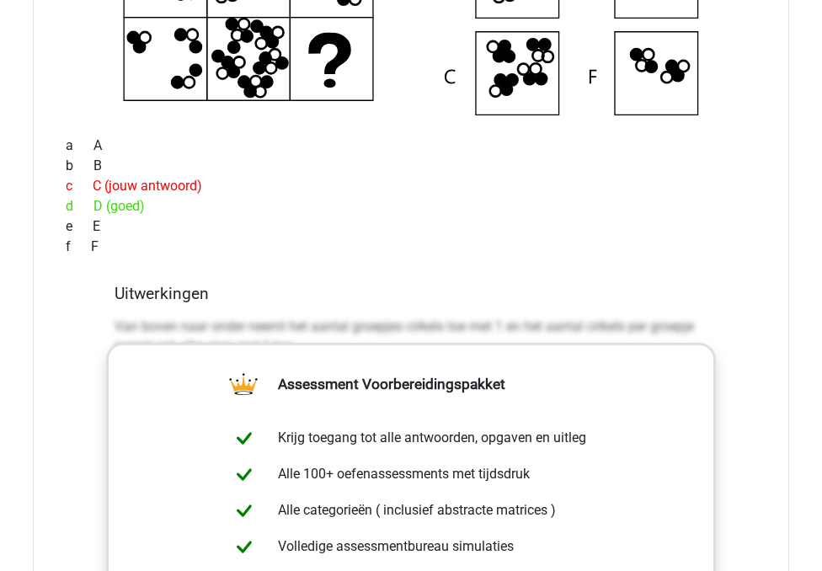
click at [200, 397] on div "Van boven naar onder neemt het aantal groepjes cirkels toe met 1 en het aantal …" at bounding box center [410, 370] width 593 height 121
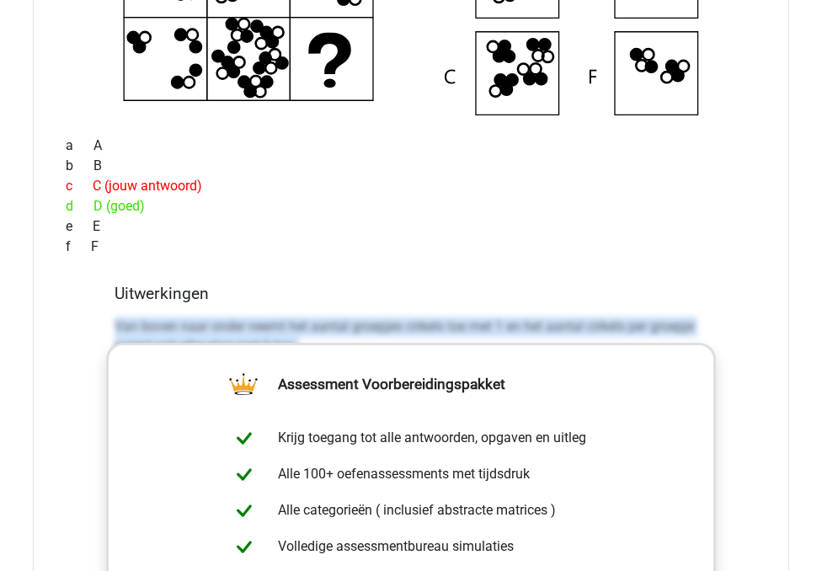
click at [200, 397] on div "Van boven naar onder neemt het aantal groepjes cirkels toe met 1 en het aantal …" at bounding box center [410, 370] width 593 height 121
copy div "Van boven naar onder neemt het aantal groepjes cirkels toe met 1 en het aantal …"
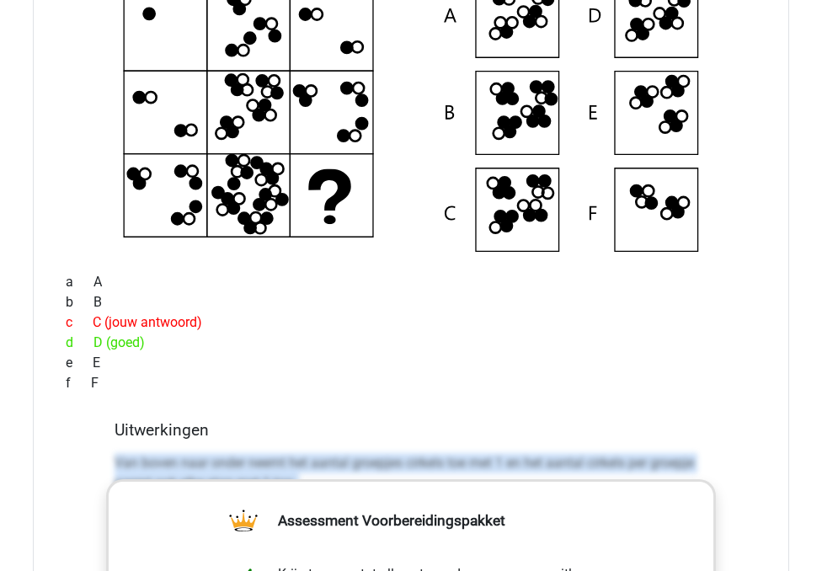
scroll to position [5062, 0]
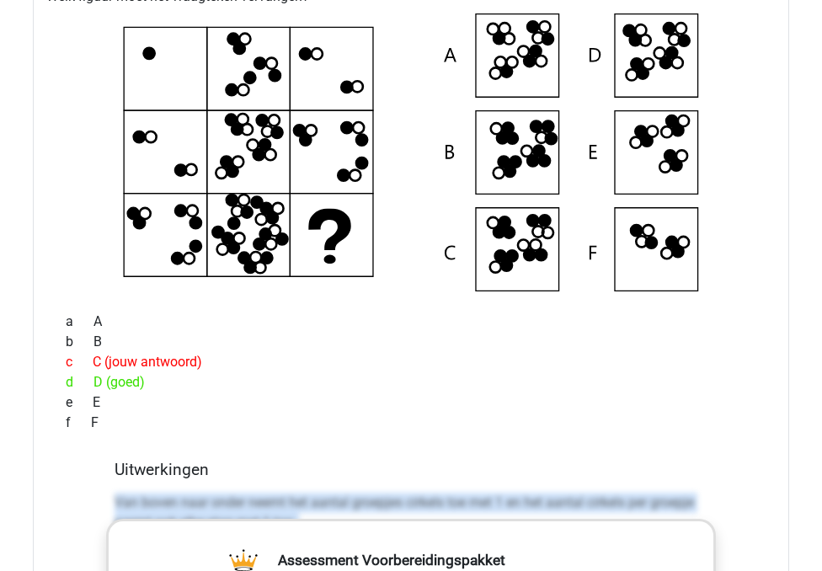
click at [337, 237] on icon at bounding box center [411, 152] width 702 height 278
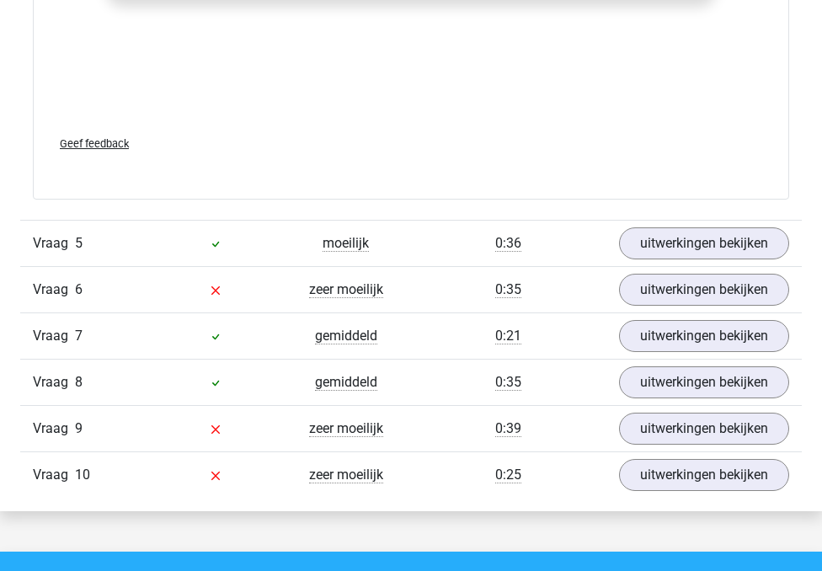
scroll to position [5939, 0]
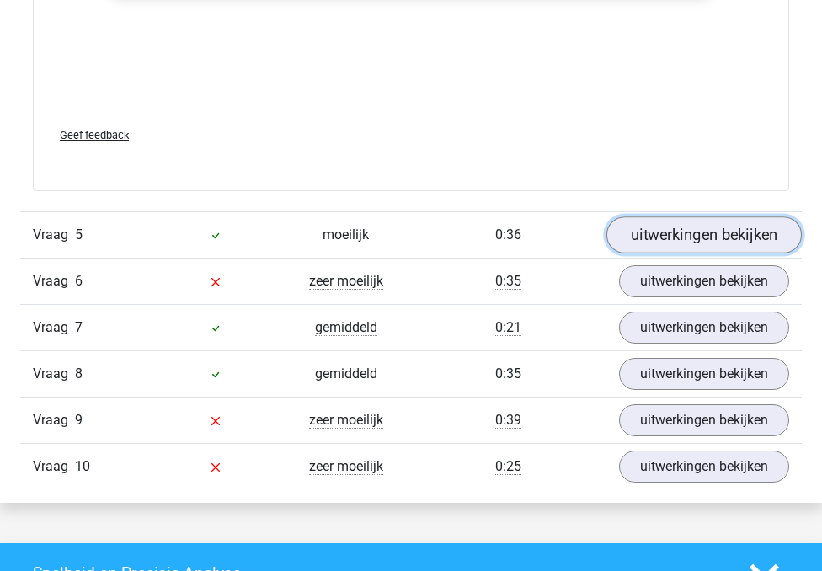
click at [642, 253] on link "uitwerkingen bekijken" at bounding box center [703, 234] width 195 height 37
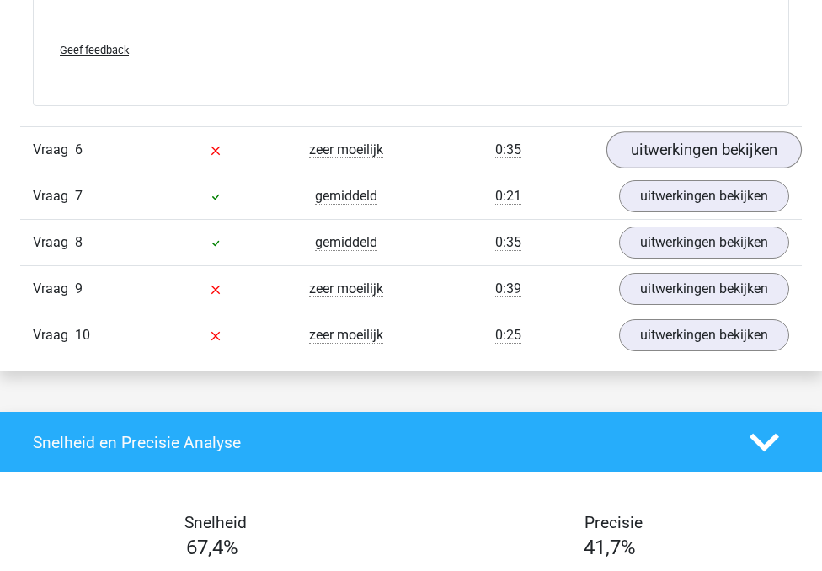
scroll to position [7193, 0]
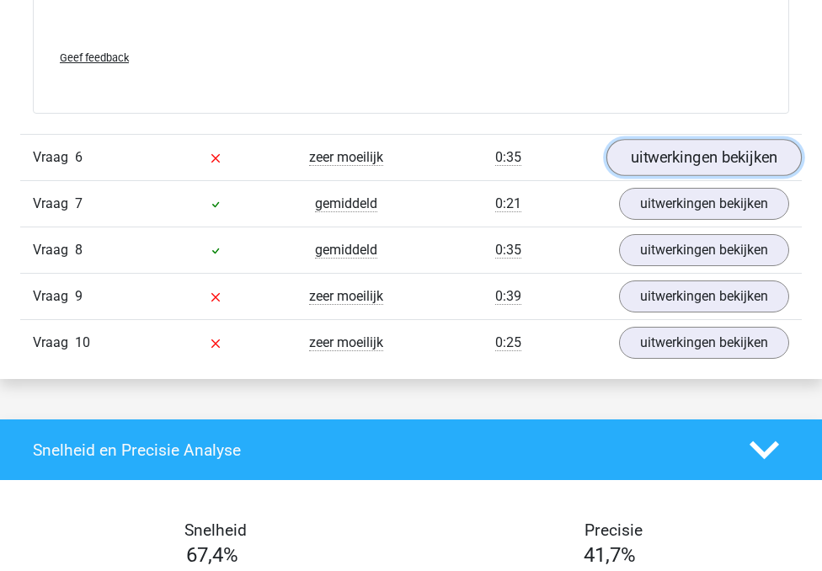
click at [659, 176] on link "uitwerkingen bekijken" at bounding box center [703, 157] width 195 height 37
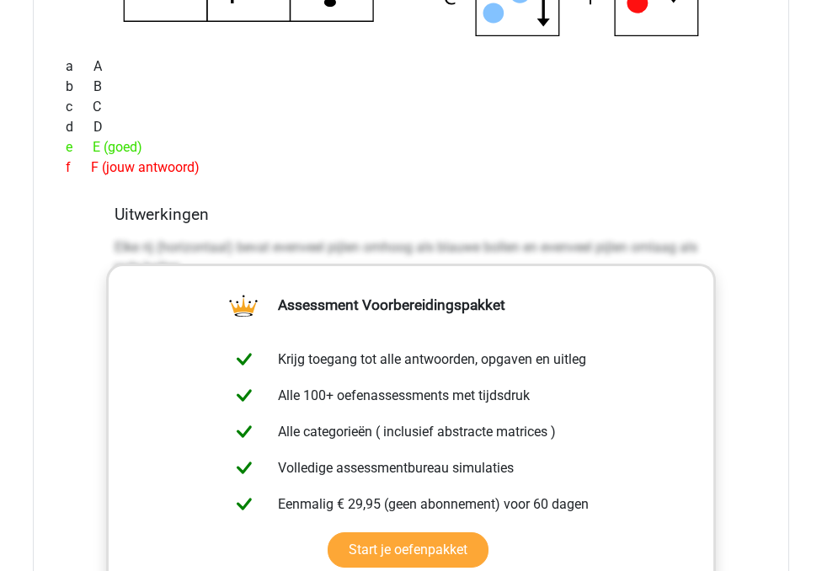
scroll to position [7685, 0]
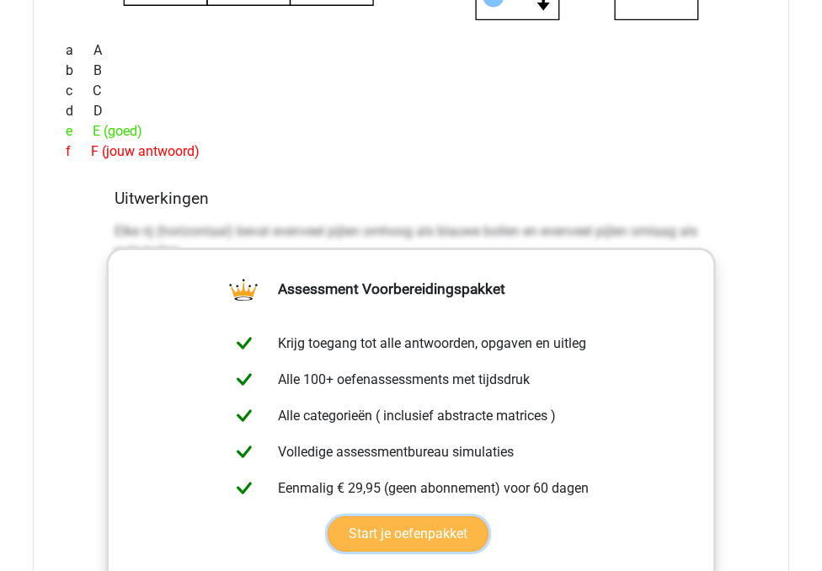
click at [327, 516] on link "Start je oefenpakket" at bounding box center [407, 533] width 161 height 35
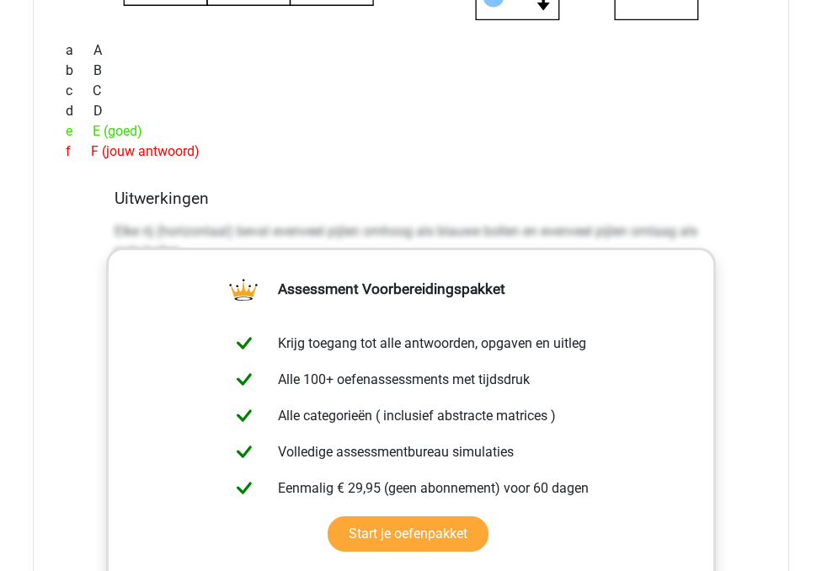
click at [136, 262] on p "Elke rij (horizontaal) bevat evenveel pijlen omhoog als blauwe bollen en evenve…" at bounding box center [410, 241] width 593 height 40
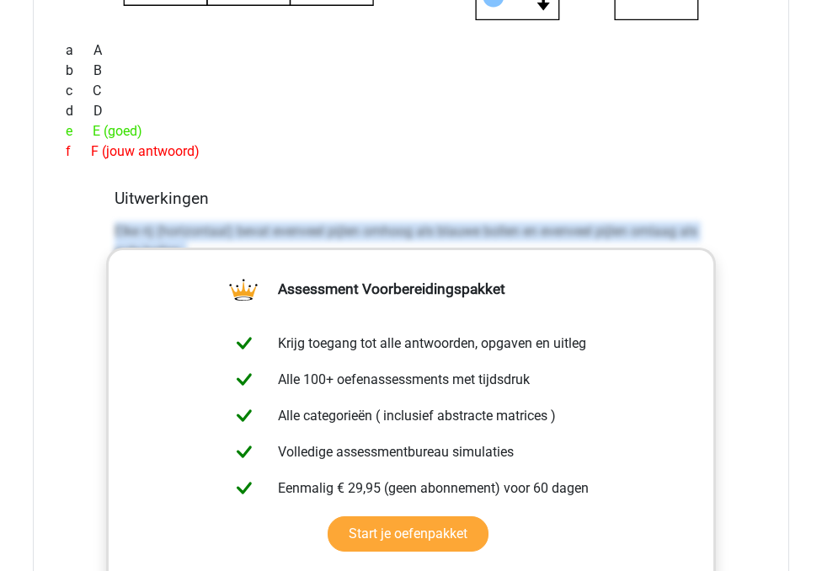
click at [136, 262] on p "Elke rij (horizontaal) bevat evenveel pijlen omhoog als blauwe bollen en evenve…" at bounding box center [410, 241] width 593 height 40
copy div "Elke rij (horizontaal) bevat evenveel pijlen omhoog als blauwe bollen en evenve…"
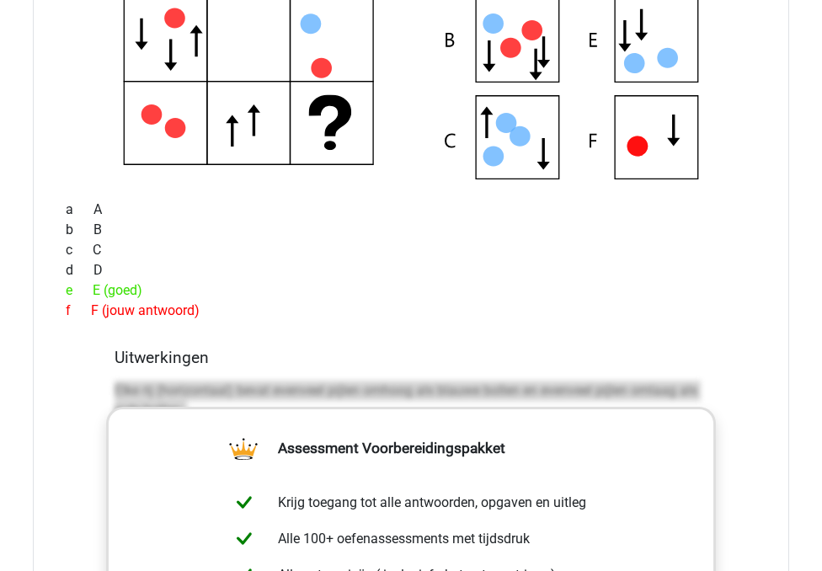
scroll to position [7521, 0]
